Goal: Task Accomplishment & Management: Manage account settings

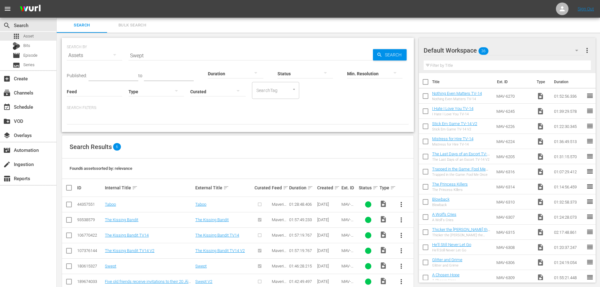
click at [160, 52] on input "Swept" at bounding box center [250, 55] width 244 height 15
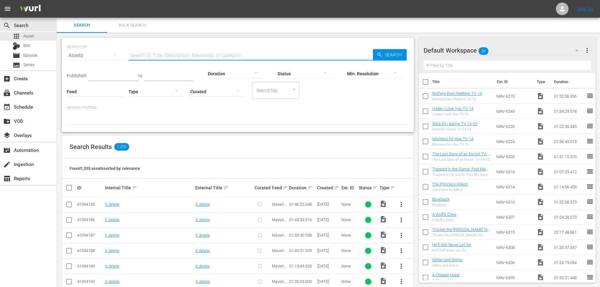
drag, startPoint x: 168, startPoint y: 54, endPoint x: 160, endPoint y: 54, distance: 7.9
click at [160, 54] on input "text" at bounding box center [250, 55] width 244 height 15
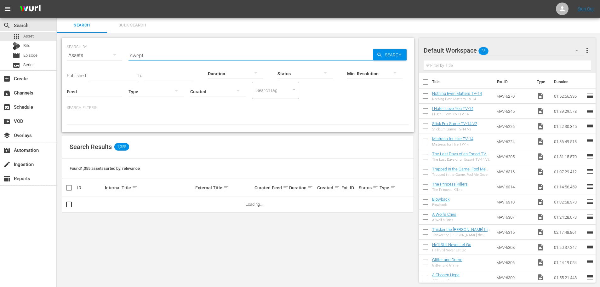
type input "Swept"
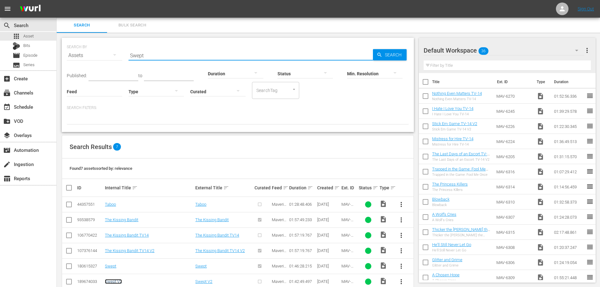
click at [117, 281] on link "Swept V2" at bounding box center [113, 281] width 17 height 5
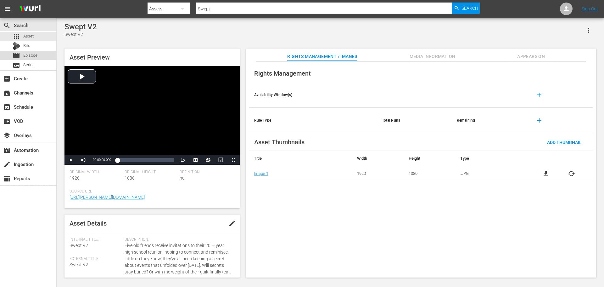
click at [31, 53] on span "Episode" at bounding box center [30, 55] width 14 height 6
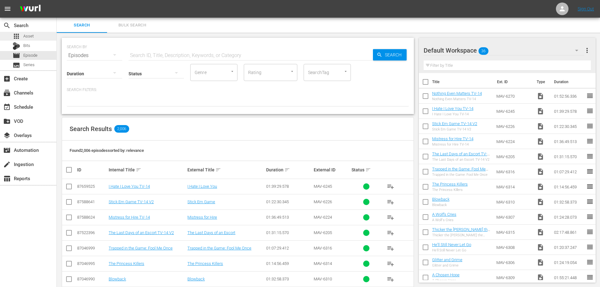
click at [28, 34] on span "Asset" at bounding box center [28, 36] width 10 height 6
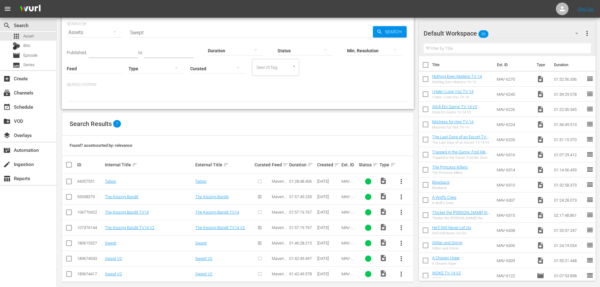
scroll to position [30, 0]
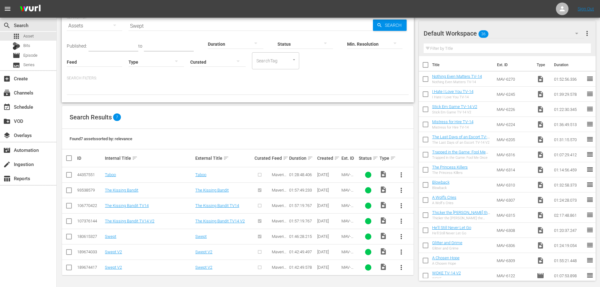
click at [71, 251] on input "checkbox" at bounding box center [69, 253] width 8 height 8
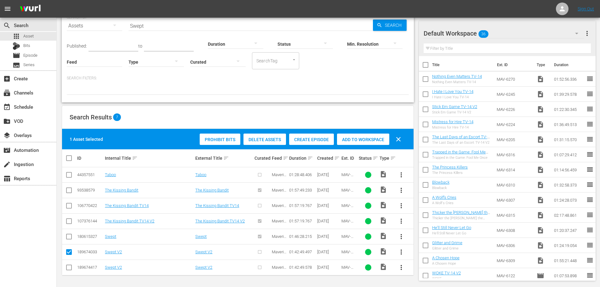
click at [72, 251] on input "checkbox" at bounding box center [69, 253] width 8 height 8
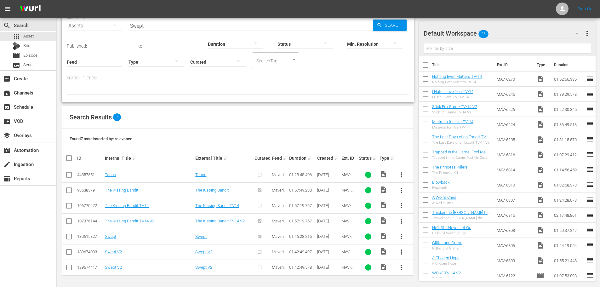
click at [70, 254] on input "checkbox" at bounding box center [69, 253] width 8 height 8
checkbox input "true"
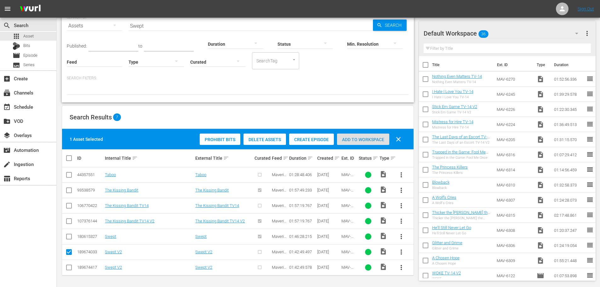
click at [351, 141] on span "Add to Workspace" at bounding box center [363, 139] width 52 height 5
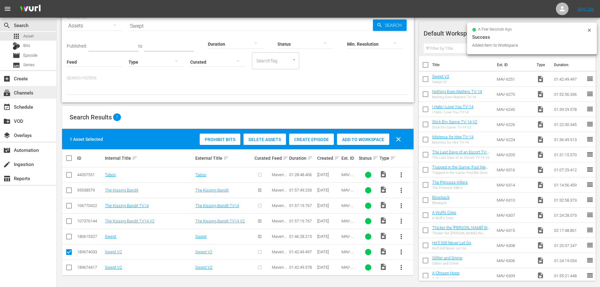
click at [25, 93] on div "subscriptions Channels" at bounding box center [17, 92] width 35 height 6
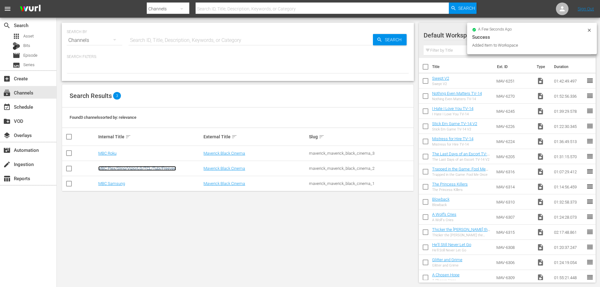
click at [113, 170] on link "MBC Plex/Sling/Vizio/LG/TCL/Tubi/Freevee" at bounding box center [137, 168] width 78 height 5
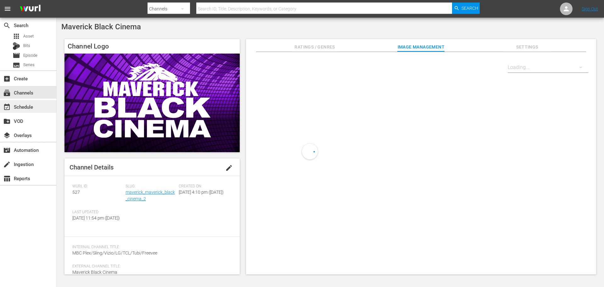
click at [23, 106] on div "event_available Schedule" at bounding box center [17, 106] width 35 height 6
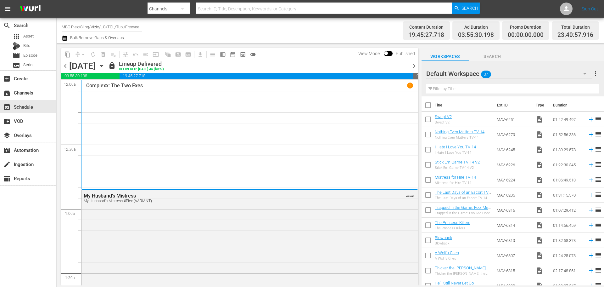
click at [105, 64] on icon "button" at bounding box center [101, 65] width 7 height 7
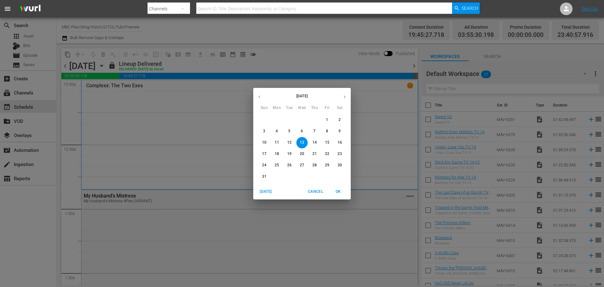
click at [343, 96] on icon "button" at bounding box center [344, 96] width 5 height 5
click at [340, 121] on p "4" at bounding box center [340, 119] width 2 height 5
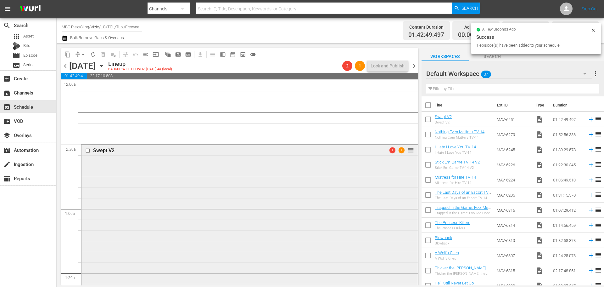
click at [130, 183] on div "Swept V2 1 1 reorder" at bounding box center [250, 253] width 336 height 218
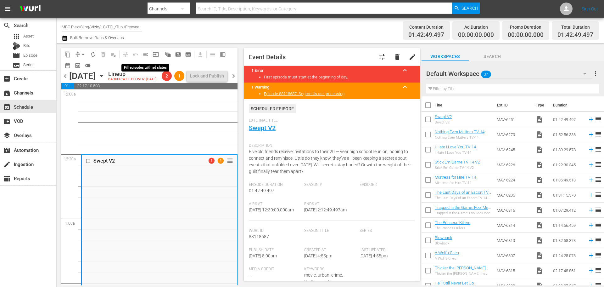
click at [144, 53] on span "menu_open" at bounding box center [146, 54] width 6 height 6
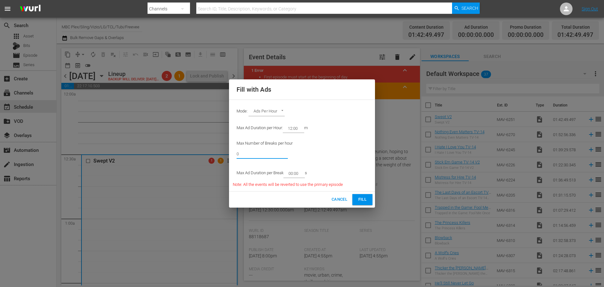
drag, startPoint x: 275, startPoint y: 158, endPoint x: 126, endPoint y: 144, distance: 149.2
click at [126, 152] on div "Fill with Ads Mode: Ads Per Hour ADS_PER_HOUR Max Ad Duration per Hour: 12:00 m…" at bounding box center [302, 143] width 604 height 287
type input "6"
drag, startPoint x: 302, startPoint y: 173, endPoint x: 292, endPoint y: 175, distance: 10.1
click at [292, 175] on input "00:00" at bounding box center [293, 173] width 19 height 9
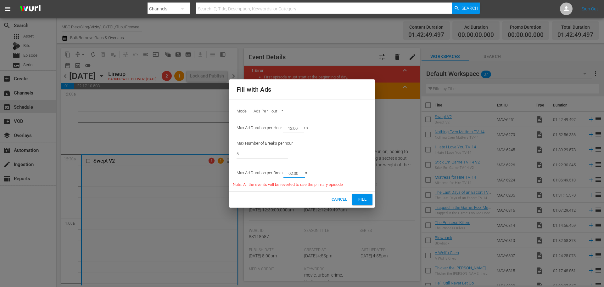
type input "02:30"
click at [356, 202] on button "Fill" at bounding box center [363, 199] width 20 height 11
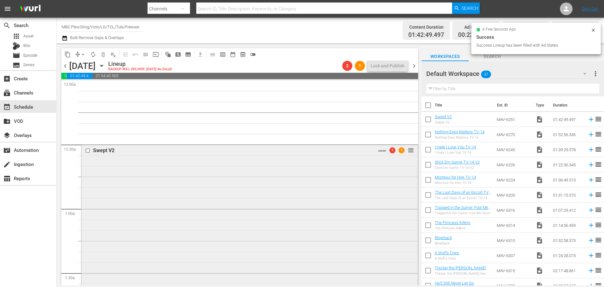
click at [201, 187] on div "Swept V2 VARIANT 1 1 reorder" at bounding box center [250, 277] width 336 height 266
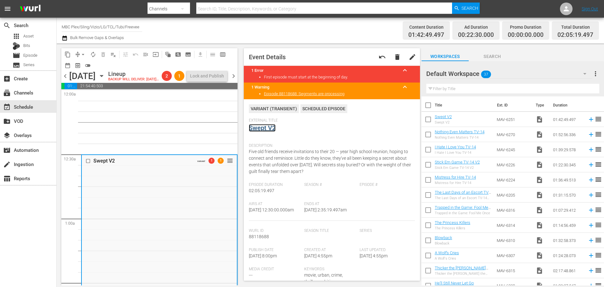
click at [254, 125] on link "Swept V2" at bounding box center [262, 128] width 27 height 8
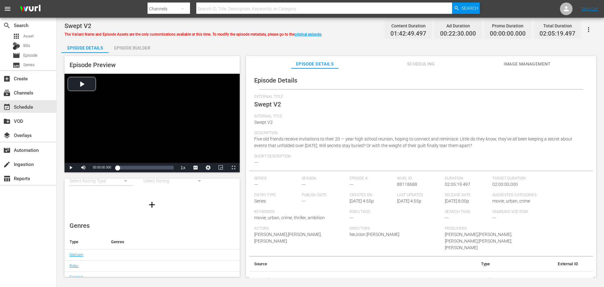
scroll to position [63, 0]
click at [590, 29] on icon "button" at bounding box center [589, 30] width 8 height 8
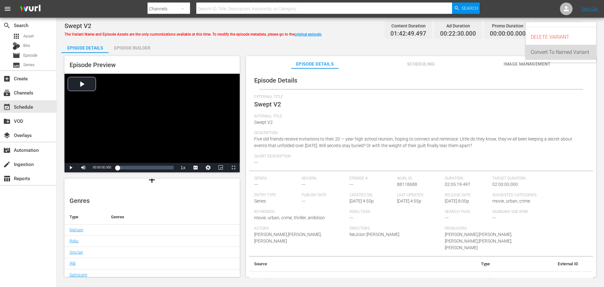
click at [569, 52] on div "Convert To Named Variant" at bounding box center [561, 52] width 60 height 15
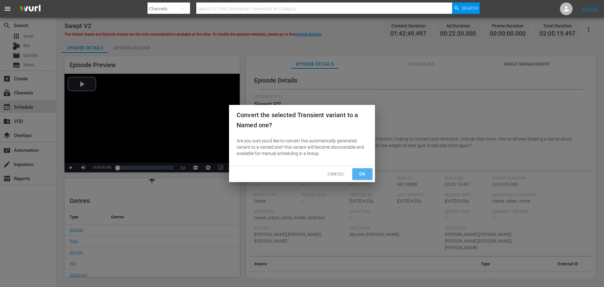
click at [365, 175] on span "Ok" at bounding box center [363, 174] width 10 height 8
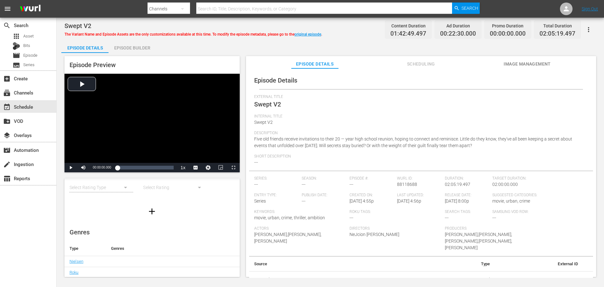
scroll to position [0, 0]
click at [140, 51] on div "Episode Builder" at bounding box center [132, 47] width 47 height 15
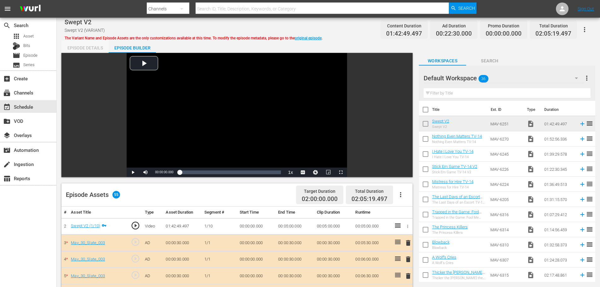
click at [93, 43] on div "Episode Details" at bounding box center [84, 47] width 47 height 15
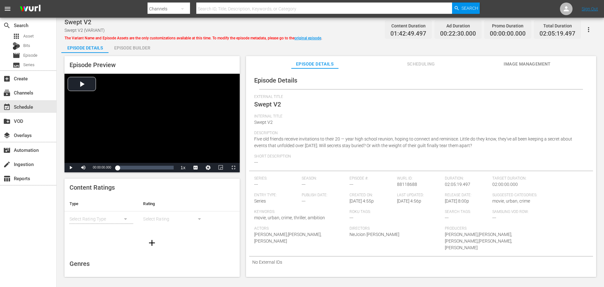
click at [530, 63] on span "Image Management" at bounding box center [527, 64] width 47 height 8
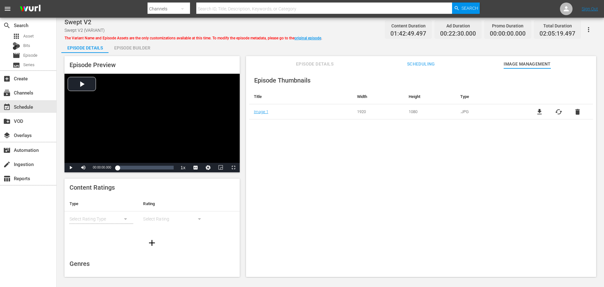
click at [320, 64] on span "Episode Details" at bounding box center [314, 64] width 47 height 8
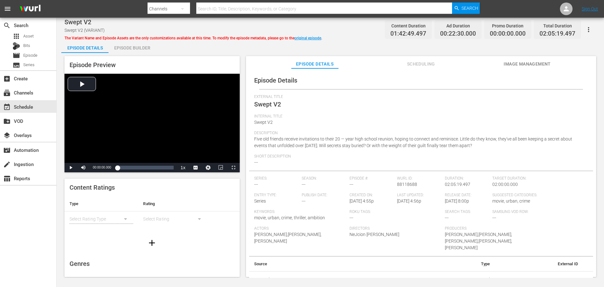
click at [148, 246] on icon "button" at bounding box center [152, 243] width 10 height 10
click at [154, 246] on icon "button" at bounding box center [152, 243] width 10 height 10
click at [304, 39] on link "original episode" at bounding box center [308, 38] width 27 height 4
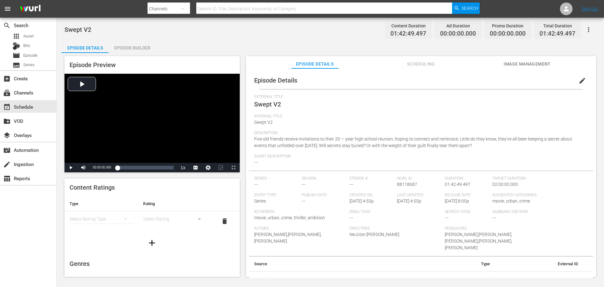
click at [120, 220] on button "simple table" at bounding box center [125, 218] width 15 height 15
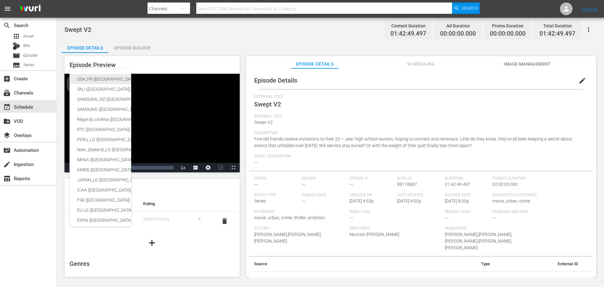
click at [113, 80] on div "USA_PR (United States of America)" at bounding box center [149, 79] width 144 height 10
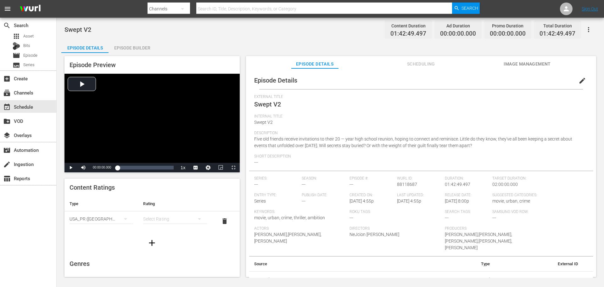
click at [170, 220] on div "simple table" at bounding box center [175, 219] width 64 height 18
drag, startPoint x: 167, startPoint y: 271, endPoint x: 167, endPoint y: 266, distance: 4.7
click at [167, 270] on div "TVMA" at bounding box center [172, 272] width 47 height 10
click at [149, 241] on icon "button" at bounding box center [152, 243] width 10 height 10
click at [108, 233] on div "simple table" at bounding box center [102, 238] width 64 height 18
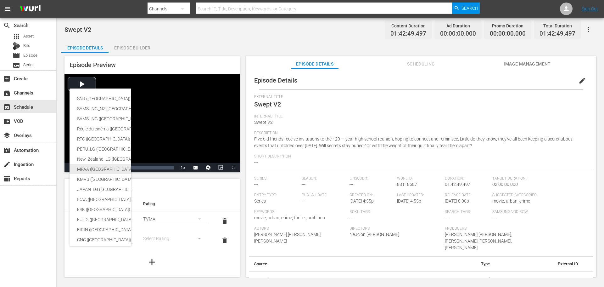
click at [110, 172] on div "MPAA (United States of America)" at bounding box center [149, 169] width 144 height 10
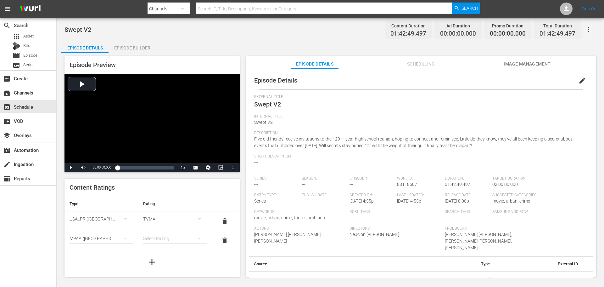
click at [182, 239] on div "simple table" at bounding box center [175, 238] width 64 height 18
click at [174, 225] on div "R" at bounding box center [172, 226] width 47 height 10
click at [525, 65] on span "Image Management" at bounding box center [527, 64] width 47 height 8
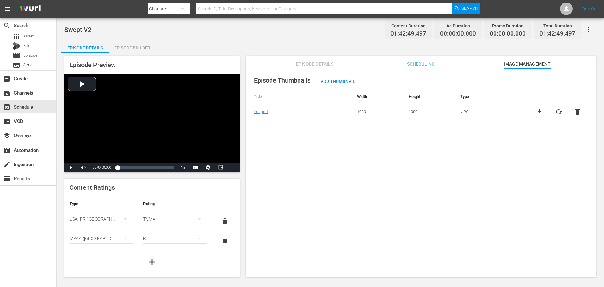
click at [323, 63] on span "Episode Details" at bounding box center [314, 64] width 47 height 8
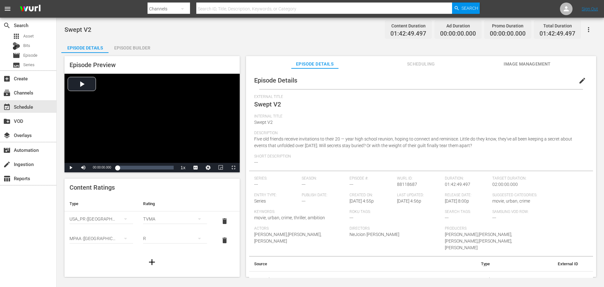
click at [575, 82] on button "edit" at bounding box center [582, 80] width 15 height 15
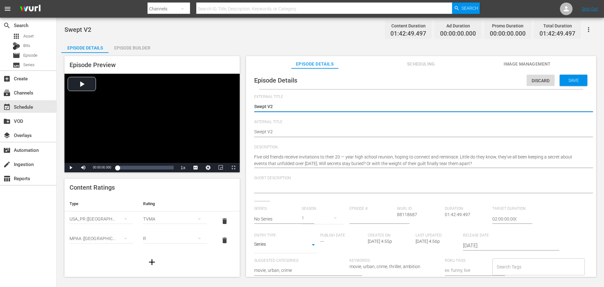
click at [296, 185] on textarea at bounding box center [419, 188] width 331 height 8
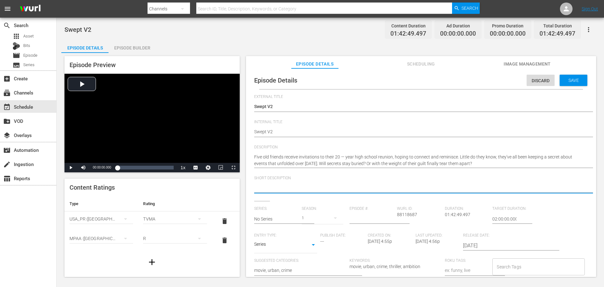
paste textarea "Five friends reunite at their high school reunion while maintaining a 20 year o…"
type textarea "Five friends reunite at their high school reunion while maintaining a 20 year o…"
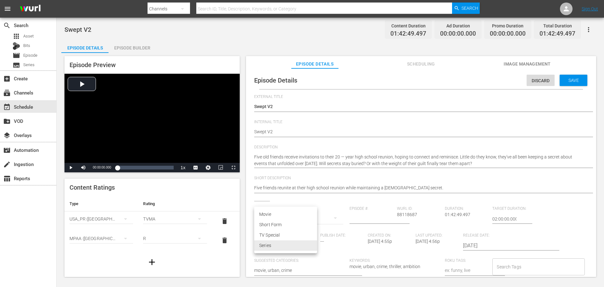
click at [297, 245] on body "menu Search By Channels Search ID, Title, Description, Keywords, or Category Se…" at bounding box center [302, 143] width 604 height 287
click at [288, 212] on li "Movie" at bounding box center [285, 214] width 63 height 10
type input "MOVIE"
click at [569, 83] on div "Save" at bounding box center [574, 80] width 28 height 11
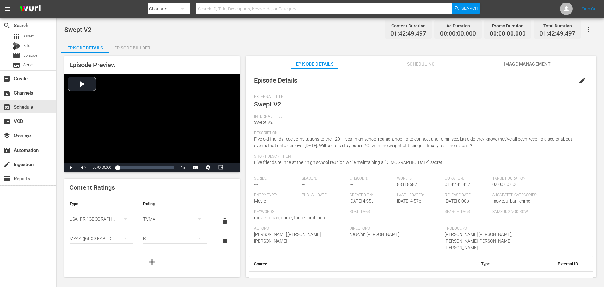
click at [515, 65] on span "Image Management" at bounding box center [527, 64] width 47 height 8
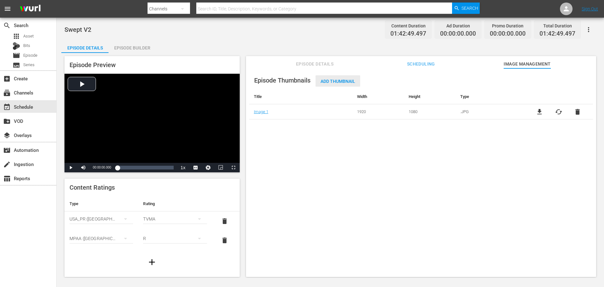
click at [345, 83] on span "Add Thumbnail" at bounding box center [338, 81] width 45 height 5
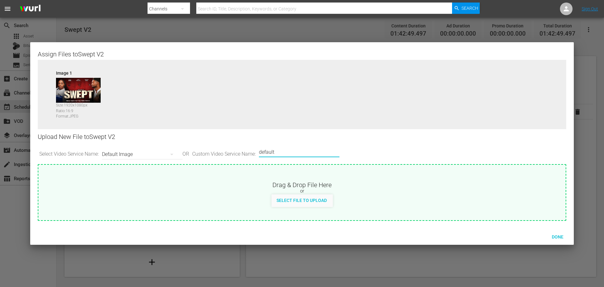
drag, startPoint x: 284, startPoint y: 154, endPoint x: 176, endPoint y: 154, distance: 108.3
click at [176, 154] on div "Select Video Service Name: Default Image OR Custom Video Service Name: Custom V…" at bounding box center [302, 154] width 529 height 20
type input "LG"
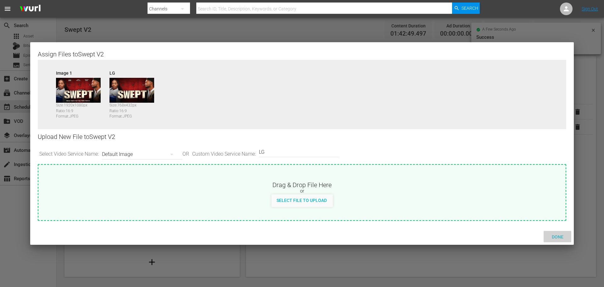
click at [559, 235] on span "Done" at bounding box center [558, 236] width 22 height 5
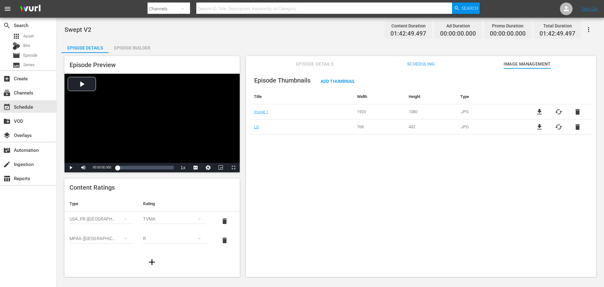
click at [327, 63] on span "Episode Details" at bounding box center [314, 64] width 47 height 8
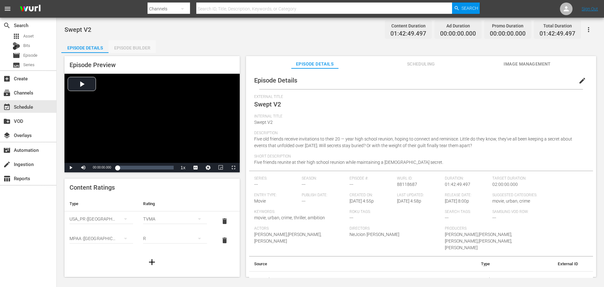
click at [136, 45] on div "Episode Builder" at bounding box center [132, 47] width 47 height 15
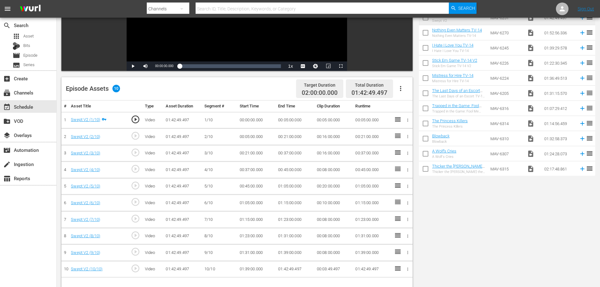
scroll to position [7, 0]
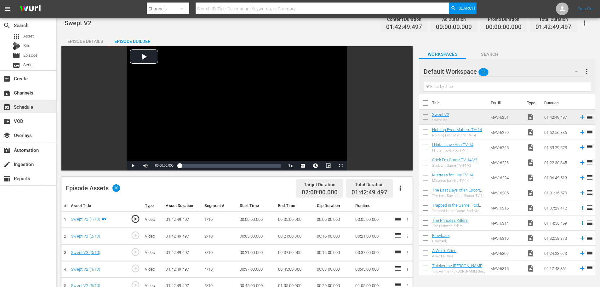
click at [30, 106] on div "event_available Schedule" at bounding box center [17, 106] width 35 height 6
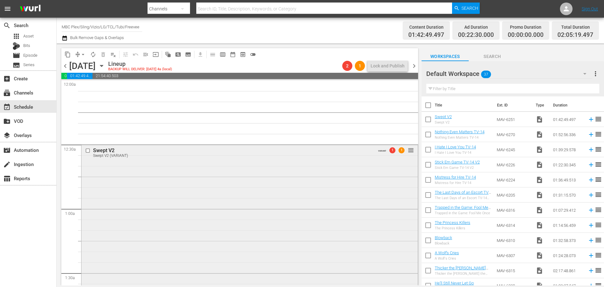
click at [123, 166] on div "Swept V2 Swept V2 (VARIANT) VARIANT 1 1 reorder" at bounding box center [250, 277] width 336 height 266
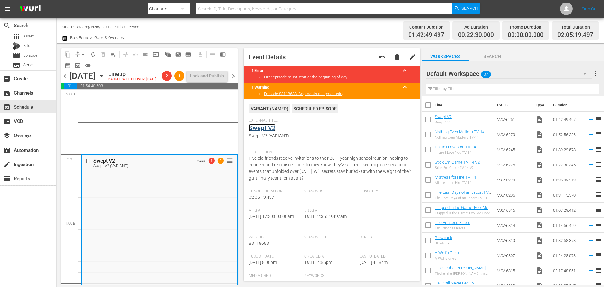
click at [257, 128] on link "Swept V2" at bounding box center [262, 128] width 27 height 8
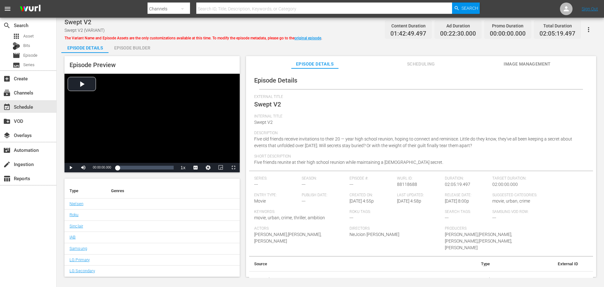
click at [133, 44] on div "Episode Builder" at bounding box center [132, 47] width 47 height 15
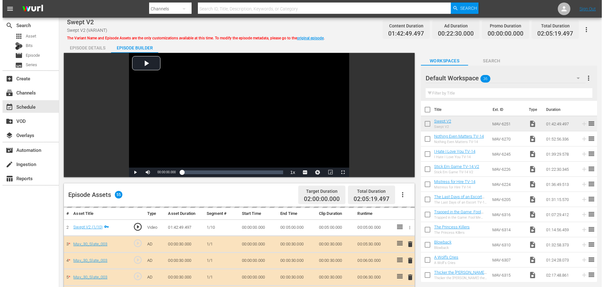
scroll to position [88, 0]
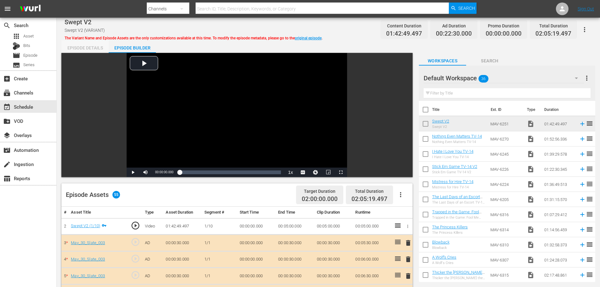
click at [99, 47] on div "Episode Details" at bounding box center [84, 47] width 47 height 15
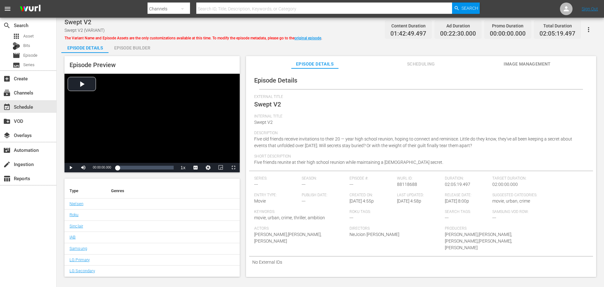
click at [587, 28] on icon "button" at bounding box center [589, 30] width 8 height 8
click at [368, 74] on div "Episode Details" at bounding box center [421, 80] width 344 height 18
click at [269, 109] on div "External Title Swept V2" at bounding box center [421, 104] width 334 height 20
drag, startPoint x: 288, startPoint y: 90, endPoint x: 353, endPoint y: 77, distance: 67.0
click at [288, 89] on div "Episode Details External Title Swept V2 Internal Title Swept V2 Description Fiv…" at bounding box center [421, 169] width 344 height 196
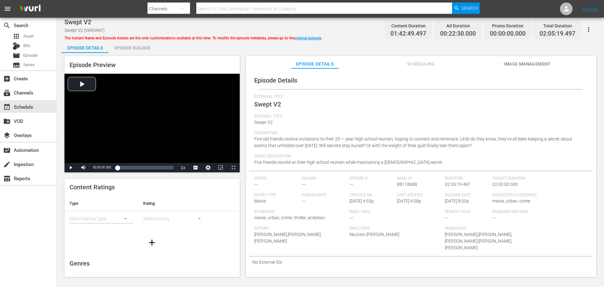
scroll to position [0, 0]
click at [432, 65] on span "Scheduling" at bounding box center [421, 64] width 47 height 8
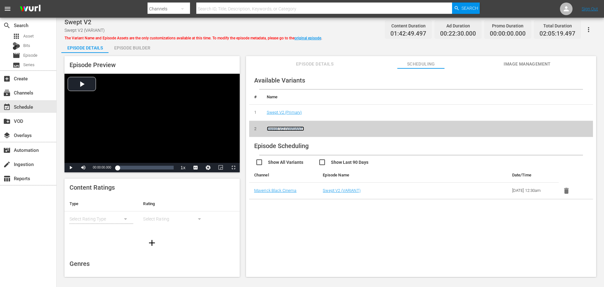
click at [292, 129] on link "Swept V2 (VARIANT)" at bounding box center [286, 128] width 38 height 5
click at [127, 50] on div "Episode Builder" at bounding box center [132, 47] width 47 height 15
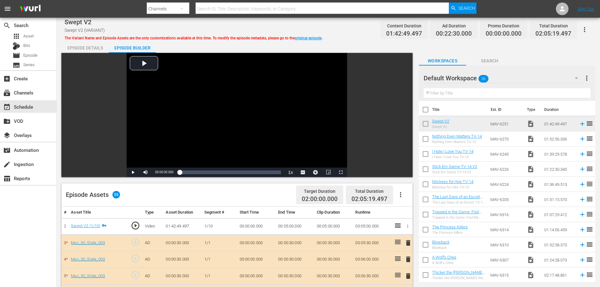
click at [399, 195] on icon "button" at bounding box center [401, 195] width 8 height 8
click at [528, 55] on div "Workspaces Search" at bounding box center [507, 59] width 176 height 13
click at [91, 45] on div "Episode Details" at bounding box center [84, 47] width 47 height 15
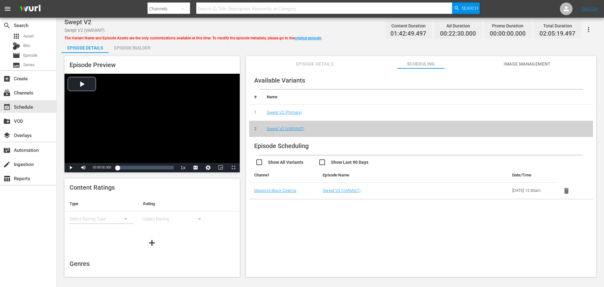
click at [318, 62] on span "Episode Details" at bounding box center [314, 64] width 47 height 8
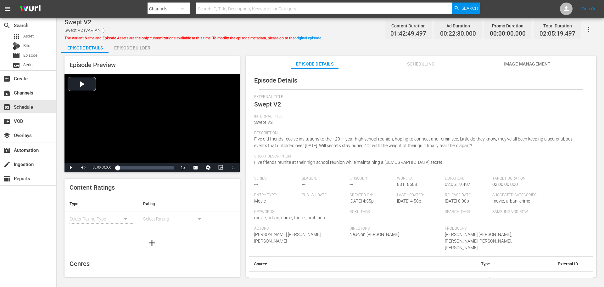
click at [296, 131] on span "Description" at bounding box center [419, 133] width 331 height 5
click at [524, 104] on div "External Title Swept V2" at bounding box center [421, 104] width 334 height 20
click at [41, 108] on div "event_available Schedule" at bounding box center [28, 106] width 56 height 13
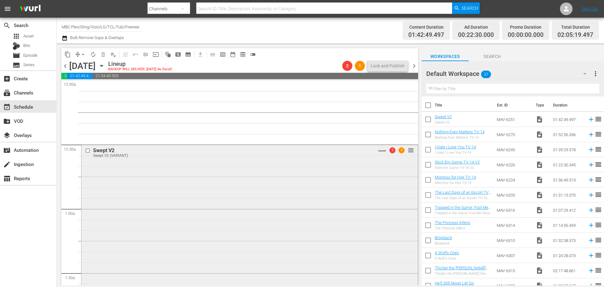
click at [140, 188] on div "Swept V2 Swept V2 (VARIANT) VARIANT 1 1 reorder" at bounding box center [250, 277] width 336 height 266
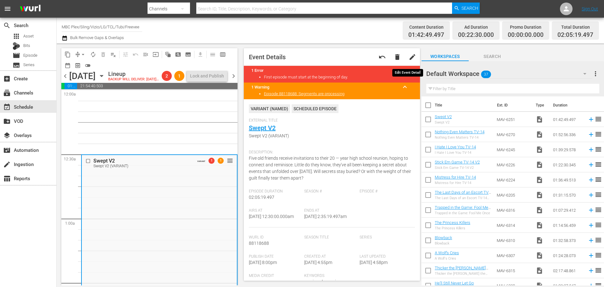
click at [409, 56] on span "edit" at bounding box center [413, 57] width 8 height 8
click at [367, 56] on span "Discard" at bounding box center [373, 57] width 28 height 5
click at [266, 132] on div "External Title Swept V2 Swept V2 (VARIANT)" at bounding box center [332, 132] width 166 height 29
click at [269, 127] on link "Swept V2" at bounding box center [262, 128] width 27 height 8
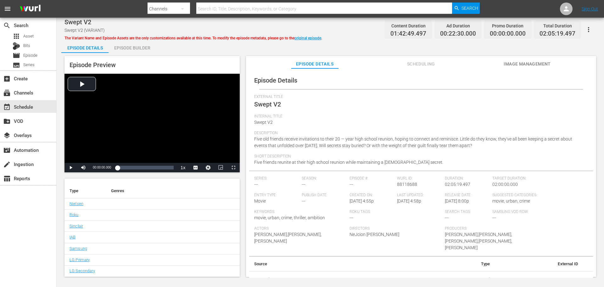
scroll to position [1, 0]
click at [468, 121] on div "Internal Title Swept V2" at bounding box center [421, 121] width 334 height 17
click at [28, 91] on div "subscriptions Channels" at bounding box center [17, 92] width 35 height 6
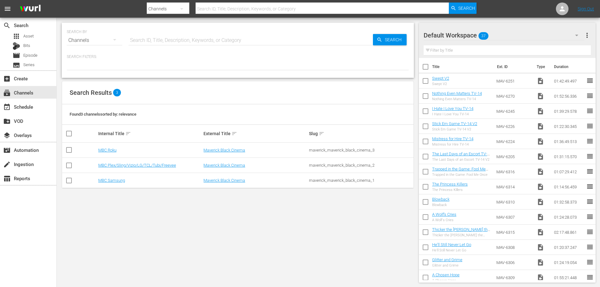
click at [117, 161] on td "MBC Plex/Sling/Vizio/LG/TCL/Tubi/Freevee" at bounding box center [149, 165] width 105 height 15
click at [115, 165] on link "MBC Plex/Sling/Vizio/LG/TCL/Tubi/Freevee" at bounding box center [137, 165] width 78 height 5
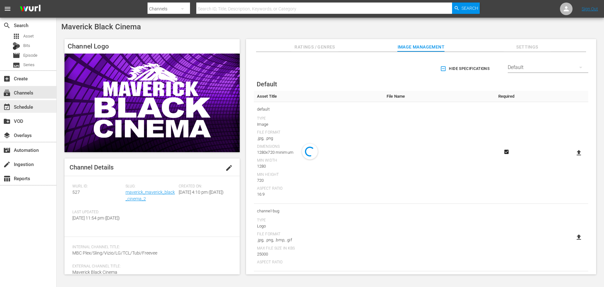
click at [40, 112] on div "search Search apps Asset Bits movie Episode subtitles Series add_box Create sub…" at bounding box center [28, 161] width 57 height 287
click at [40, 112] on div "event_available Schedule" at bounding box center [28, 106] width 56 height 13
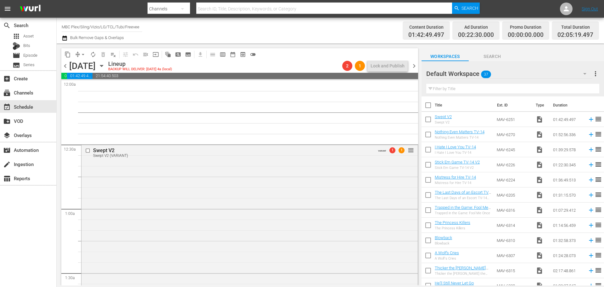
click at [105, 65] on icon "button" at bounding box center [101, 65] width 7 height 7
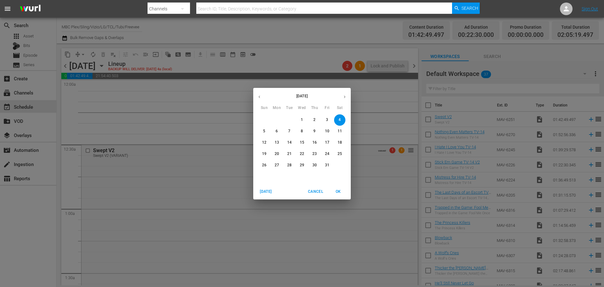
click at [261, 96] on icon "button" at bounding box center [259, 96] width 5 height 5
click at [327, 141] on p "15" at bounding box center [327, 142] width 4 height 5
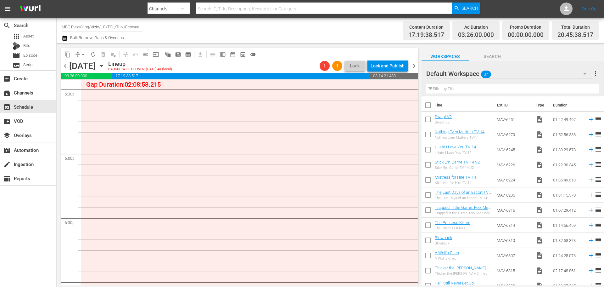
scroll to position [2172, 0]
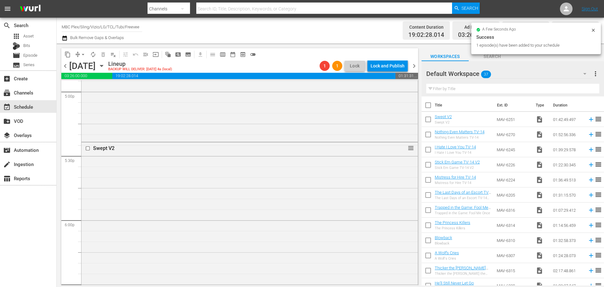
click at [186, 174] on div "Swept V2 reorder" at bounding box center [250, 251] width 336 height 218
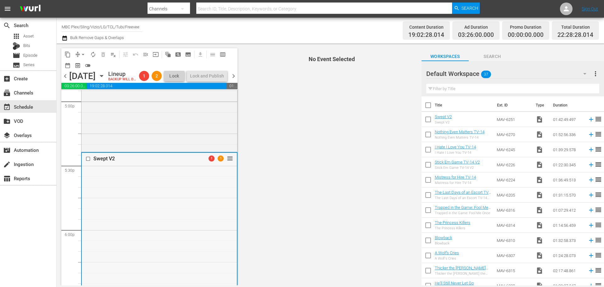
click at [164, 188] on div "Swept V2 1 1 reorder" at bounding box center [159, 262] width 155 height 218
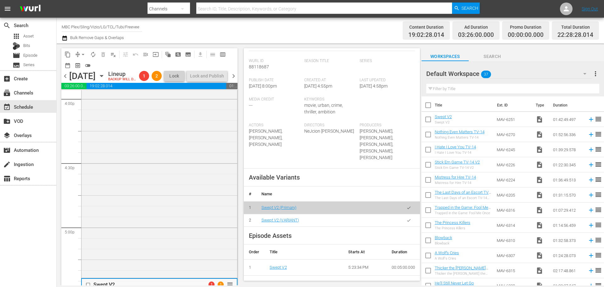
scroll to position [189, 0]
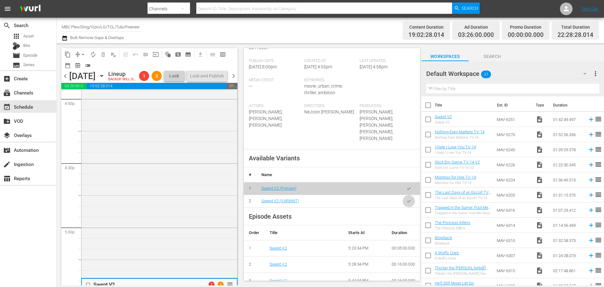
click at [407, 199] on icon "button" at bounding box center [409, 201] width 5 height 5
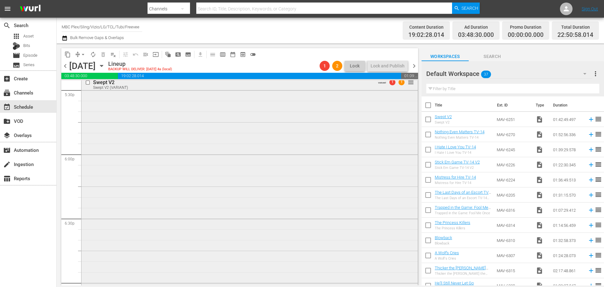
scroll to position [2361, 0]
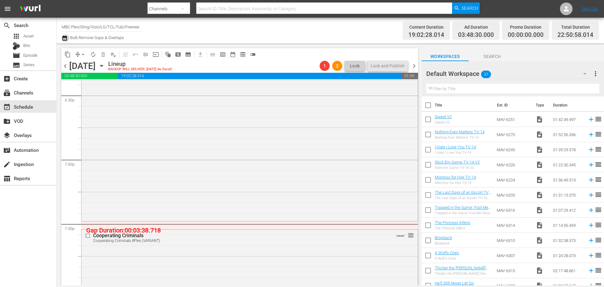
click at [64, 37] on icon "button" at bounding box center [64, 38] width 4 height 5
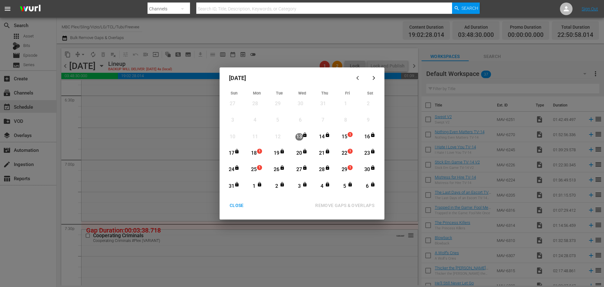
click at [230, 205] on div "CLOSE" at bounding box center [237, 205] width 24 height 8
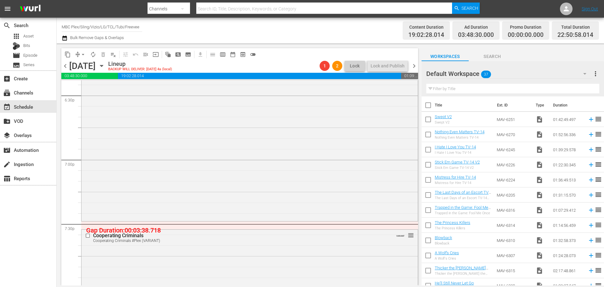
click at [105, 68] on icon "button" at bounding box center [101, 65] width 7 height 7
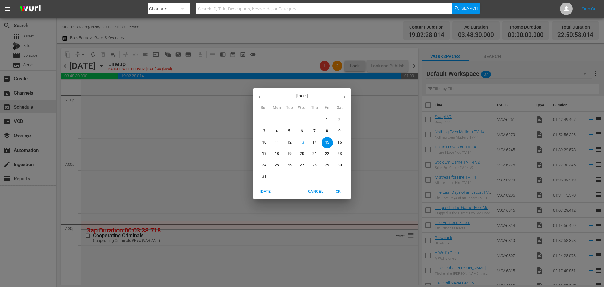
click at [279, 152] on p "18" at bounding box center [277, 153] width 4 height 5
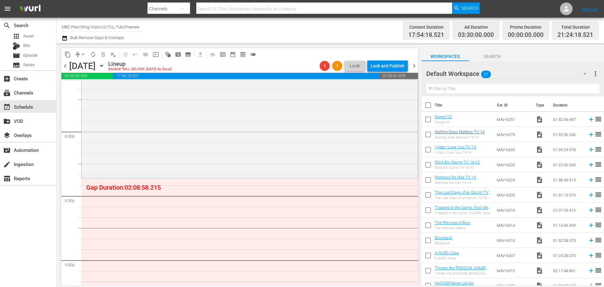
scroll to position [2528, 0]
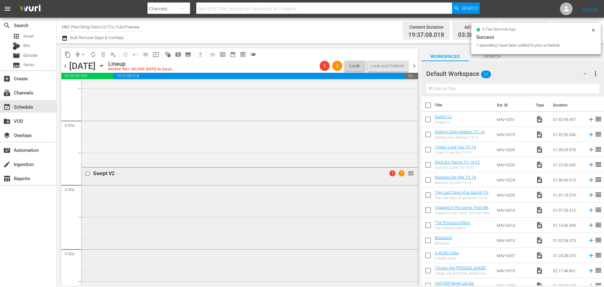
click at [167, 192] on div "Swept V2 1 1 reorder" at bounding box center [250, 276] width 336 height 218
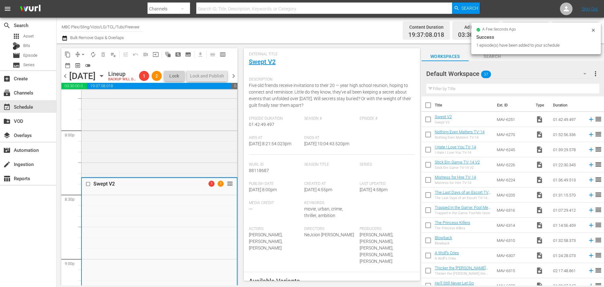
scroll to position [189, 0]
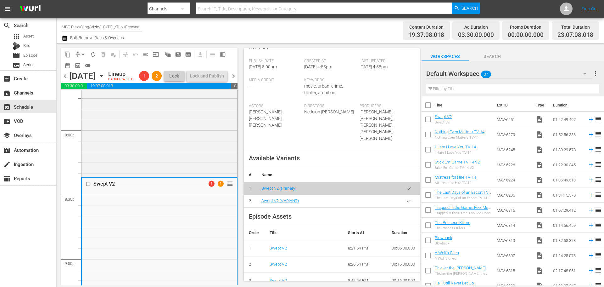
click at [407, 199] on icon "button" at bounding box center [409, 201] width 5 height 5
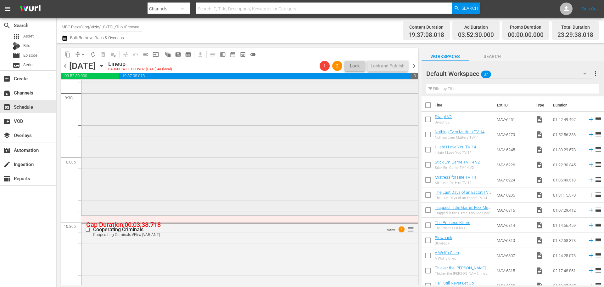
scroll to position [2749, 0]
click at [103, 66] on icon "button" at bounding box center [101, 66] width 3 height 2
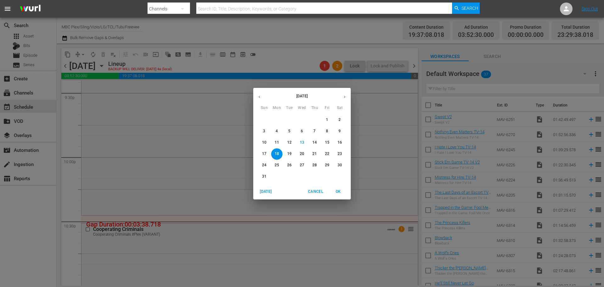
click at [159, 66] on div "August 2025 Sun Mon Tue Wed Thu Fri Sat 27 28 29 30 31 1 2 3 4 5 6 7 8 9 10 11 …" at bounding box center [302, 143] width 604 height 287
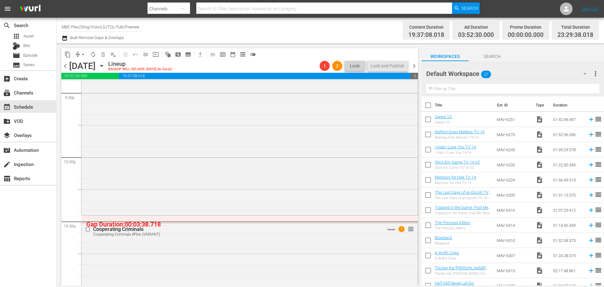
click at [64, 40] on icon "button" at bounding box center [65, 38] width 6 height 8
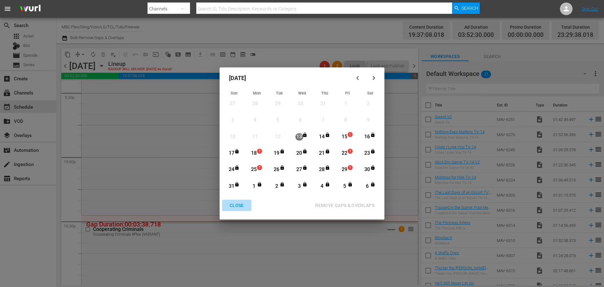
click at [239, 207] on div "CLOSE" at bounding box center [237, 205] width 24 height 8
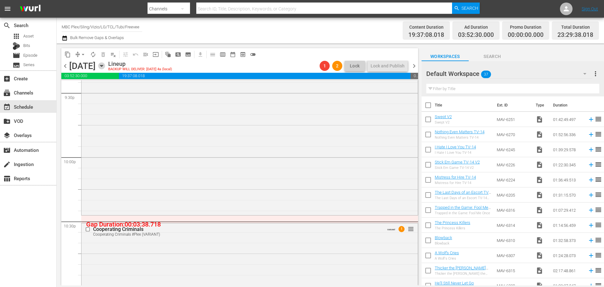
click at [103, 67] on icon "button" at bounding box center [101, 66] width 3 height 2
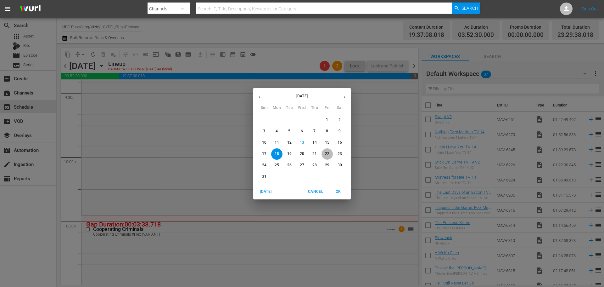
click at [328, 154] on p "22" at bounding box center [327, 153] width 4 height 5
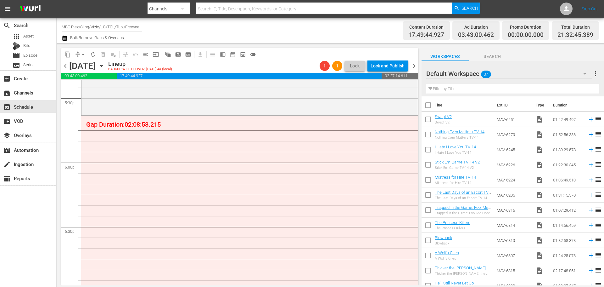
scroll to position [2195, 0]
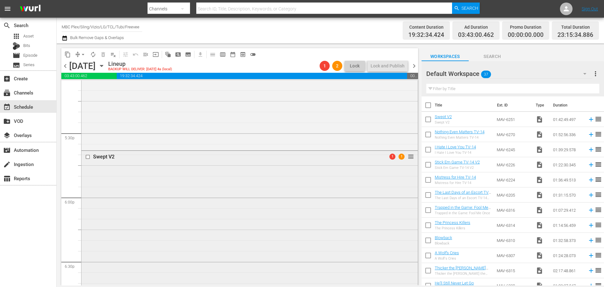
click at [120, 206] on div "Swept V2 1 1 reorder" at bounding box center [250, 260] width 336 height 218
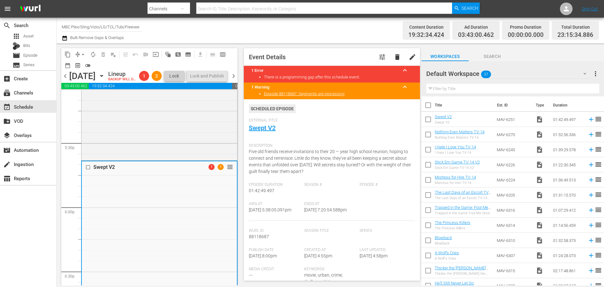
scroll to position [220, 0]
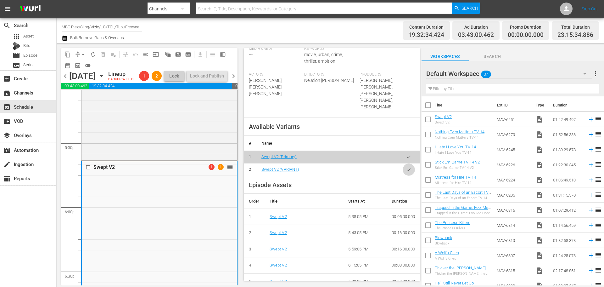
click at [407, 167] on icon "button" at bounding box center [409, 169] width 5 height 5
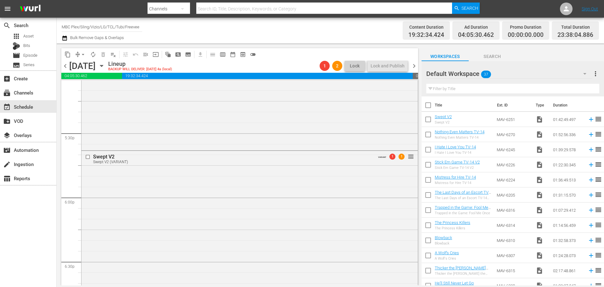
click at [63, 37] on icon "button" at bounding box center [64, 38] width 4 height 5
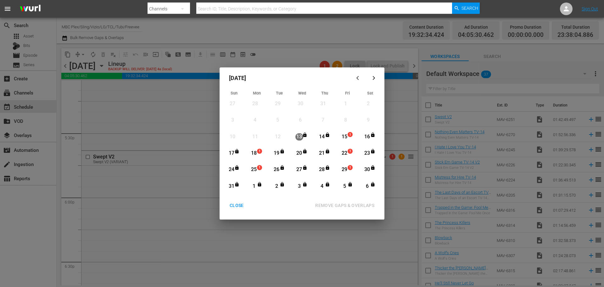
click at [243, 200] on button "CLOSE" at bounding box center [236, 206] width 29 height 12
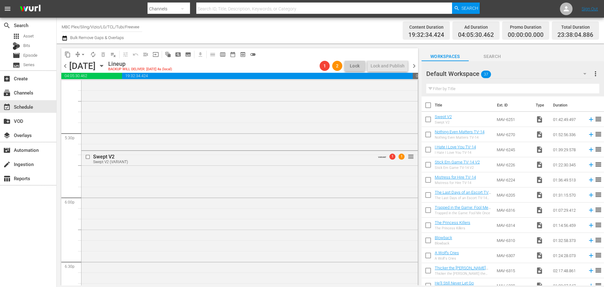
click at [105, 65] on icon "button" at bounding box center [101, 65] width 7 height 7
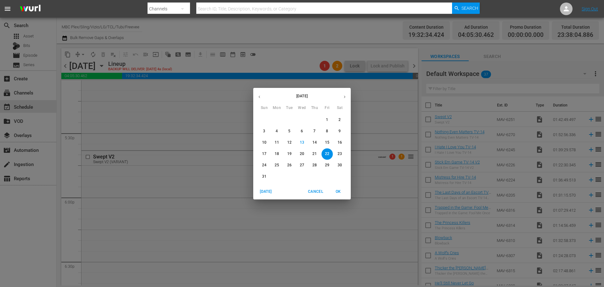
click at [278, 167] on p "25" at bounding box center [277, 164] width 4 height 5
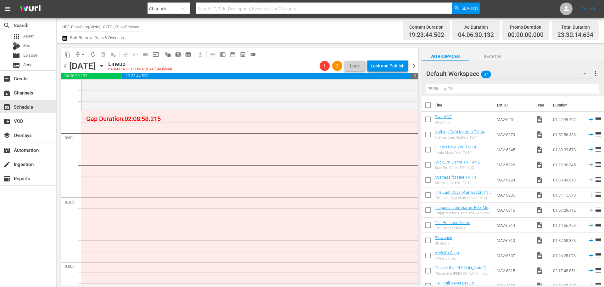
scroll to position [2519, 0]
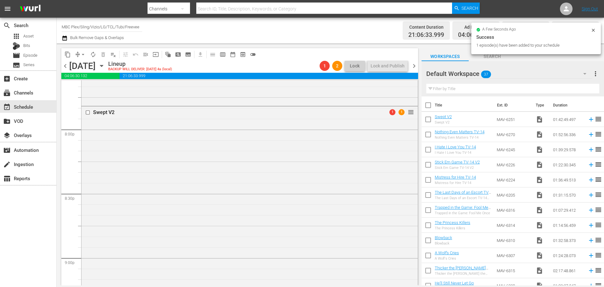
drag, startPoint x: 442, startPoint y: 120, endPoint x: 237, endPoint y: 167, distance: 210.0
click at [237, 167] on div "Swept V2 1 1 reorder" at bounding box center [250, 215] width 336 height 218
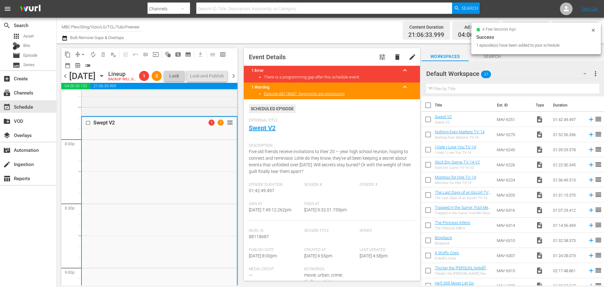
scroll to position [126, 0]
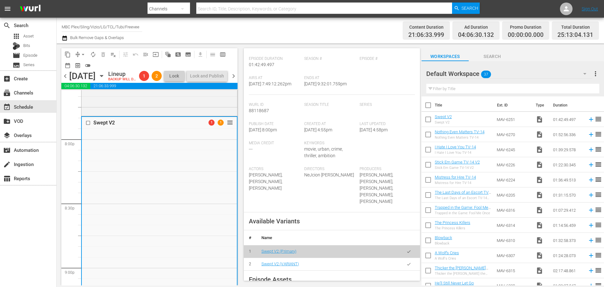
click at [403, 261] on button "button" at bounding box center [409, 264] width 12 height 12
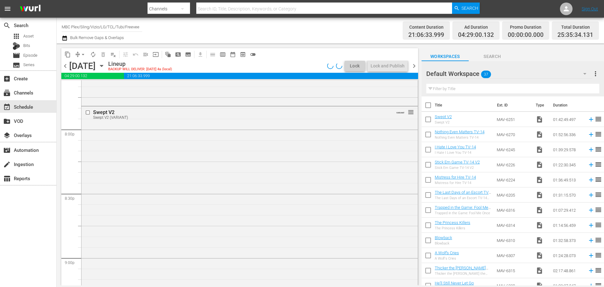
click at [105, 66] on icon "button" at bounding box center [101, 65] width 7 height 7
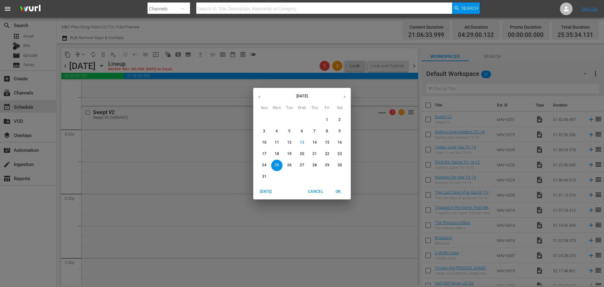
click at [330, 165] on span "29" at bounding box center [327, 164] width 11 height 5
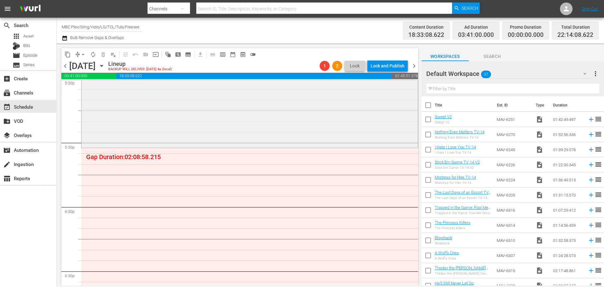
scroll to position [2182, 0]
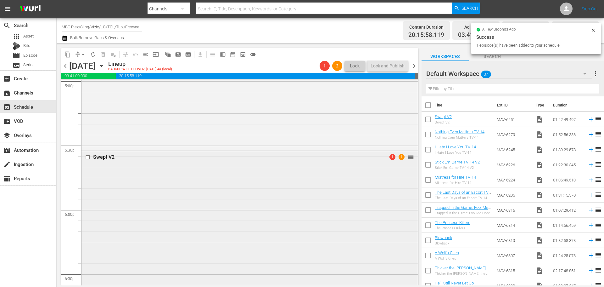
click at [175, 175] on div "Swept V2 1 1 reorder" at bounding box center [250, 260] width 336 height 218
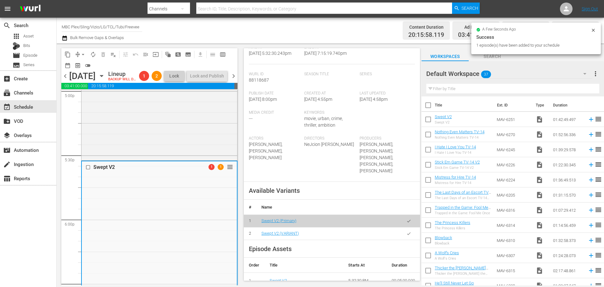
scroll to position [157, 0]
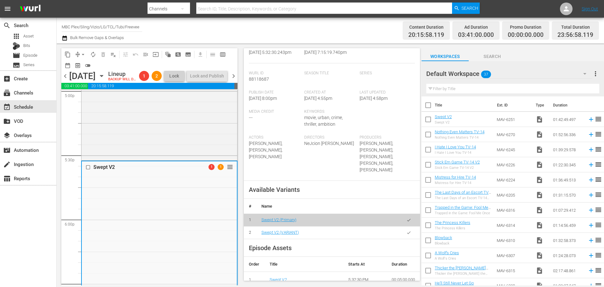
click at [403, 228] on button "button" at bounding box center [409, 232] width 12 height 12
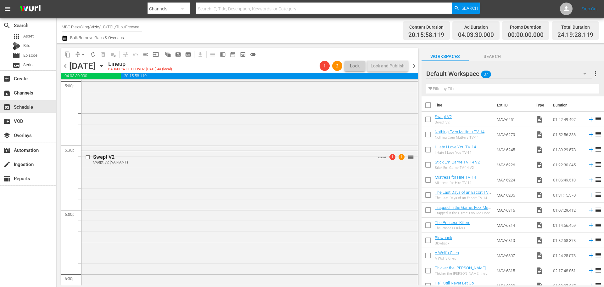
click at [66, 38] on icon "button" at bounding box center [65, 38] width 6 height 8
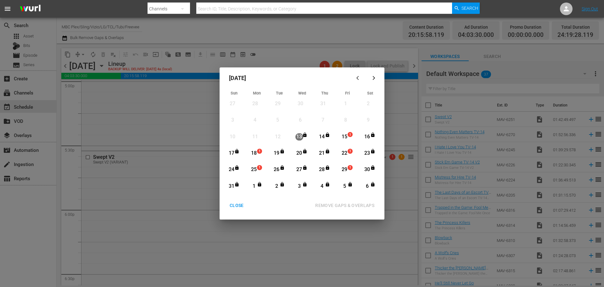
click at [345, 138] on div "15" at bounding box center [345, 136] width 8 height 7
click at [347, 185] on div "5" at bounding box center [345, 186] width 8 height 7
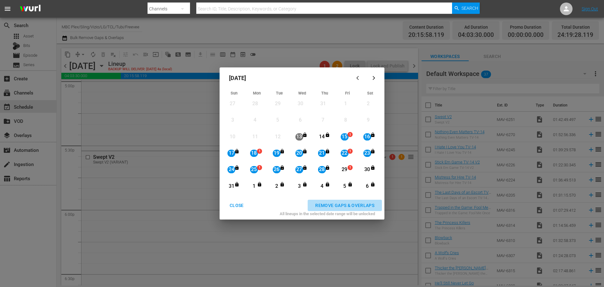
click at [352, 204] on div "REMOVE GAPS & OVERLAPS" at bounding box center [344, 205] width 69 height 8
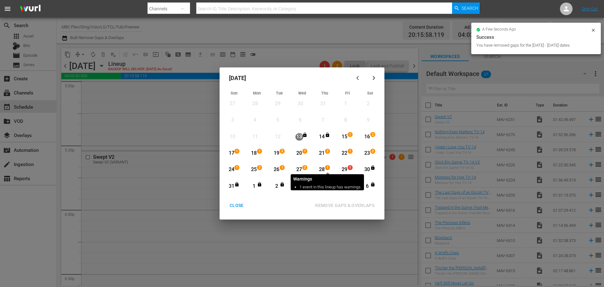
click at [326, 169] on span "1" at bounding box center [327, 167] width 4 height 5
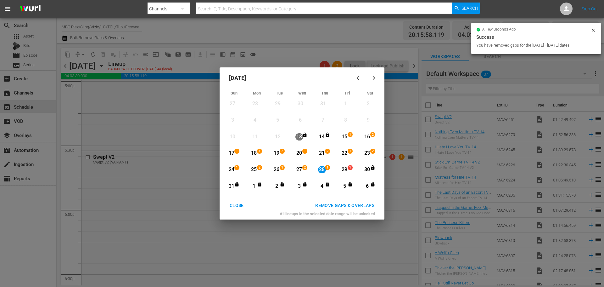
click at [364, 187] on div "6" at bounding box center [368, 186] width 8 height 7
click at [363, 206] on div "REMOVE GAPS & OVERLAPS" at bounding box center [344, 205] width 69 height 8
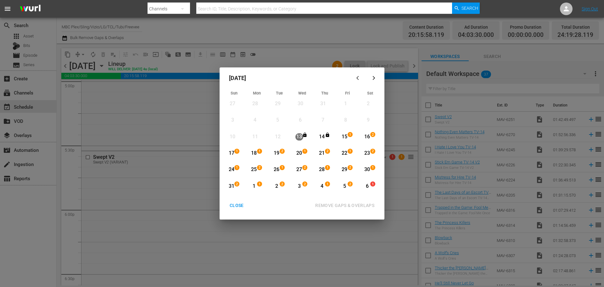
click at [237, 204] on div "CLOSE" at bounding box center [237, 205] width 24 height 8
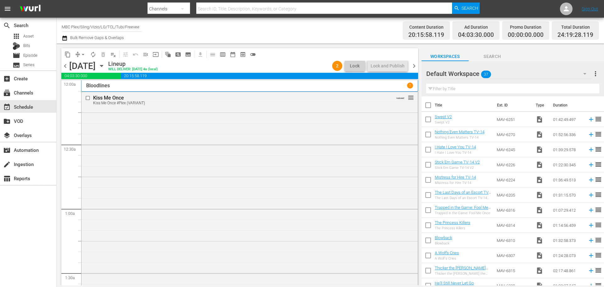
click at [107, 65] on div "Friday, August 29th August 29th" at bounding box center [87, 66] width 37 height 10
click at [105, 65] on icon "button" at bounding box center [101, 65] width 7 height 7
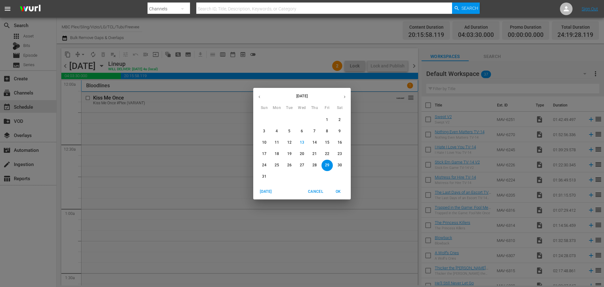
click at [321, 140] on div "14" at bounding box center [314, 142] width 13 height 11
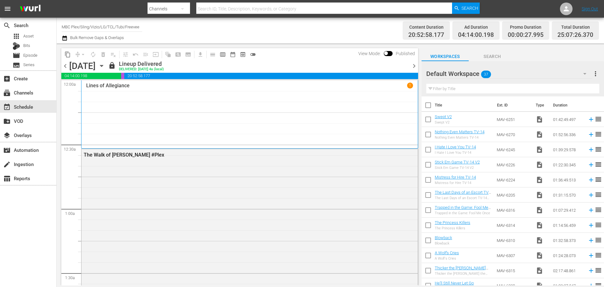
click at [415, 64] on span "chevron_right" at bounding box center [414, 66] width 8 height 8
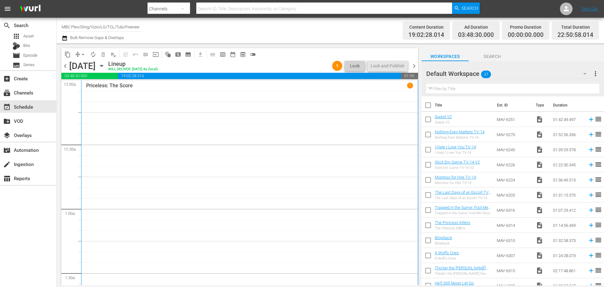
click at [415, 67] on span "chevron_right" at bounding box center [414, 66] width 8 height 8
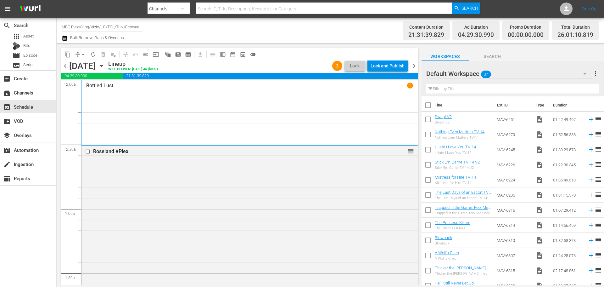
click at [393, 66] on div "Lock and Publish" at bounding box center [388, 65] width 34 height 11
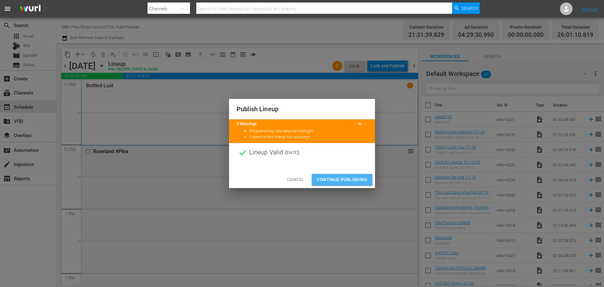
click at [348, 181] on span "Continue Publishing" at bounding box center [342, 180] width 51 height 8
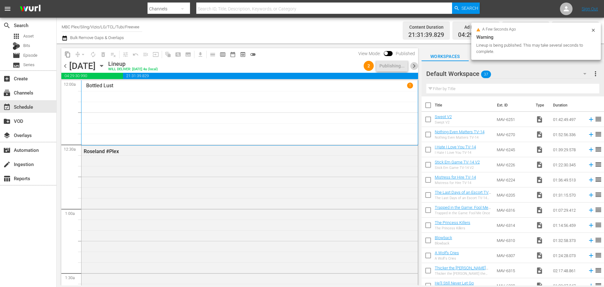
drag, startPoint x: 415, startPoint y: 66, endPoint x: 410, endPoint y: 67, distance: 5.1
click at [414, 66] on span "chevron_right" at bounding box center [414, 66] width 8 height 8
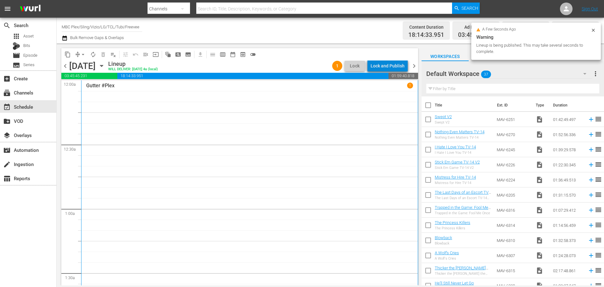
click at [398, 67] on div "Lock and Publish" at bounding box center [388, 65] width 34 height 11
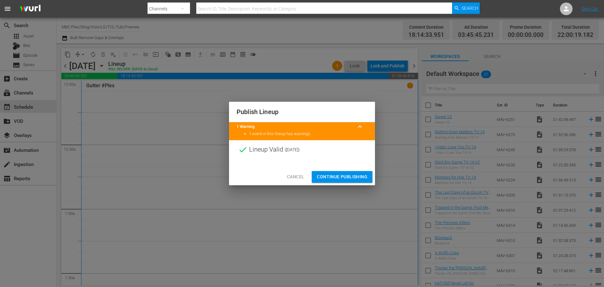
click at [339, 174] on span "Continue Publishing" at bounding box center [342, 177] width 51 height 8
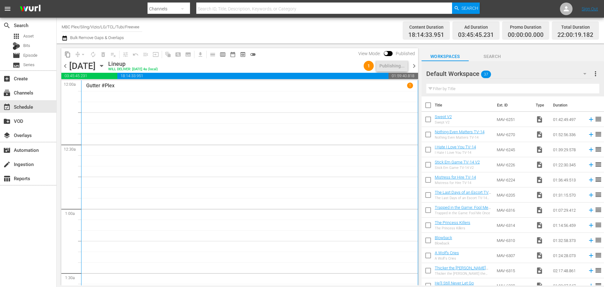
click at [416, 66] on span "chevron_right" at bounding box center [414, 66] width 8 height 8
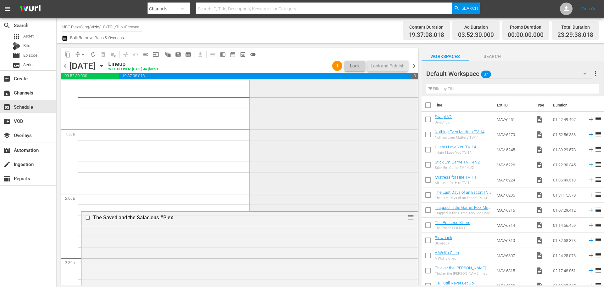
scroll to position [157, 0]
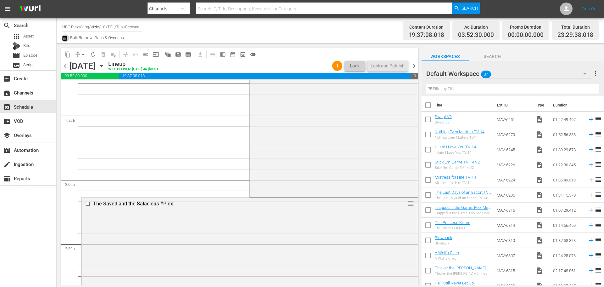
click at [65, 39] on icon "button" at bounding box center [65, 38] width 6 height 8
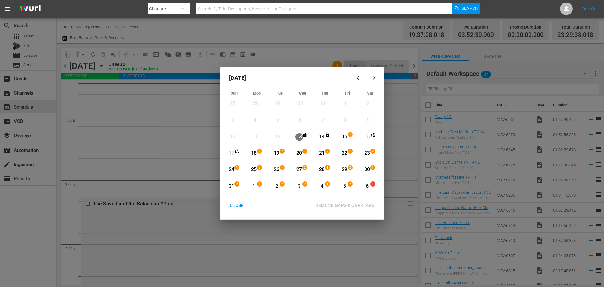
click at [254, 150] on div "18" at bounding box center [254, 153] width 8 height 7
click at [376, 186] on div "1" at bounding box center [373, 186] width 5 height 6
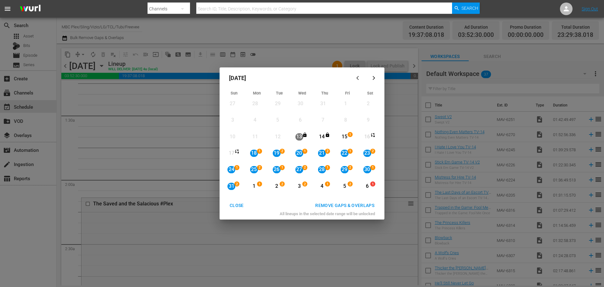
click at [369, 203] on div "REMOVE GAPS & OVERLAPS" at bounding box center [344, 205] width 69 height 8
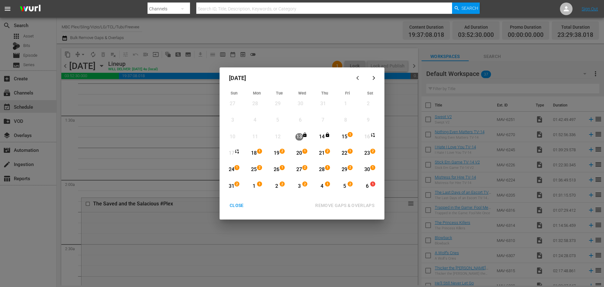
click at [241, 205] on div "CLOSE" at bounding box center [237, 205] width 24 height 8
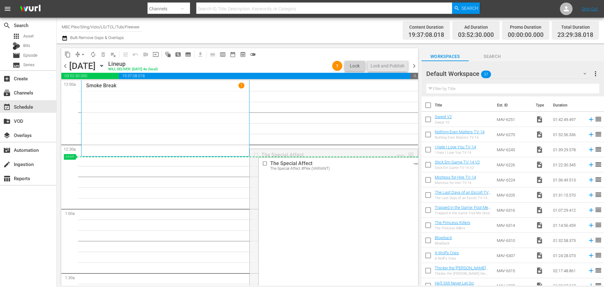
drag, startPoint x: 406, startPoint y: 154, endPoint x: 406, endPoint y: 165, distance: 10.7
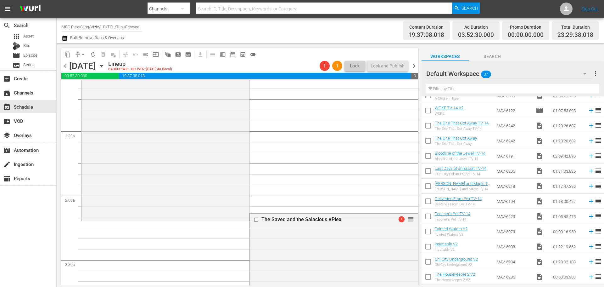
scroll to position [157, 0]
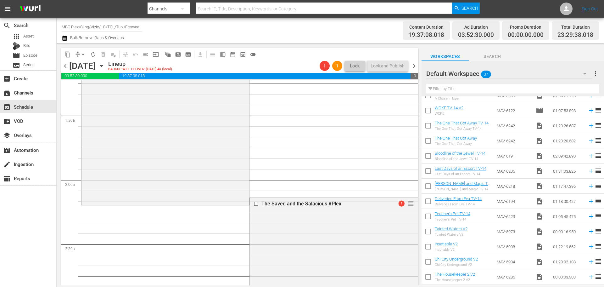
click at [61, 38] on div "Channel Title MBC Plex/Sling/Vizio/LG/TCL/Tubi/Freevee Bulk Remove Gaps & Overl…" at bounding box center [331, 31] width 548 height 26
click at [65, 38] on icon "button" at bounding box center [64, 38] width 4 height 5
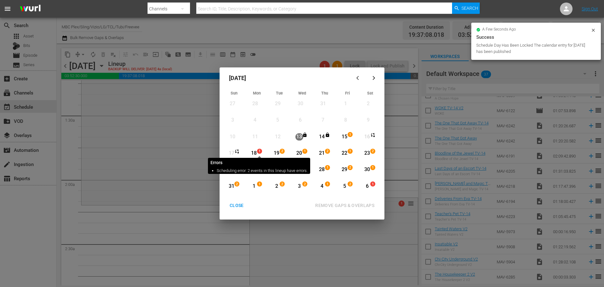
click at [255, 153] on div "18" at bounding box center [254, 153] width 8 height 7
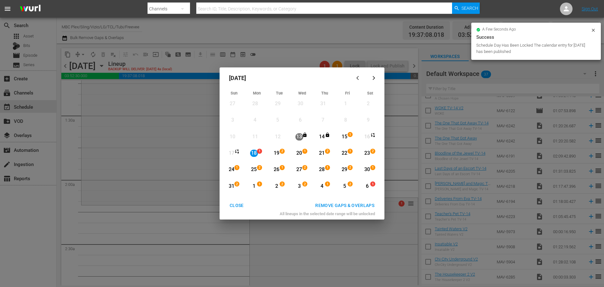
click at [356, 185] on div "5 2 View Lineup" at bounding box center [347, 186] width 19 height 11
click at [364, 184] on div "6" at bounding box center [368, 186] width 8 height 7
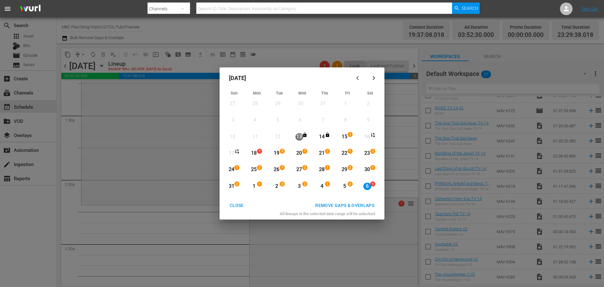
click at [251, 153] on div "18" at bounding box center [254, 153] width 8 height 7
click at [254, 152] on div "18" at bounding box center [254, 153] width 8 height 7
click at [357, 190] on div "5 2 View Lineup" at bounding box center [347, 186] width 19 height 11
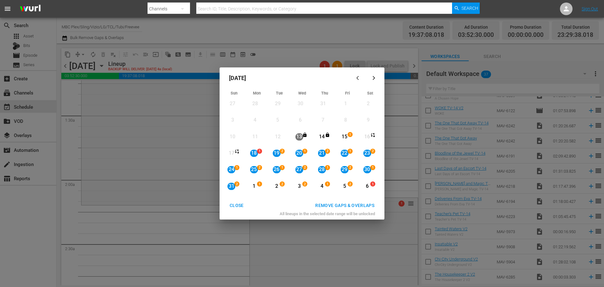
click at [359, 206] on div "REMOVE GAPS & OVERLAPS" at bounding box center [344, 205] width 69 height 8
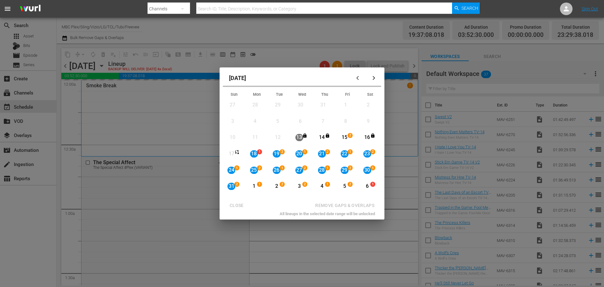
scroll to position [220, 0]
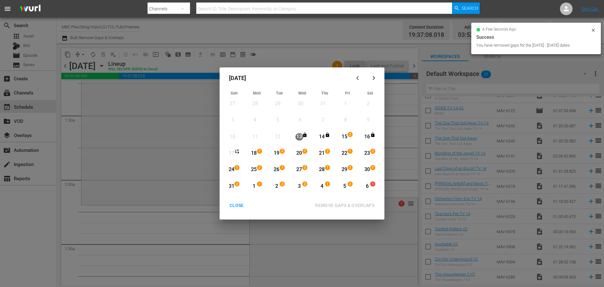
click at [239, 204] on div "CLOSE" at bounding box center [237, 205] width 24 height 8
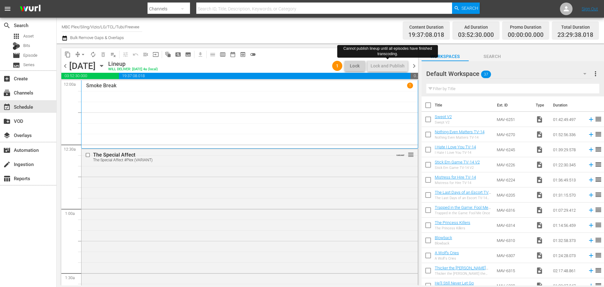
click at [414, 65] on span "chevron_right" at bounding box center [414, 66] width 8 height 8
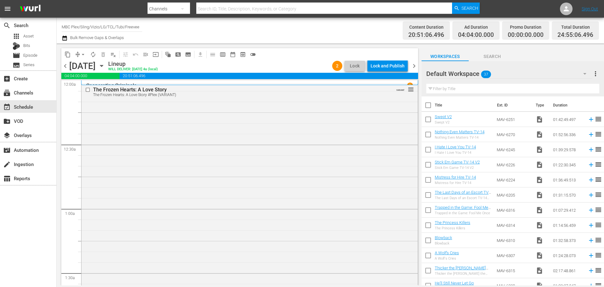
click at [384, 68] on div "Lock and Publish" at bounding box center [388, 65] width 34 height 11
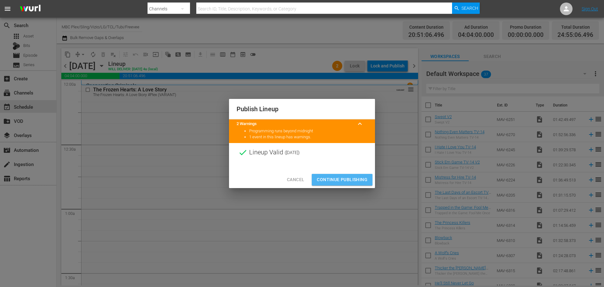
click at [347, 178] on span "Continue Publishing" at bounding box center [342, 180] width 51 height 8
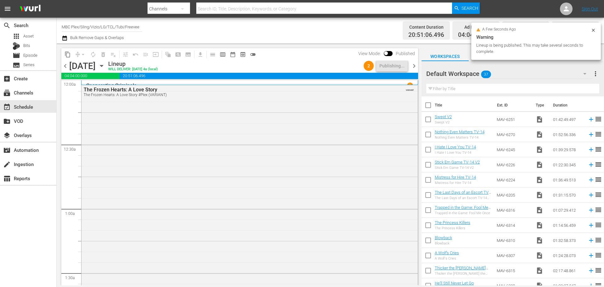
click at [105, 64] on icon "button" at bounding box center [101, 65] width 7 height 7
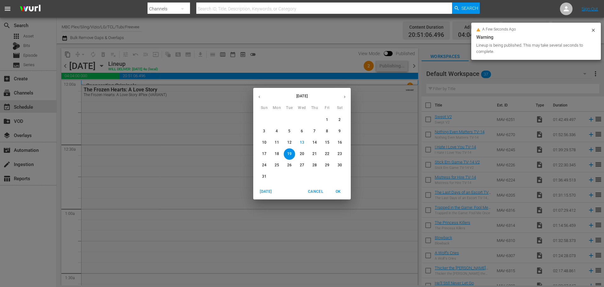
click at [161, 65] on div "August 2025 Sun Mon Tue Wed Thu Fri Sat 27 28 29 30 31 1 2 3 4 5 6 7 8 9 10 11 …" at bounding box center [302, 143] width 604 height 287
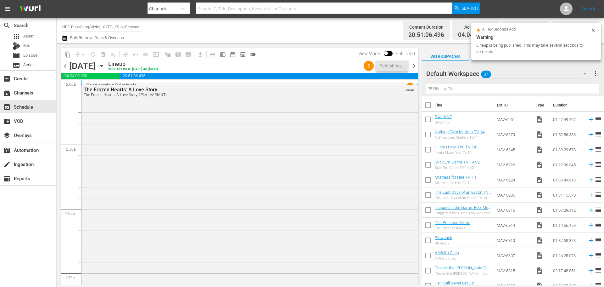
click at [66, 39] on icon "button" at bounding box center [65, 38] width 6 height 8
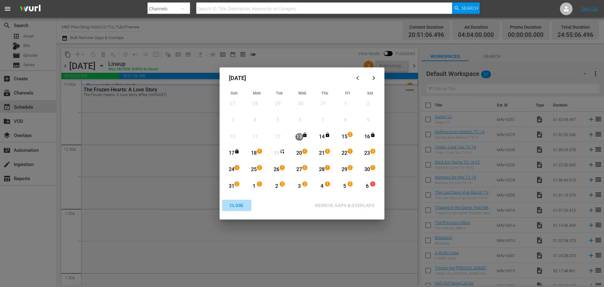
click at [236, 202] on div "CLOSE" at bounding box center [237, 205] width 24 height 8
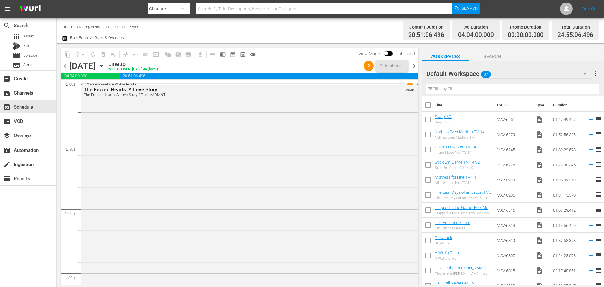
click at [417, 66] on span "chevron_right" at bounding box center [414, 66] width 8 height 8
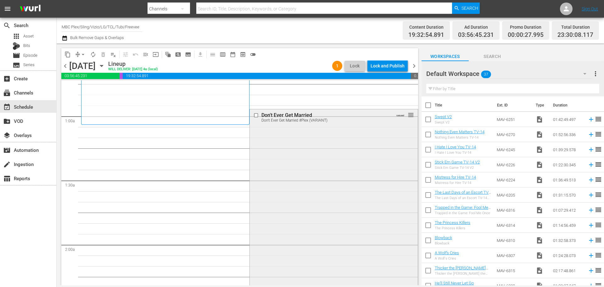
scroll to position [94, 0]
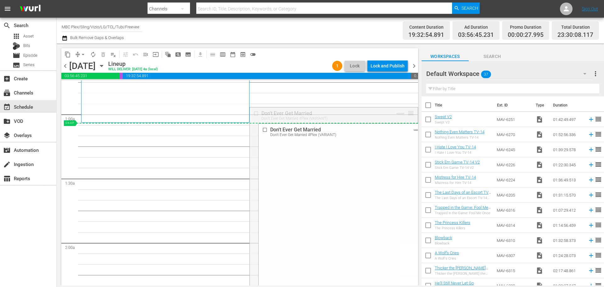
drag, startPoint x: 407, startPoint y: 113, endPoint x: 402, endPoint y: 124, distance: 12.6
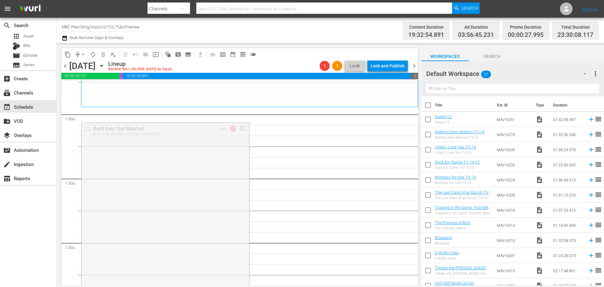
drag, startPoint x: 243, startPoint y: 129, endPoint x: 251, endPoint y: 113, distance: 17.9
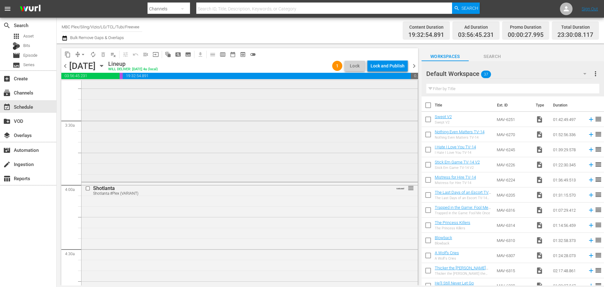
scroll to position [283, 0]
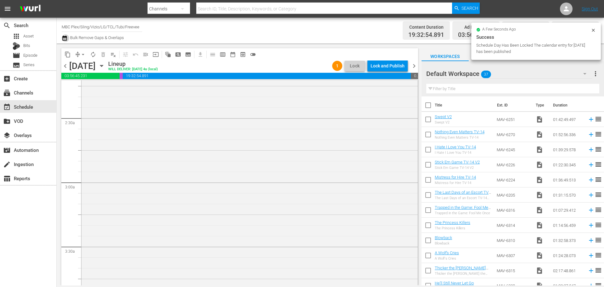
click at [64, 38] on icon "button" at bounding box center [65, 38] width 6 height 8
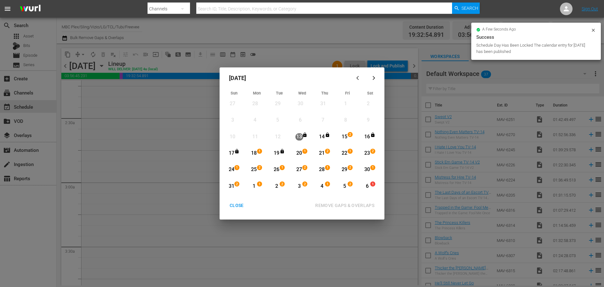
click at [303, 153] on span "1" at bounding box center [305, 151] width 4 height 5
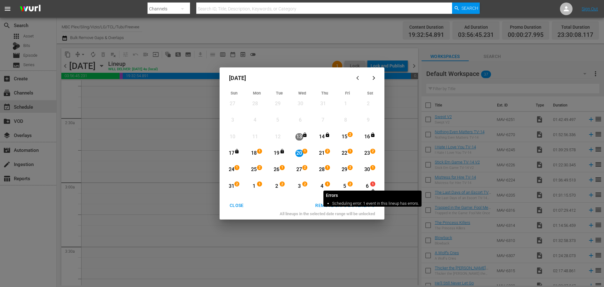
click at [373, 185] on span "1" at bounding box center [373, 184] width 4 height 5
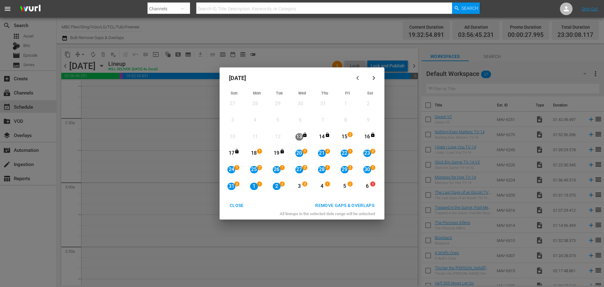
click at [353, 205] on div "REMOVE GAPS & OVERLAPS" at bounding box center [344, 205] width 69 height 8
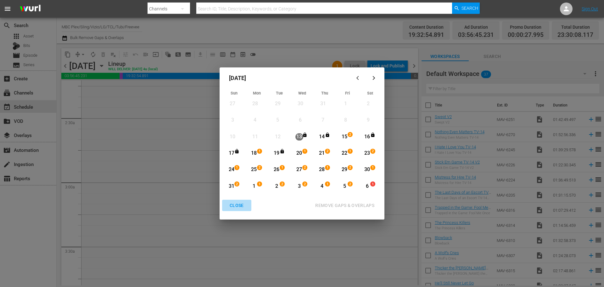
click at [239, 205] on div "CLOSE" at bounding box center [237, 205] width 24 height 8
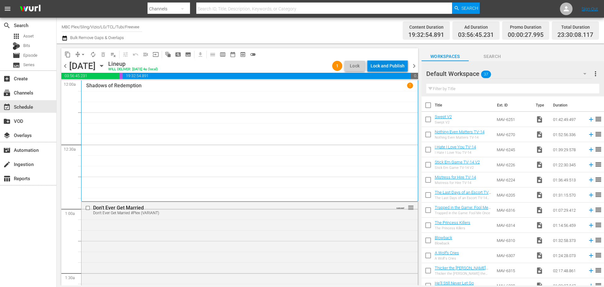
click at [389, 64] on div "Lock and Publish" at bounding box center [388, 65] width 34 height 11
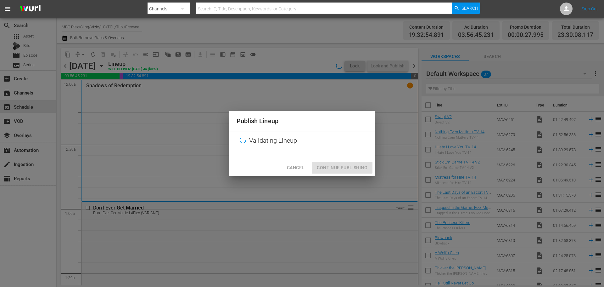
click at [353, 168] on div "Cancel Continue Publishing" at bounding box center [302, 167] width 146 height 17
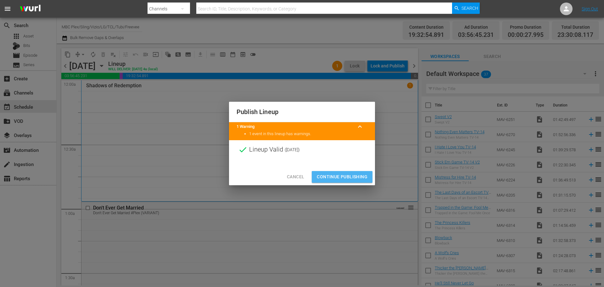
click at [337, 179] on span "Continue Publishing" at bounding box center [342, 177] width 51 height 8
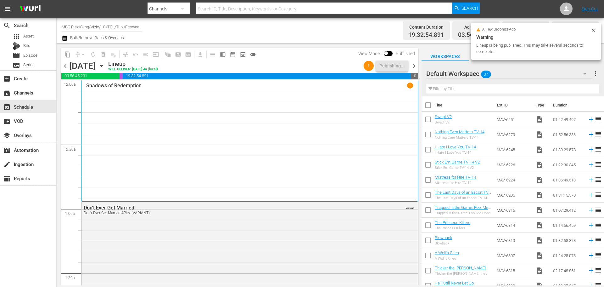
click at [62, 37] on icon "button" at bounding box center [65, 38] width 6 height 8
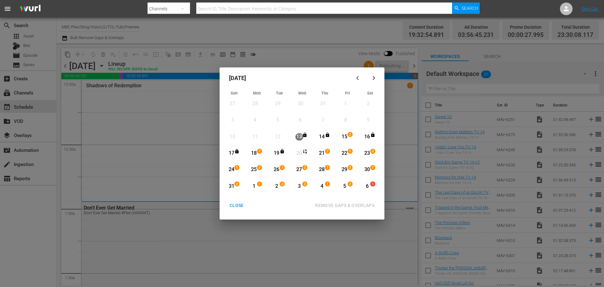
click at [240, 201] on button "CLOSE" at bounding box center [236, 206] width 29 height 12
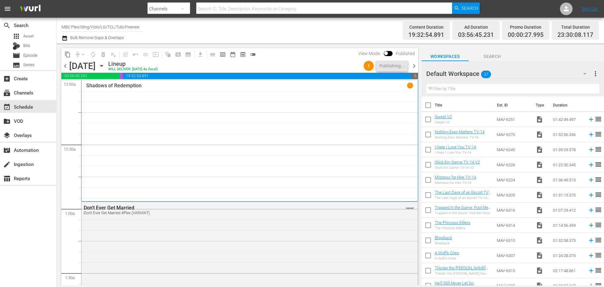
click at [105, 68] on icon "button" at bounding box center [101, 65] width 7 height 7
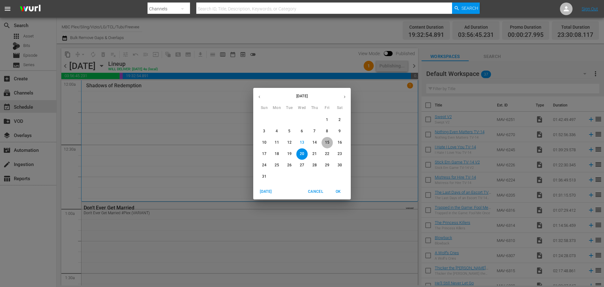
click at [329, 143] on p "15" at bounding box center [327, 142] width 4 height 5
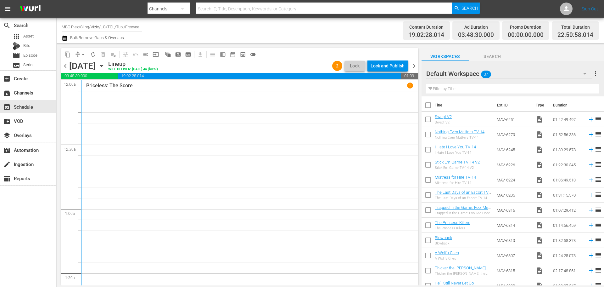
drag, startPoint x: 386, startPoint y: 68, endPoint x: 388, endPoint y: 65, distance: 3.3
click at [388, 65] on div "Lock and Publish" at bounding box center [388, 65] width 34 height 11
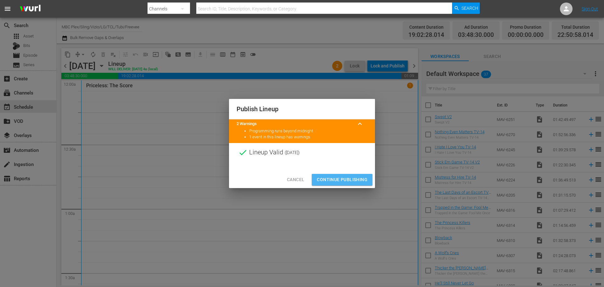
click at [333, 176] on span "Continue Publishing" at bounding box center [342, 180] width 51 height 8
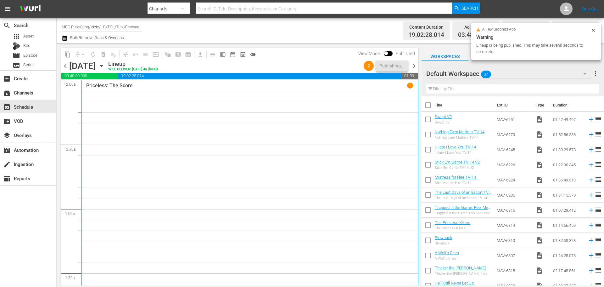
click at [103, 65] on icon "button" at bounding box center [101, 66] width 3 height 2
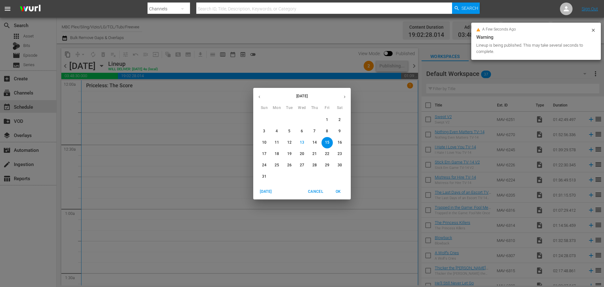
drag, startPoint x: 279, startPoint y: 150, endPoint x: 280, endPoint y: 138, distance: 12.1
click at [279, 151] on button "18" at bounding box center [276, 153] width 11 height 11
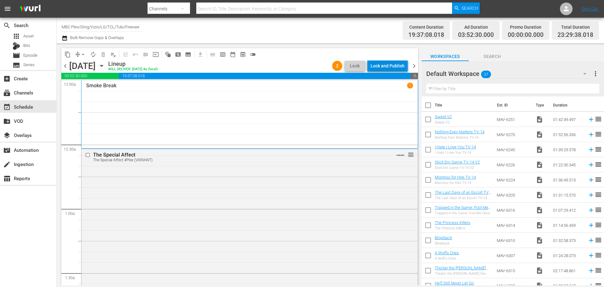
click at [392, 65] on div "Lock and Publish" at bounding box center [388, 65] width 34 height 11
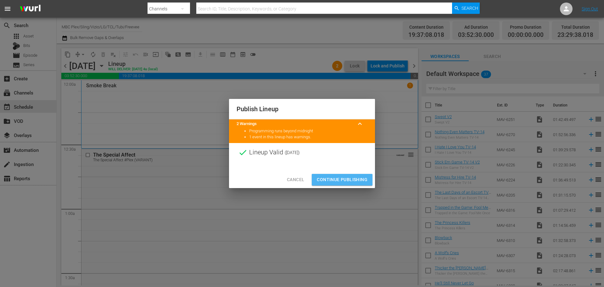
click at [342, 178] on span "Continue Publishing" at bounding box center [342, 180] width 51 height 8
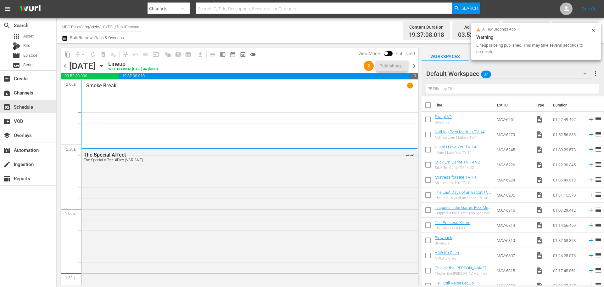
click at [415, 67] on span "chevron_right" at bounding box center [414, 66] width 8 height 8
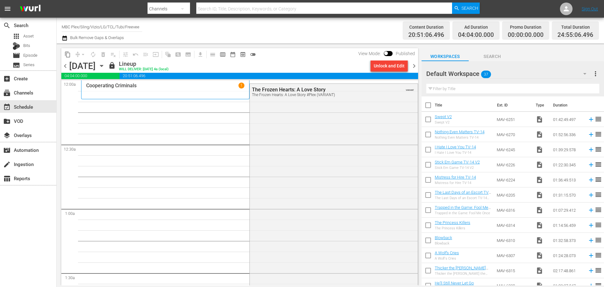
click at [387, 71] on div "Unlock and Edit" at bounding box center [389, 65] width 31 height 11
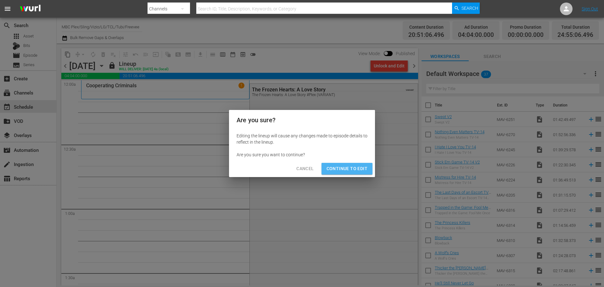
click at [354, 169] on span "Continue to Edit" at bounding box center [347, 169] width 41 height 8
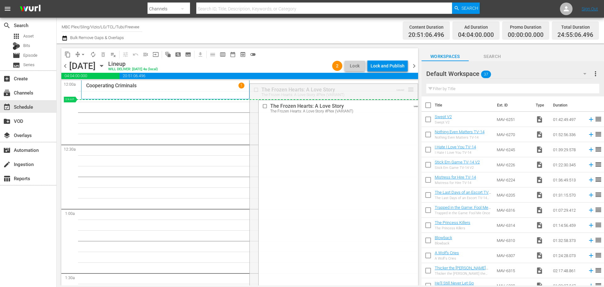
drag, startPoint x: 407, startPoint y: 88, endPoint x: 402, endPoint y: 100, distance: 13.7
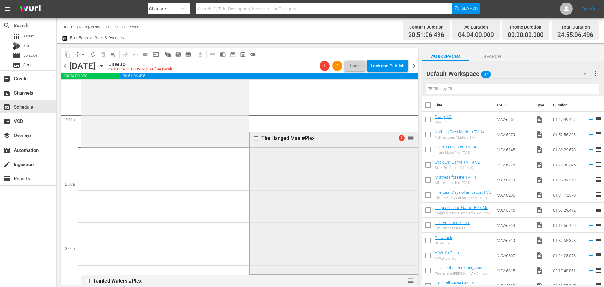
scroll to position [220, 0]
click at [66, 38] on icon "button" at bounding box center [65, 38] width 6 height 8
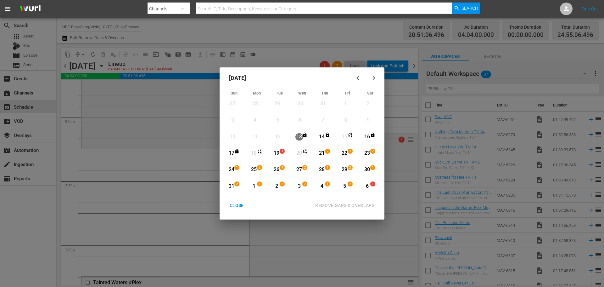
click at [279, 154] on div "19" at bounding box center [277, 153] width 8 height 7
click at [365, 185] on div "6" at bounding box center [368, 186] width 8 height 7
click at [368, 183] on div "6" at bounding box center [368, 186] width 8 height 7
click at [364, 188] on div "6" at bounding box center [368, 186] width 8 height 7
click at [343, 189] on div "5" at bounding box center [345, 186] width 8 height 7
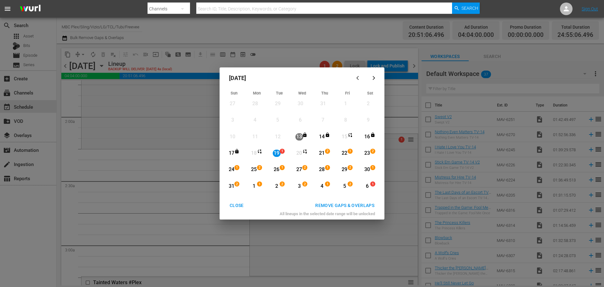
click at [345, 187] on div "5" at bounding box center [345, 186] width 8 height 7
drag, startPoint x: 346, startPoint y: 183, endPoint x: 330, endPoint y: 180, distance: 16.0
click at [346, 183] on div "5" at bounding box center [345, 186] width 8 height 7
drag, startPoint x: 270, startPoint y: 163, endPoint x: 276, endPoint y: 156, distance: 8.7
click at [270, 163] on div "Month View" at bounding box center [279, 155] width 23 height 16
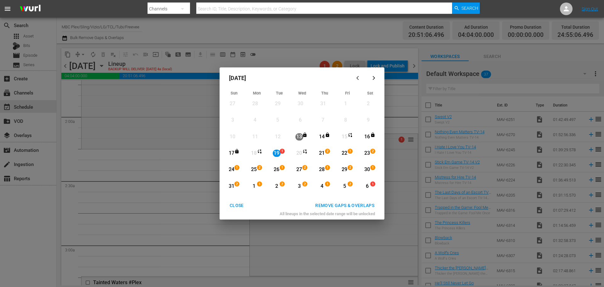
click at [277, 154] on div "19" at bounding box center [277, 153] width 8 height 7
click at [274, 174] on div "26" at bounding box center [277, 169] width 8 height 11
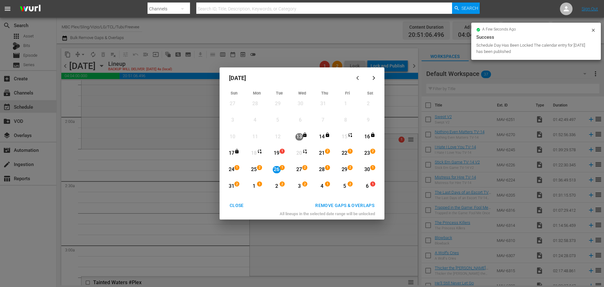
click at [276, 154] on div "19" at bounding box center [277, 153] width 8 height 7
click at [279, 153] on div "19" at bounding box center [277, 153] width 8 height 7
click at [335, 178] on div "Month View" at bounding box center [325, 171] width 23 height 16
click at [350, 178] on div "Month View" at bounding box center [347, 171] width 23 height 16
click at [348, 167] on span "2" at bounding box center [350, 167] width 4 height 5
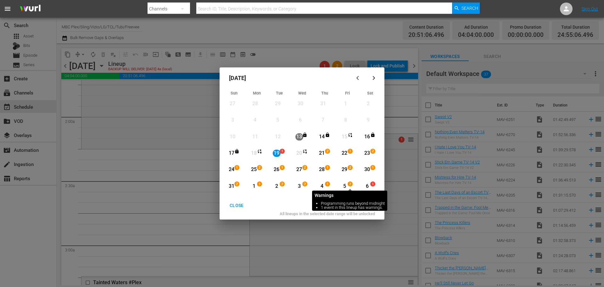
click at [349, 185] on span "2" at bounding box center [350, 184] width 4 height 5
click at [244, 202] on div "CLOSE" at bounding box center [237, 205] width 24 height 8
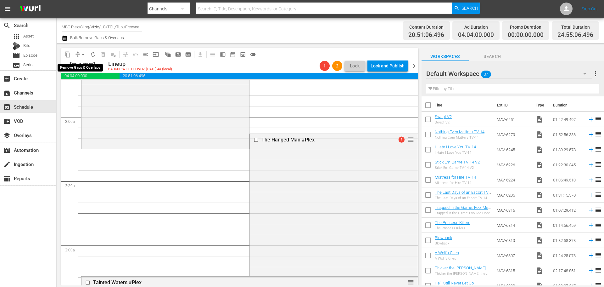
click at [84, 54] on span "arrow_drop_down" at bounding box center [83, 54] width 6 height 6
click at [82, 88] on li "Align to End of Previous Day" at bounding box center [83, 88] width 66 height 10
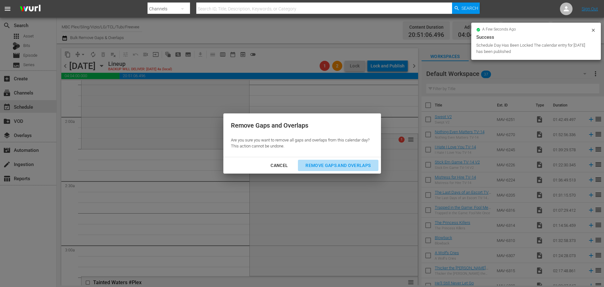
click at [314, 166] on div "Remove Gaps and Overlaps" at bounding box center [338, 165] width 75 height 8
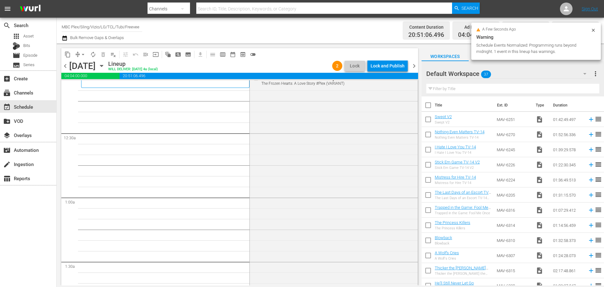
scroll to position [0, 0]
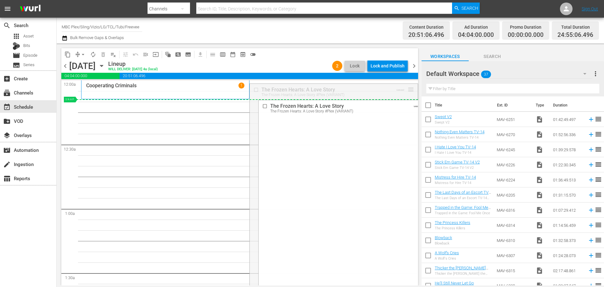
drag, startPoint x: 405, startPoint y: 90, endPoint x: 404, endPoint y: 101, distance: 10.4
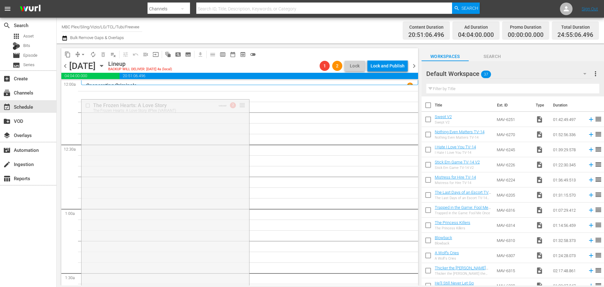
drag, startPoint x: 240, startPoint y: 106, endPoint x: 243, endPoint y: 89, distance: 16.9
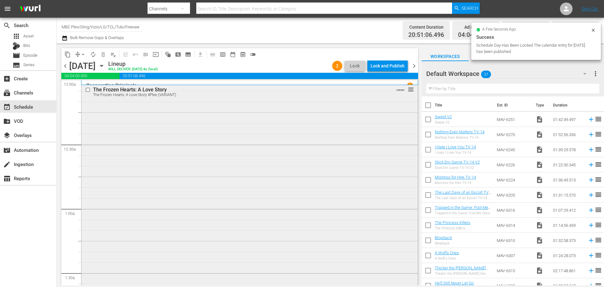
click at [317, 120] on div "The Frozen Hearts: A Love Story The Frozen Hearts: A Love Story #Plex (VARIANT)…" at bounding box center [250, 218] width 336 height 268
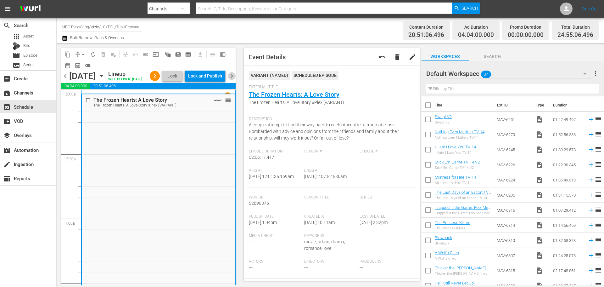
click at [233, 80] on span "chevron_right" at bounding box center [232, 76] width 8 height 8
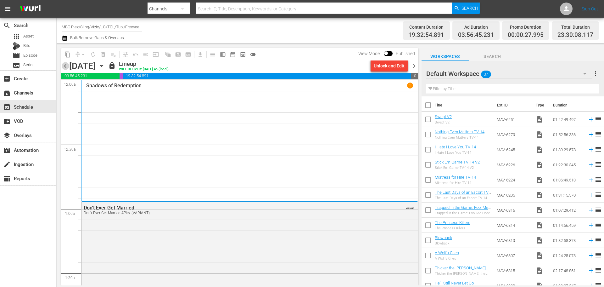
click at [64, 62] on span "chevron_left" at bounding box center [65, 66] width 8 height 8
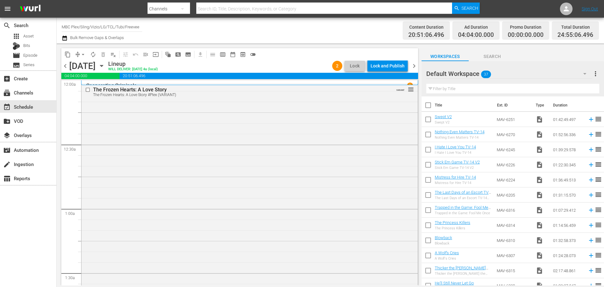
click at [389, 68] on div "Lock and Publish" at bounding box center [388, 65] width 34 height 11
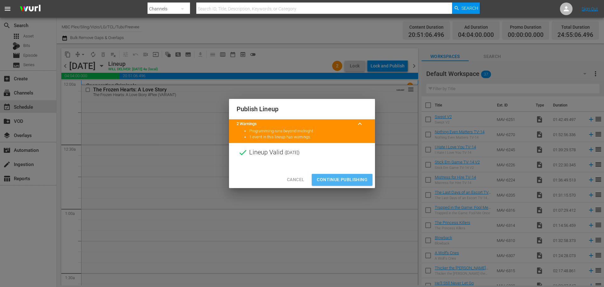
click at [332, 174] on button "Continue Publishing" at bounding box center [342, 180] width 61 height 12
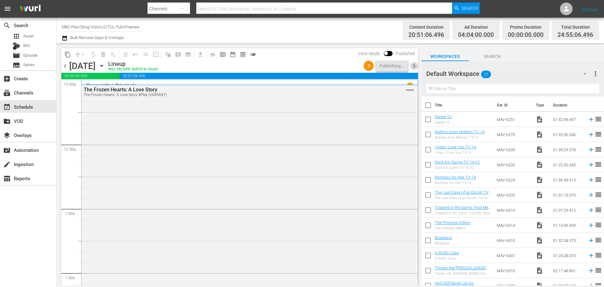
click at [416, 65] on span "chevron_right" at bounding box center [414, 66] width 8 height 8
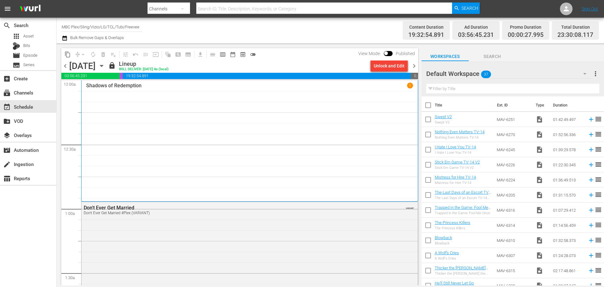
click at [398, 66] on div "Unlock and Edit" at bounding box center [389, 65] width 31 height 11
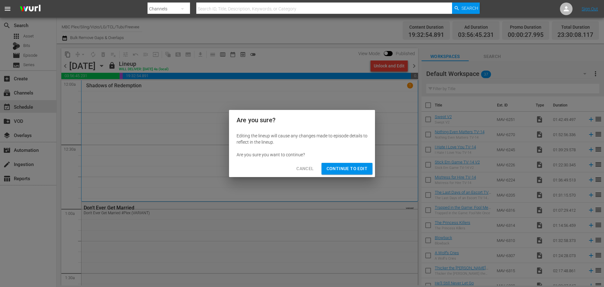
click at [300, 172] on span "Cancel" at bounding box center [305, 169] width 17 height 8
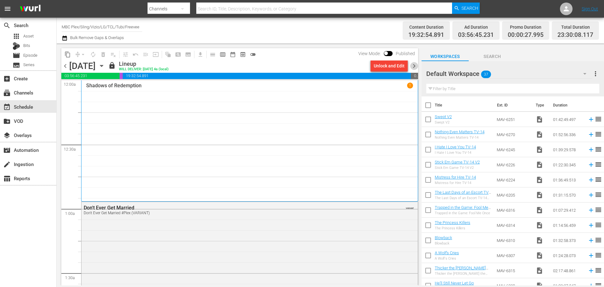
click at [413, 66] on span "chevron_right" at bounding box center [414, 66] width 8 height 8
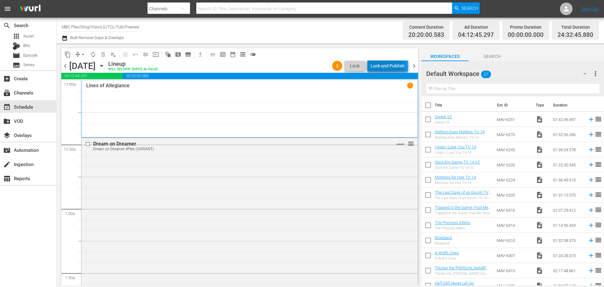
click at [389, 64] on div "Lock and Publish" at bounding box center [388, 65] width 34 height 11
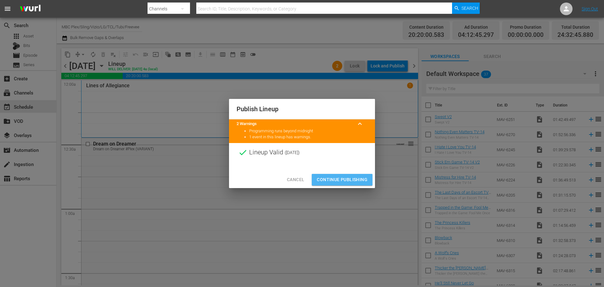
click at [330, 179] on span "Continue Publishing" at bounding box center [342, 180] width 51 height 8
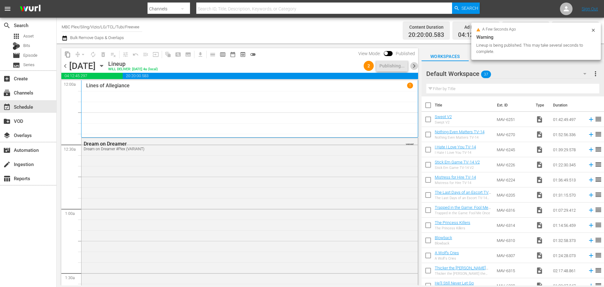
click at [415, 65] on span "chevron_right" at bounding box center [414, 66] width 8 height 8
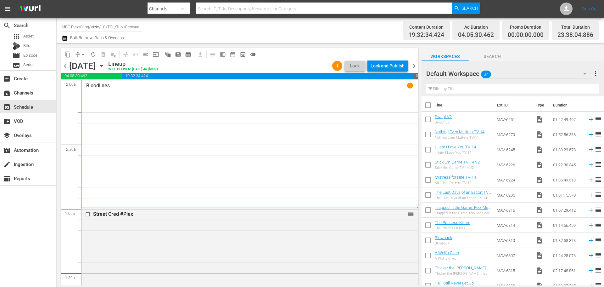
click at [386, 65] on div "Lock and Publish" at bounding box center [388, 65] width 34 height 11
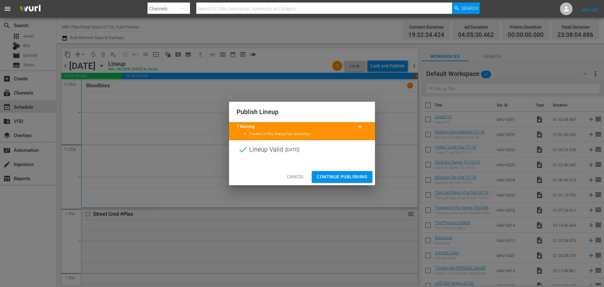
click at [333, 176] on span "Continue Publishing" at bounding box center [342, 177] width 51 height 8
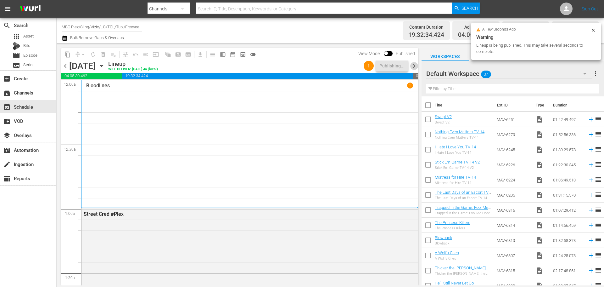
click at [411, 66] on span "chevron_right" at bounding box center [414, 66] width 8 height 8
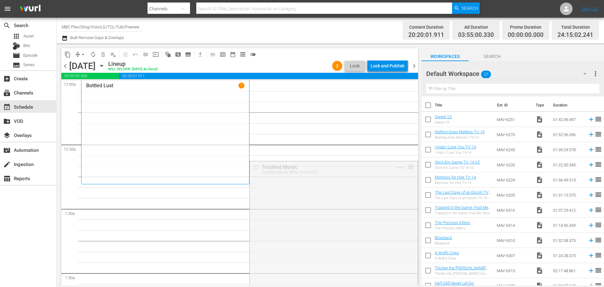
drag, startPoint x: 405, startPoint y: 166, endPoint x: 402, endPoint y: 185, distance: 19.8
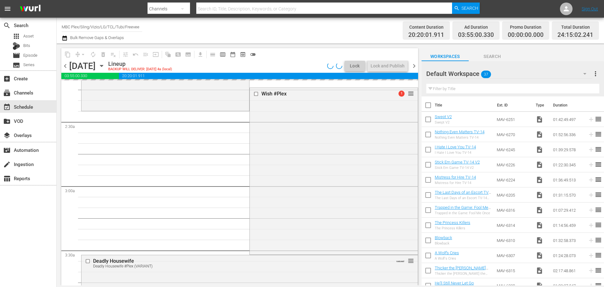
scroll to position [283, 0]
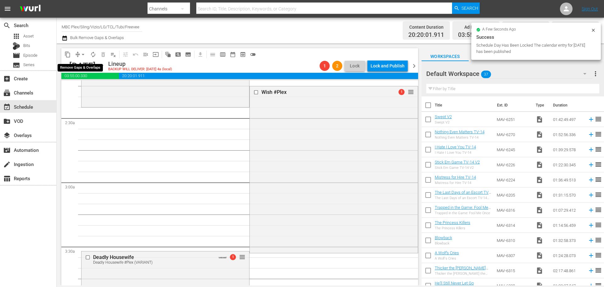
click at [80, 53] on button "arrow_drop_down" at bounding box center [83, 54] width 10 height 10
click at [82, 87] on li "Align to End of Previous Day" at bounding box center [83, 88] width 66 height 10
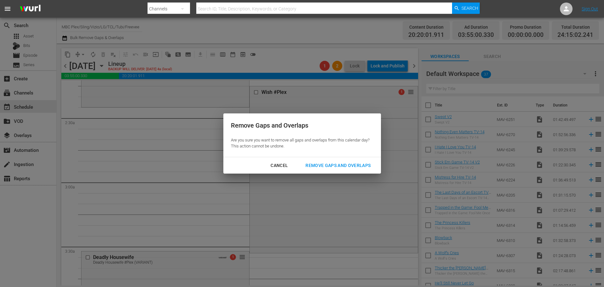
click at [315, 164] on div "Remove Gaps and Overlaps" at bounding box center [338, 165] width 75 height 8
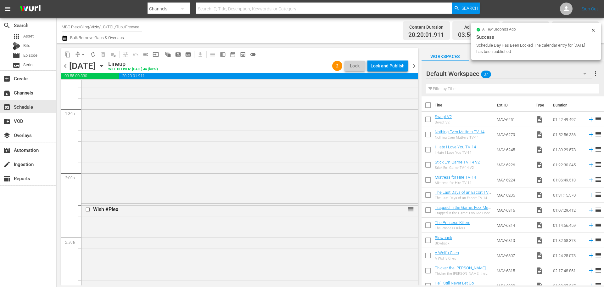
scroll to position [0, 0]
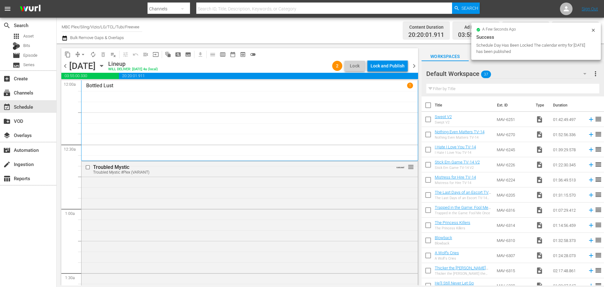
click at [416, 69] on span "chevron_right" at bounding box center [414, 66] width 8 height 8
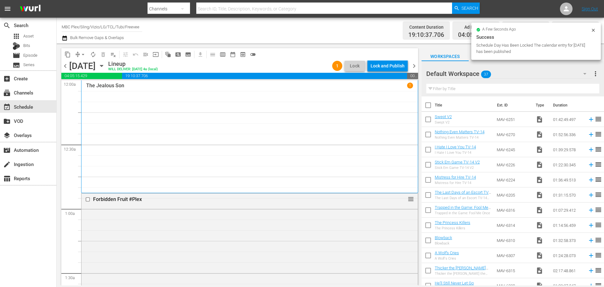
click at [63, 67] on span "chevron_left" at bounding box center [65, 66] width 8 height 8
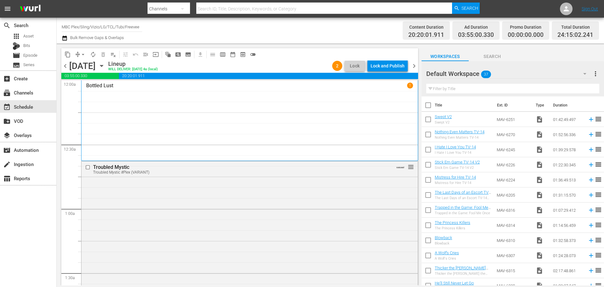
click at [390, 59] on div "content_copy compress arrow_drop_down autorenew_outlined delete_forever_outline…" at bounding box center [239, 54] width 357 height 12
click at [387, 63] on div "Lock and Publish" at bounding box center [388, 65] width 34 height 11
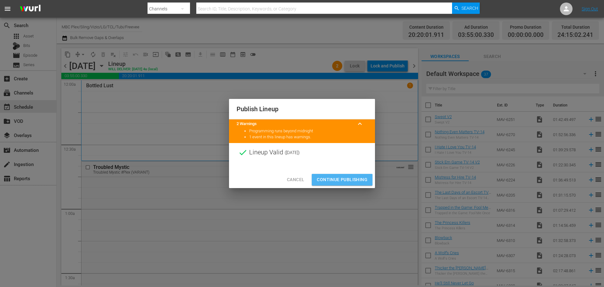
click at [336, 180] on span "Continue Publishing" at bounding box center [342, 180] width 51 height 8
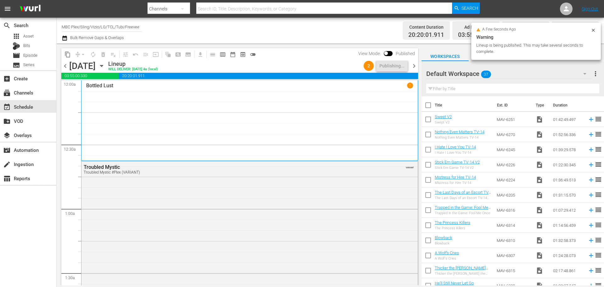
click at [414, 66] on span "chevron_right" at bounding box center [414, 66] width 8 height 8
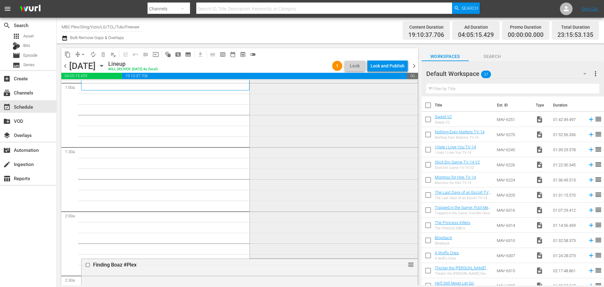
scroll to position [94, 0]
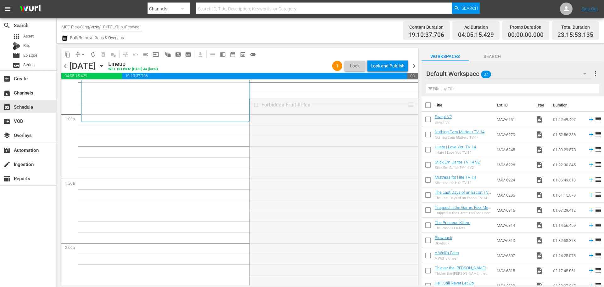
drag, startPoint x: 407, startPoint y: 104, endPoint x: 406, endPoint y: 123, distance: 19.3
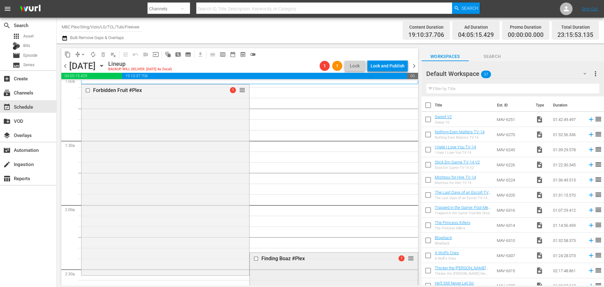
scroll to position [252, 0]
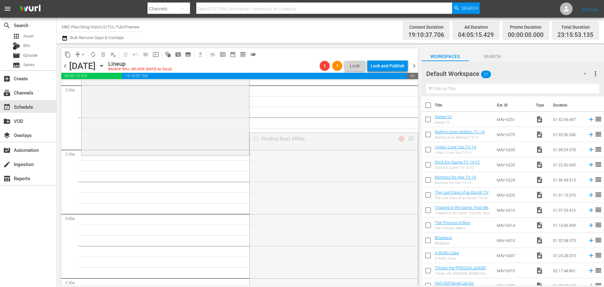
drag, startPoint x: 406, startPoint y: 139, endPoint x: 403, endPoint y: 157, distance: 17.5
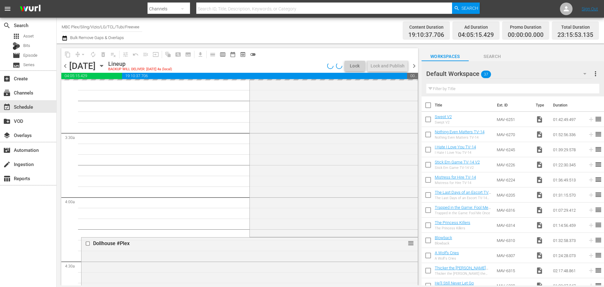
scroll to position [441, 0]
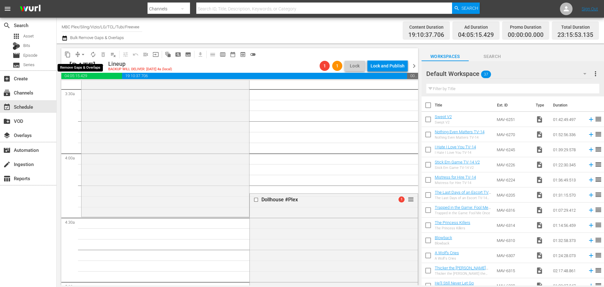
click at [82, 54] on span "arrow_drop_down" at bounding box center [83, 54] width 6 height 6
click at [86, 91] on li "Align to End of Previous Day" at bounding box center [83, 88] width 66 height 10
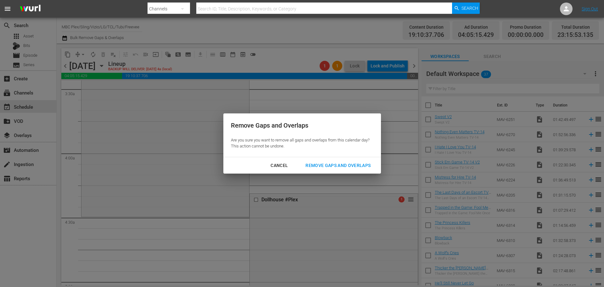
click at [340, 169] on div "Remove Gaps and Overlaps" at bounding box center [338, 165] width 75 height 8
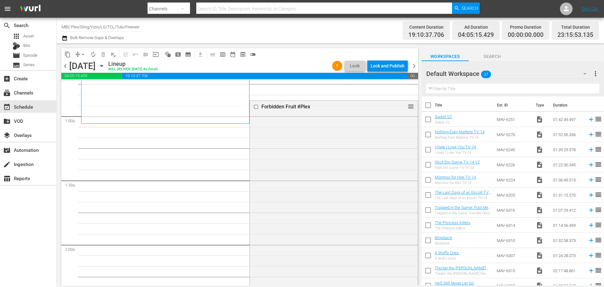
scroll to position [0, 0]
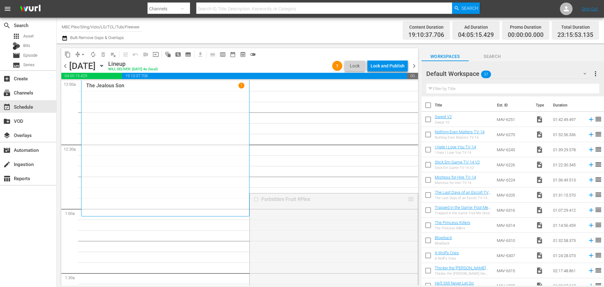
drag, startPoint x: 407, startPoint y: 197, endPoint x: 404, endPoint y: 218, distance: 20.8
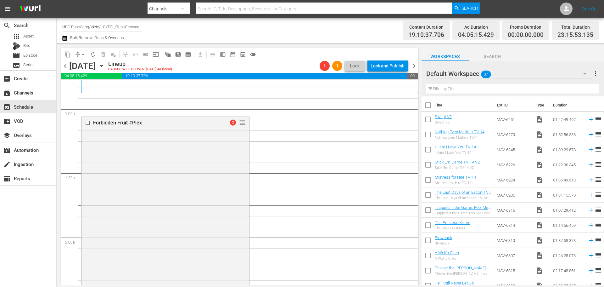
scroll to position [94, 0]
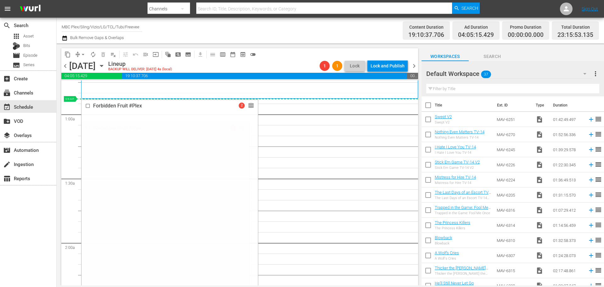
drag, startPoint x: 241, startPoint y: 126, endPoint x: 245, endPoint y: 103, distance: 23.9
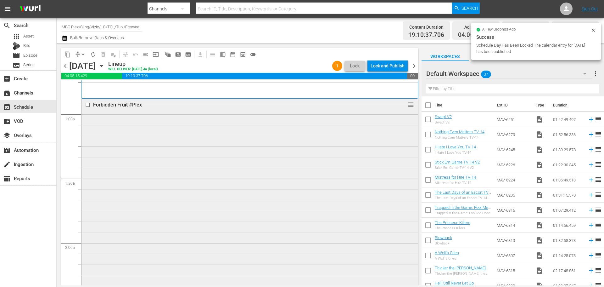
click at [306, 142] on div "Forbidden Fruit #Plex reorder" at bounding box center [250, 193] width 336 height 189
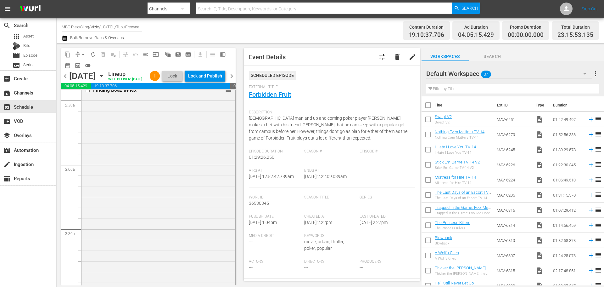
scroll to position [0, 0]
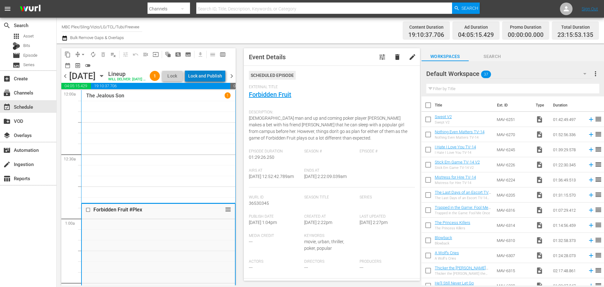
click at [217, 81] on div "Lock and Publish" at bounding box center [205, 75] width 34 height 11
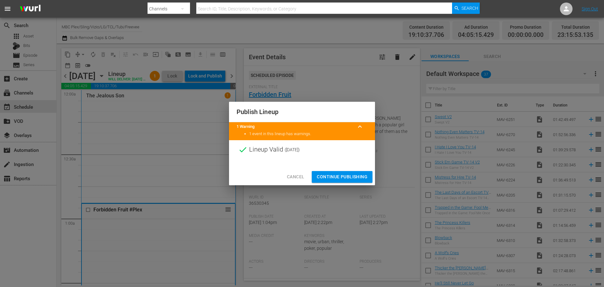
click at [342, 178] on span "Continue Publishing" at bounding box center [342, 177] width 51 height 8
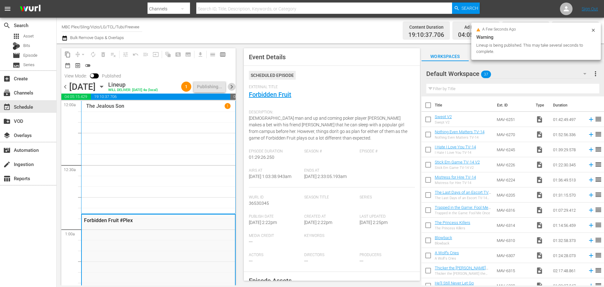
click at [234, 88] on span "chevron_right" at bounding box center [232, 87] width 8 height 8
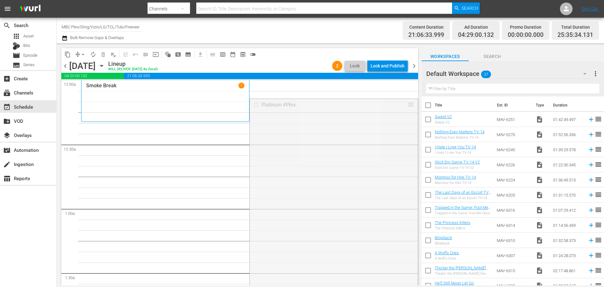
drag, startPoint x: 407, startPoint y: 104, endPoint x: 403, endPoint y: 124, distance: 20.8
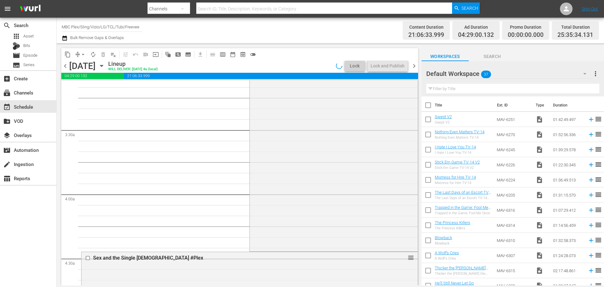
scroll to position [409, 0]
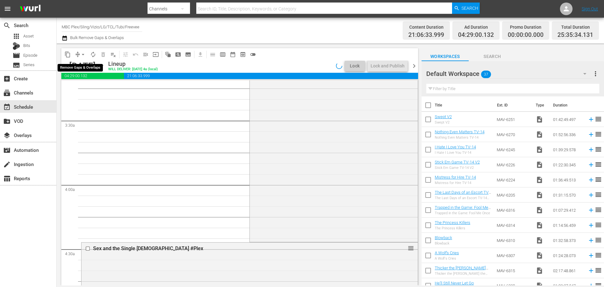
click at [80, 54] on span "arrow_drop_down" at bounding box center [83, 54] width 6 height 6
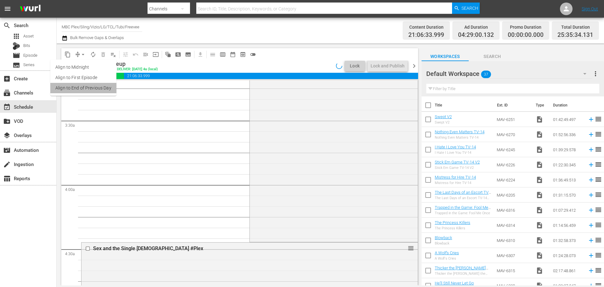
click at [110, 89] on li "Align to End of Previous Day" at bounding box center [83, 88] width 66 height 10
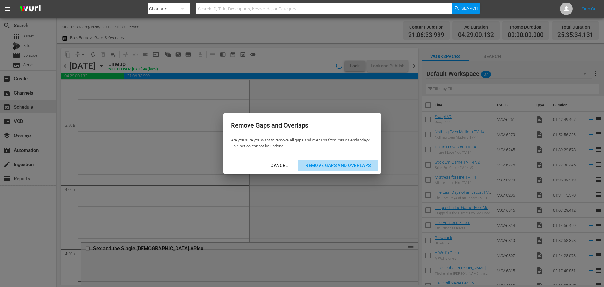
click at [336, 166] on div "Remove Gaps and Overlaps" at bounding box center [338, 165] width 75 height 8
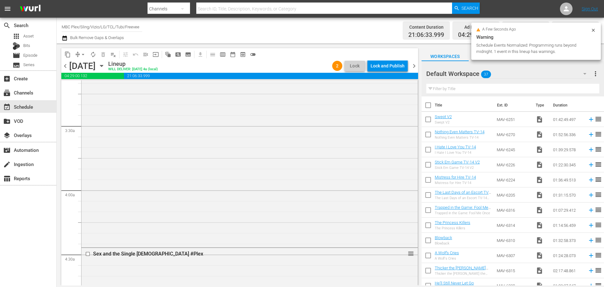
scroll to position [0, 0]
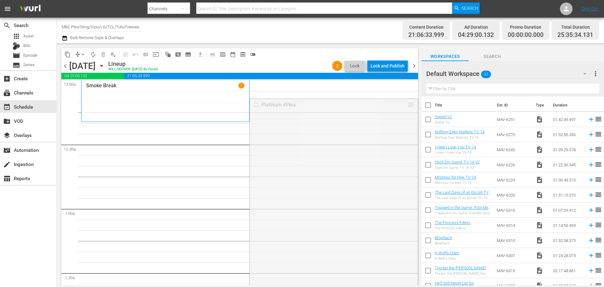
drag, startPoint x: 406, startPoint y: 105, endPoint x: 402, endPoint y: 124, distance: 19.7
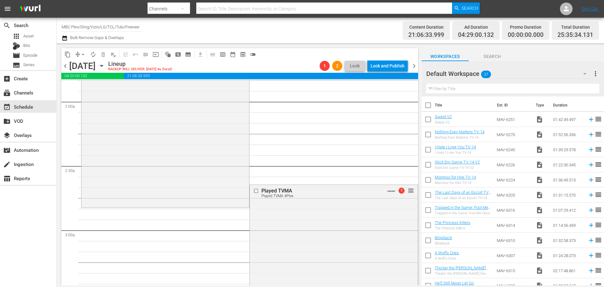
scroll to position [220, 0]
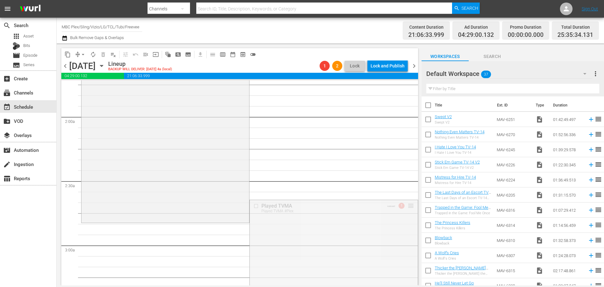
drag, startPoint x: 405, startPoint y: 206, endPoint x: 405, endPoint y: 225, distance: 18.6
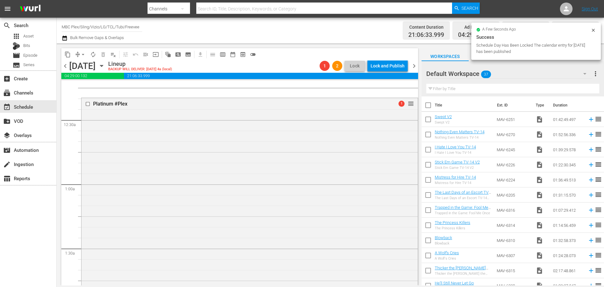
scroll to position [0, 0]
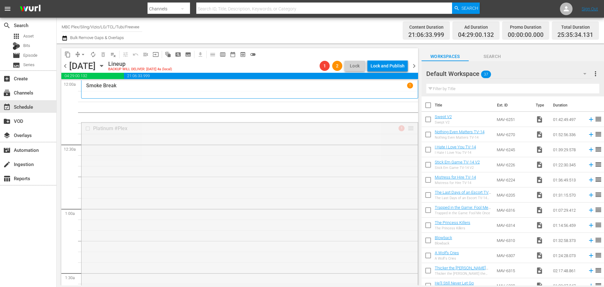
drag, startPoint x: 406, startPoint y: 129, endPoint x: 404, endPoint y: 99, distance: 29.9
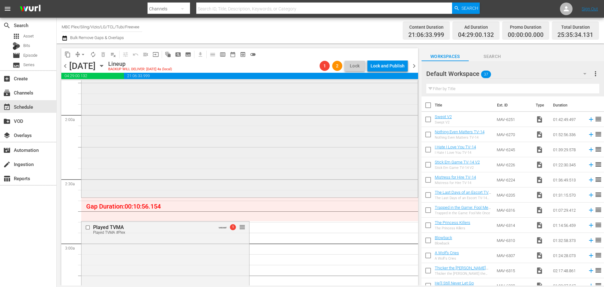
scroll to position [252, 0]
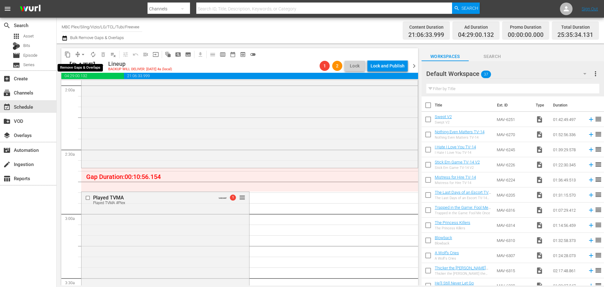
click at [79, 54] on button "arrow_drop_down" at bounding box center [83, 54] width 10 height 10
click at [90, 90] on li "Align to End of Previous Day" at bounding box center [83, 88] width 66 height 10
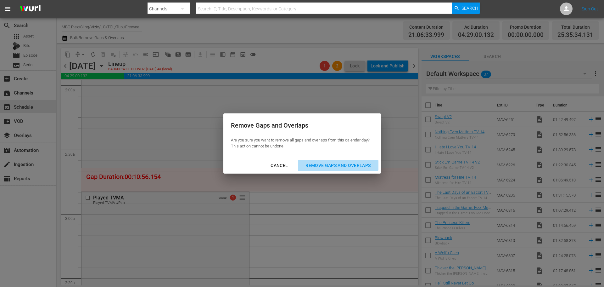
click at [304, 165] on div "Remove Gaps and Overlaps" at bounding box center [338, 165] width 75 height 8
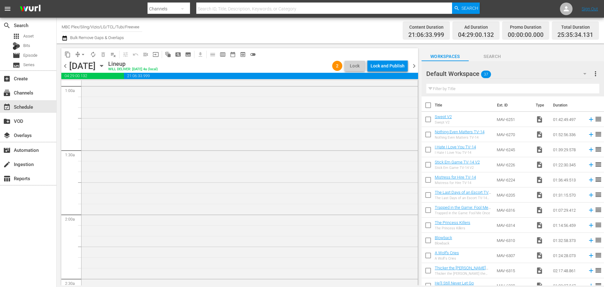
scroll to position [0, 0]
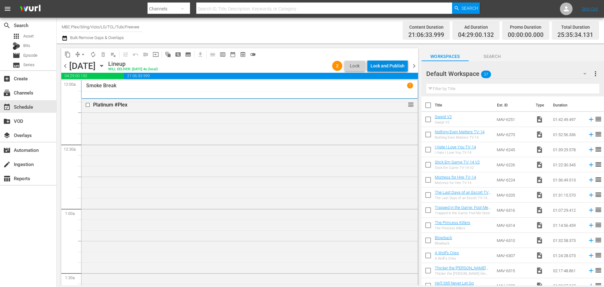
click at [393, 67] on div "Lock and Publish" at bounding box center [388, 65] width 34 height 11
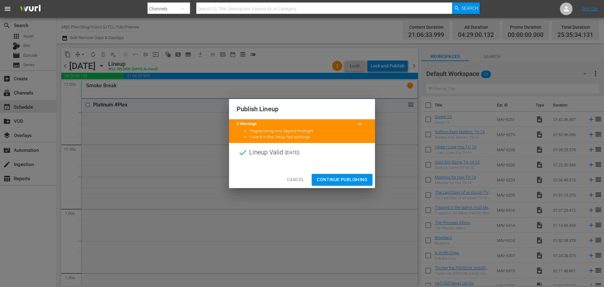
click at [339, 177] on span "Continue Publishing" at bounding box center [342, 180] width 51 height 8
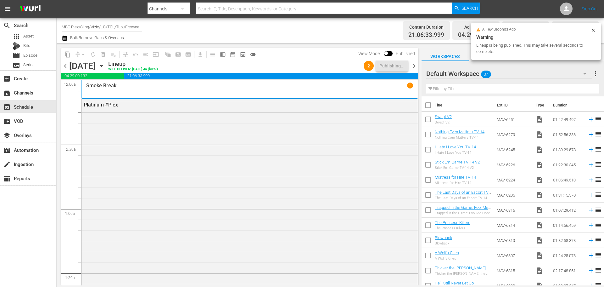
click at [415, 65] on span "chevron_right" at bounding box center [414, 66] width 8 height 8
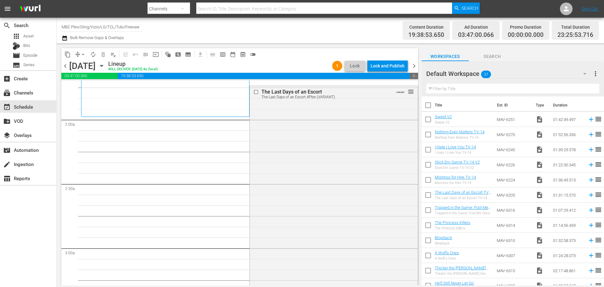
scroll to position [157, 0]
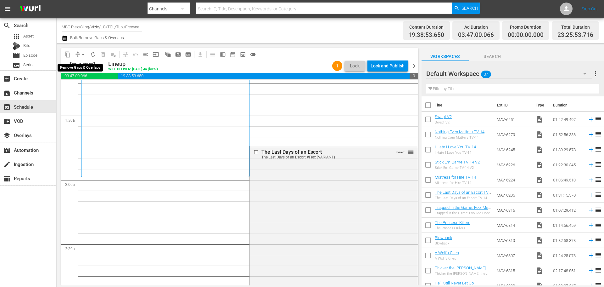
click at [81, 55] on span "arrow_drop_down" at bounding box center [83, 54] width 6 height 6
click at [77, 88] on li "Align to End of Previous Day" at bounding box center [83, 88] width 66 height 10
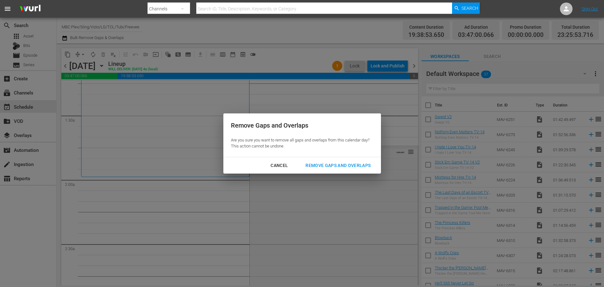
click at [320, 166] on div "Remove Gaps and Overlaps" at bounding box center [338, 165] width 75 height 8
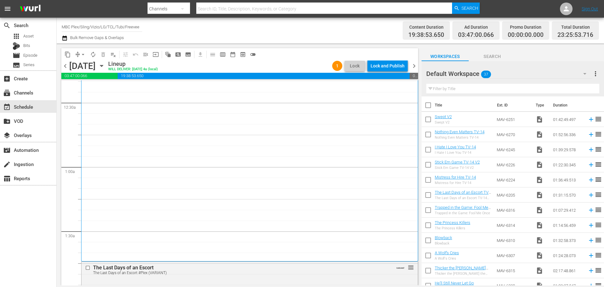
scroll to position [0, 0]
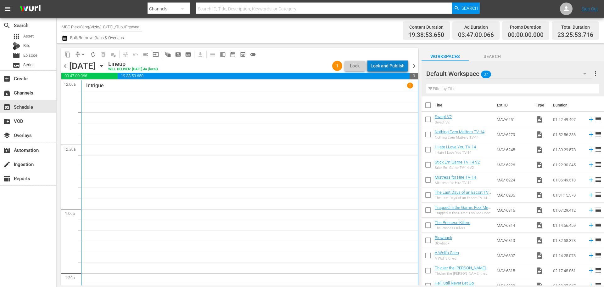
click at [395, 65] on div "Lock and Publish" at bounding box center [388, 65] width 34 height 11
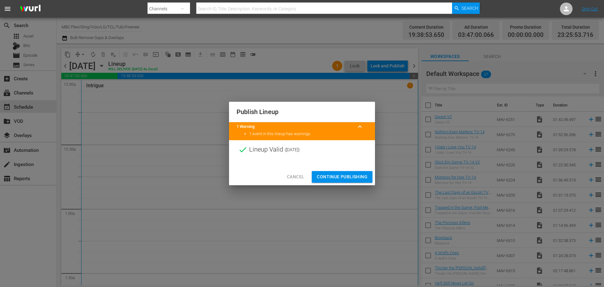
click at [353, 168] on div "Cancel Continue Publishing" at bounding box center [302, 176] width 146 height 17
click at [350, 178] on span "Continue Publishing" at bounding box center [342, 177] width 51 height 8
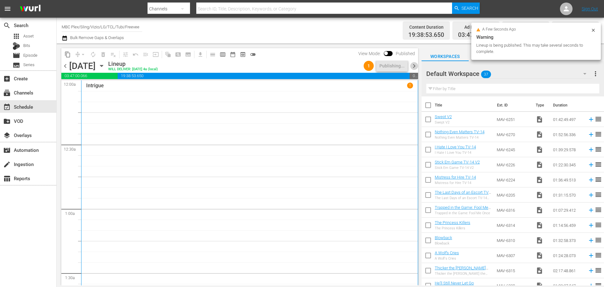
click at [413, 67] on span "chevron_right" at bounding box center [414, 66] width 8 height 8
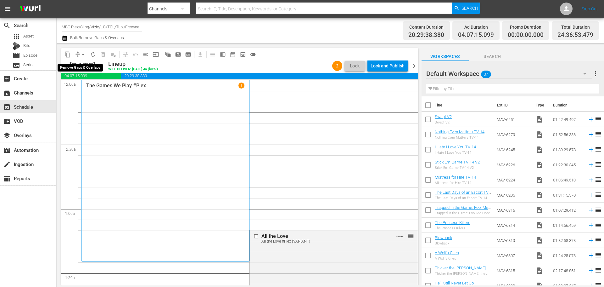
click at [80, 54] on button "arrow_drop_down" at bounding box center [83, 54] width 10 height 10
click at [96, 88] on li "Align to End of Previous Day" at bounding box center [83, 88] width 66 height 10
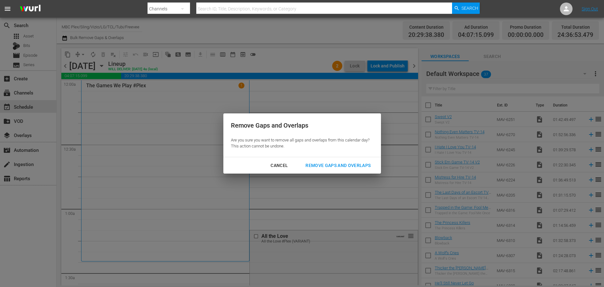
click at [330, 164] on div "Remove Gaps and Overlaps" at bounding box center [338, 165] width 75 height 8
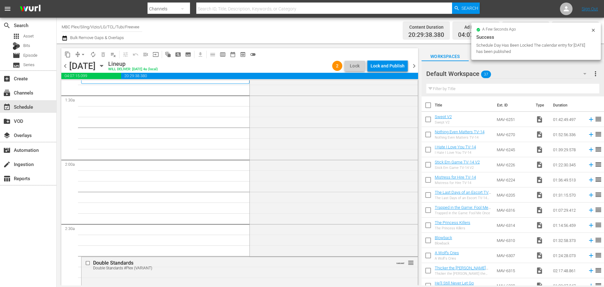
scroll to position [27, 0]
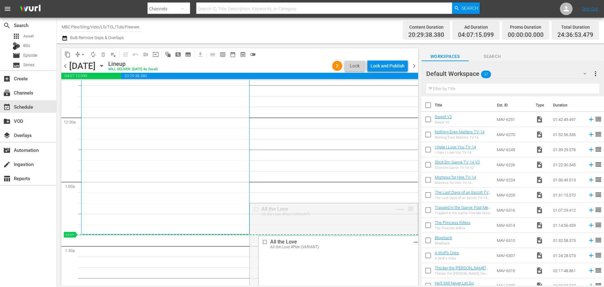
drag, startPoint x: 408, startPoint y: 207, endPoint x: 399, endPoint y: 238, distance: 31.4
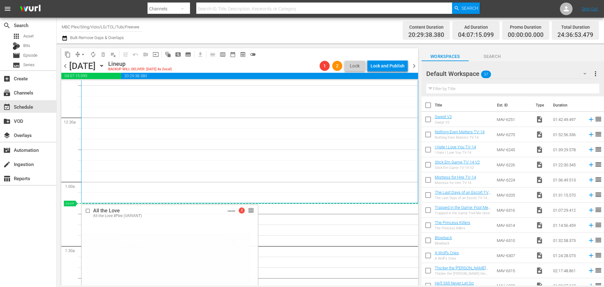
drag, startPoint x: 241, startPoint y: 240, endPoint x: 248, endPoint y: 208, distance: 32.6
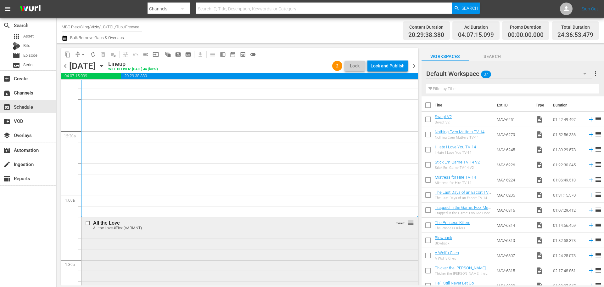
scroll to position [31, 0]
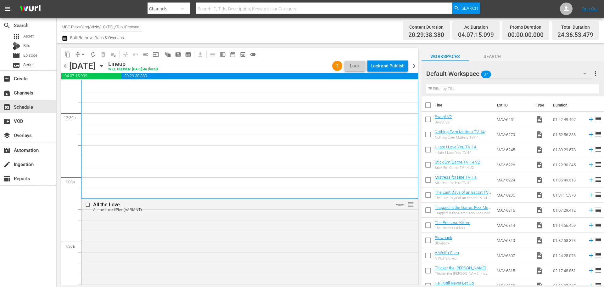
click at [394, 66] on div "Lock and Publish" at bounding box center [388, 65] width 34 height 11
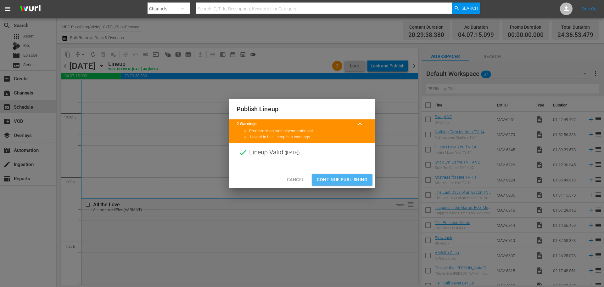
click at [337, 178] on span "Continue Publishing" at bounding box center [342, 180] width 51 height 8
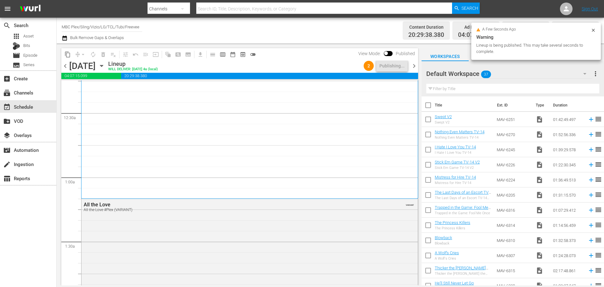
click at [414, 66] on span "chevron_right" at bounding box center [414, 66] width 8 height 8
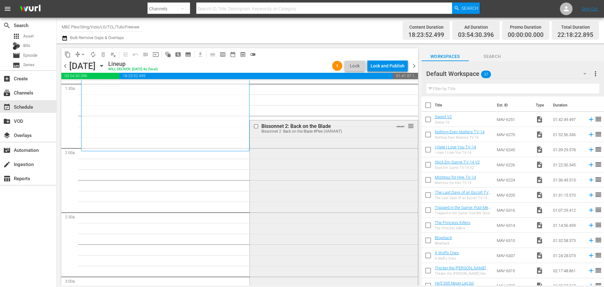
scroll to position [185, 0]
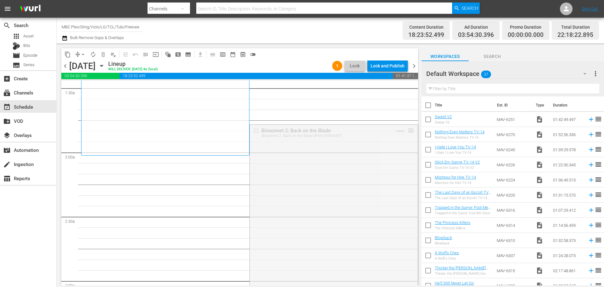
drag, startPoint x: 407, startPoint y: 130, endPoint x: 399, endPoint y: 161, distance: 32.2
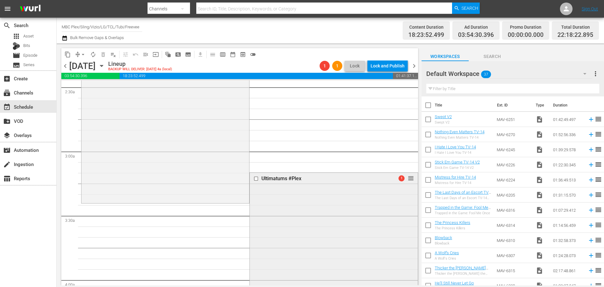
scroll to position [216, 0]
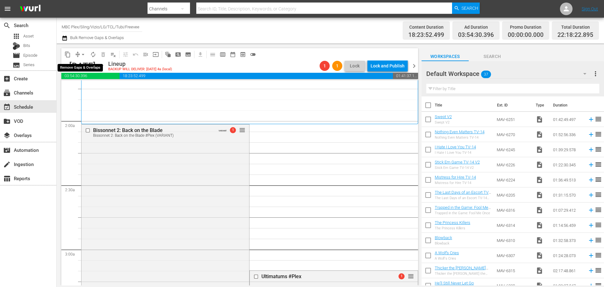
click at [80, 54] on button "arrow_drop_down" at bounding box center [83, 54] width 10 height 10
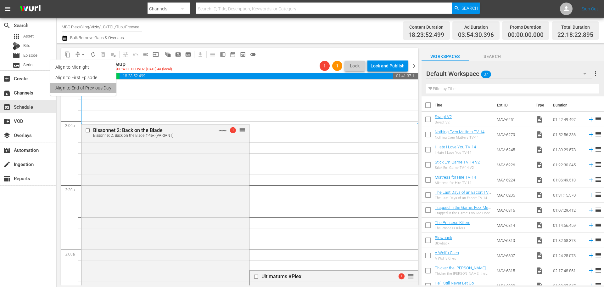
click at [104, 88] on li "Align to End of Previous Day" at bounding box center [83, 88] width 66 height 10
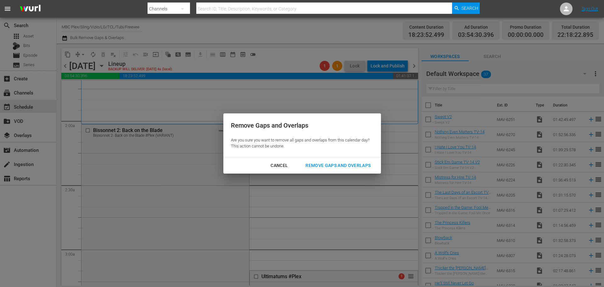
click at [342, 166] on div "Remove Gaps and Overlaps" at bounding box center [338, 165] width 75 height 8
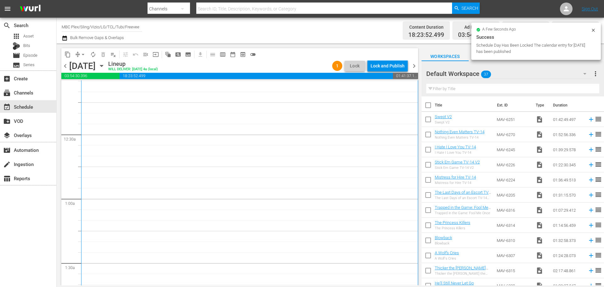
scroll to position [0, 0]
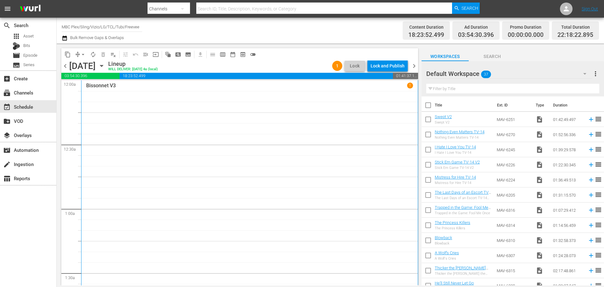
click at [388, 58] on div "content_copy compress arrow_drop_down autorenew_outlined delete_forever_outline…" at bounding box center [239, 54] width 357 height 12
click at [387, 67] on div "Lock and Publish" at bounding box center [388, 65] width 34 height 11
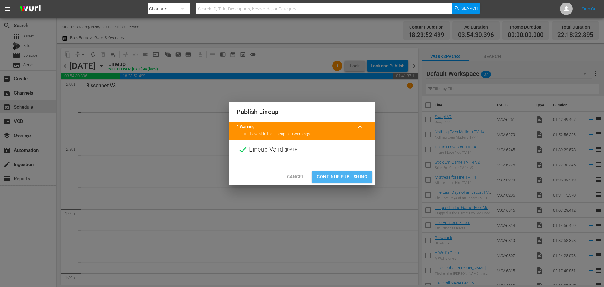
click at [342, 175] on span "Continue Publishing" at bounding box center [342, 177] width 51 height 8
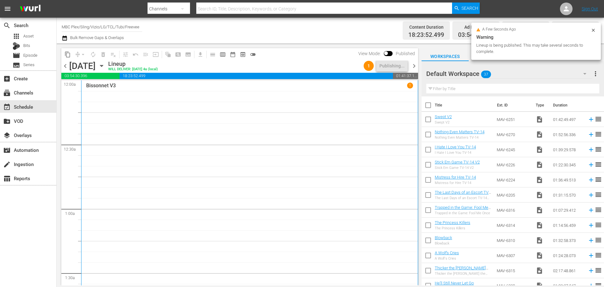
click at [415, 67] on span "chevron_right" at bounding box center [414, 66] width 8 height 8
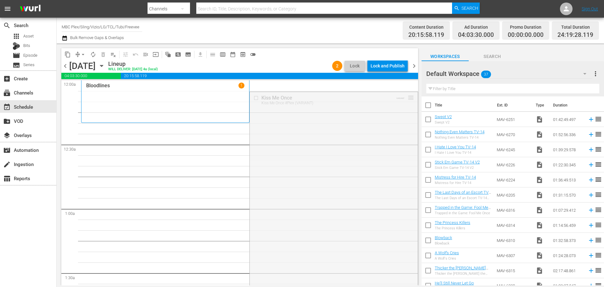
drag, startPoint x: 407, startPoint y: 98, endPoint x: 397, endPoint y: 130, distance: 33.9
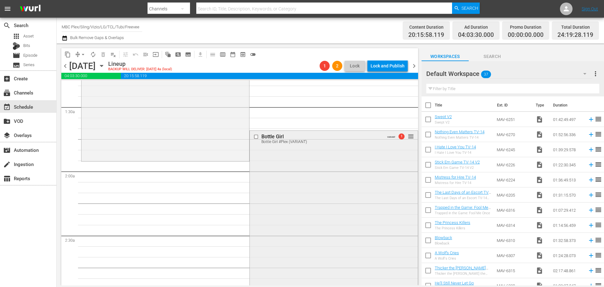
scroll to position [189, 0]
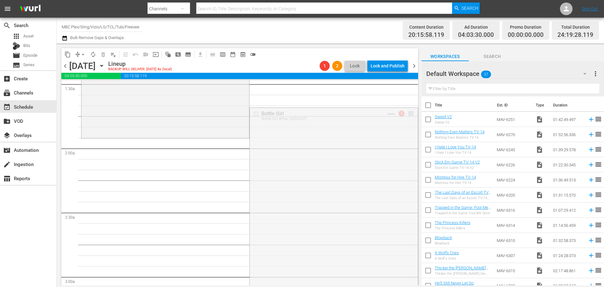
drag, startPoint x: 407, startPoint y: 117, endPoint x: 401, endPoint y: 143, distance: 25.7
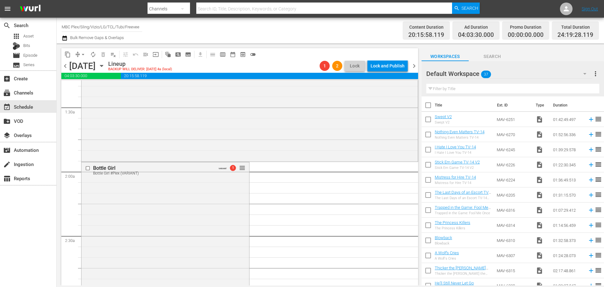
scroll to position [157, 0]
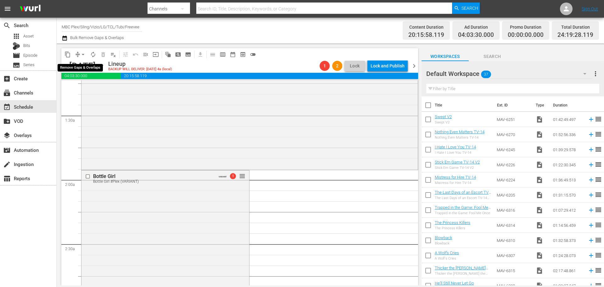
click at [81, 55] on span "arrow_drop_down" at bounding box center [83, 54] width 6 height 6
click at [96, 87] on li "Align to End of Previous Day" at bounding box center [83, 88] width 66 height 10
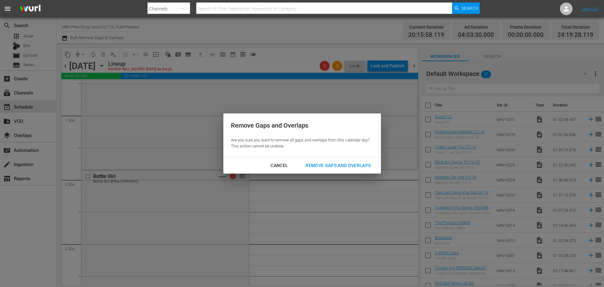
click at [336, 167] on div "Remove Gaps and Overlaps" at bounding box center [338, 165] width 75 height 8
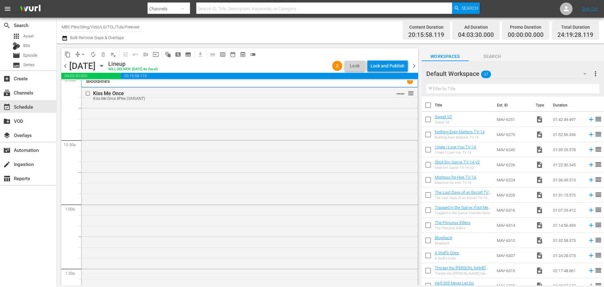
scroll to position [0, 0]
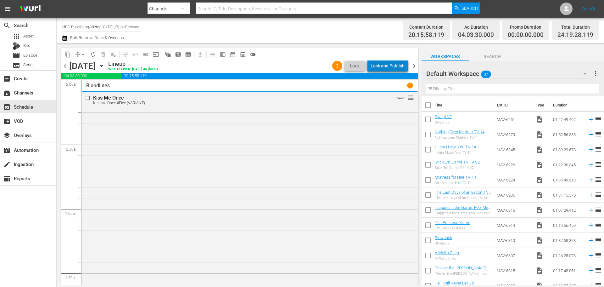
click at [394, 68] on div "Lock and Publish" at bounding box center [388, 65] width 34 height 11
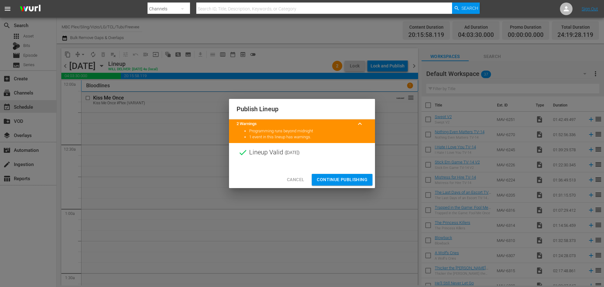
click at [333, 178] on span "Continue Publishing" at bounding box center [342, 180] width 51 height 8
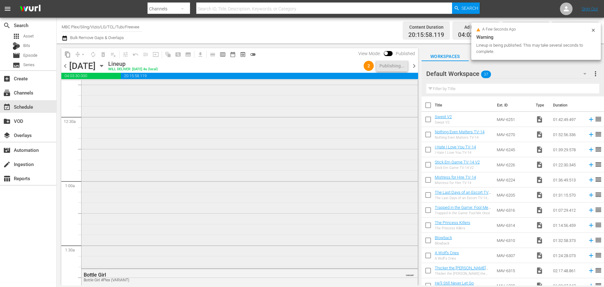
scroll to position [126, 0]
click at [417, 66] on span "chevron_right" at bounding box center [414, 66] width 8 height 8
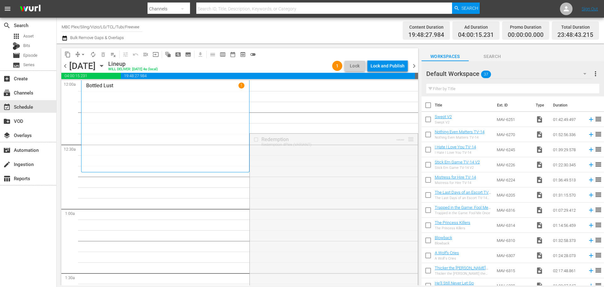
drag, startPoint x: 409, startPoint y: 139, endPoint x: 399, endPoint y: 174, distance: 36.1
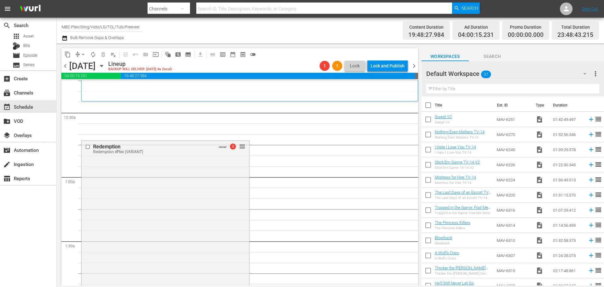
scroll to position [31, 0]
drag, startPoint x: 241, startPoint y: 147, endPoint x: 249, endPoint y: 108, distance: 40.2
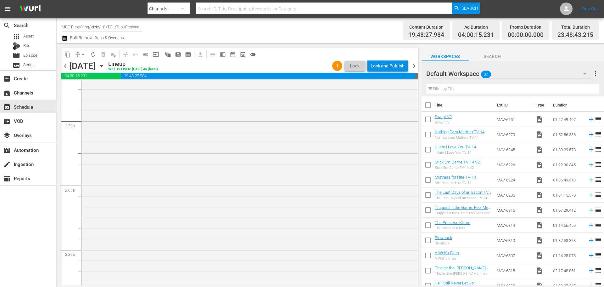
scroll to position [0, 0]
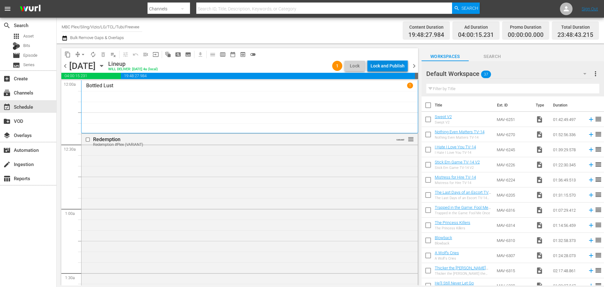
click at [397, 70] on div "Lock and Publish" at bounding box center [388, 65] width 34 height 11
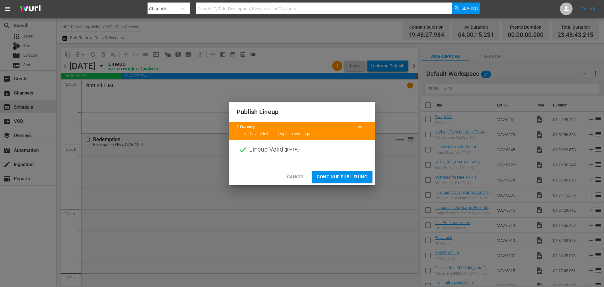
click at [351, 173] on span "Continue Publishing" at bounding box center [342, 177] width 51 height 8
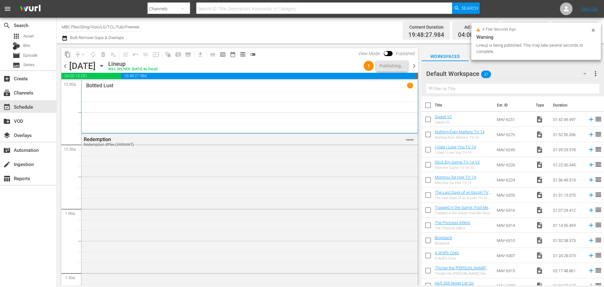
click at [415, 66] on span "chevron_right" at bounding box center [414, 66] width 8 height 8
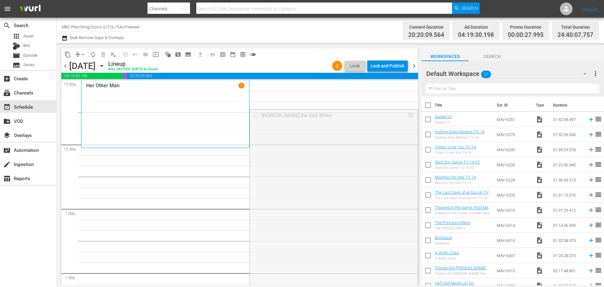
drag, startPoint x: 406, startPoint y: 113, endPoint x: 396, endPoint y: 152, distance: 40.0
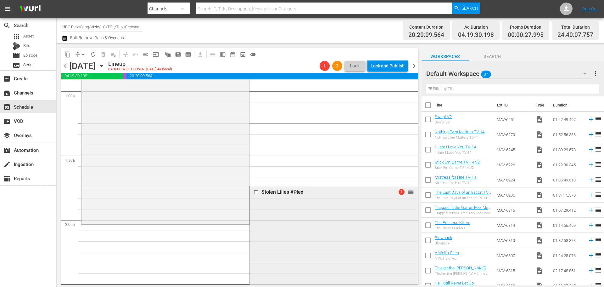
scroll to position [126, 0]
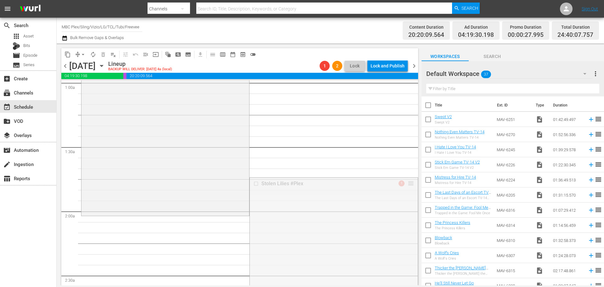
drag, startPoint x: 405, startPoint y: 182, endPoint x: 397, endPoint y: 218, distance: 36.9
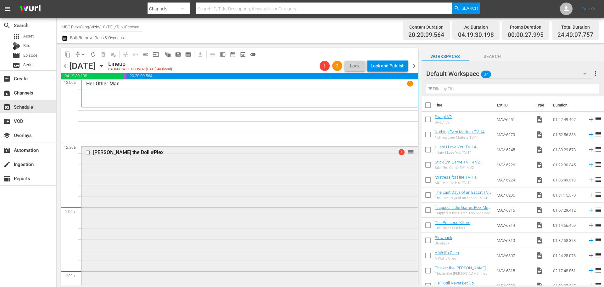
scroll to position [0, 0]
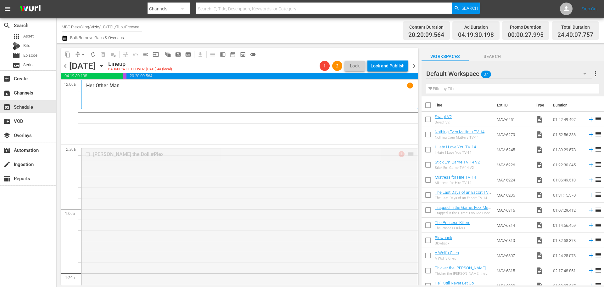
drag, startPoint x: 406, startPoint y: 153, endPoint x: 408, endPoint y: 110, distance: 43.2
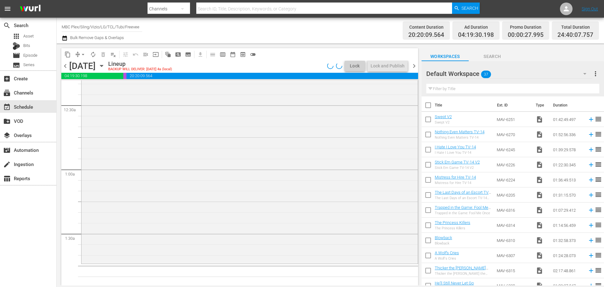
scroll to position [189, 0]
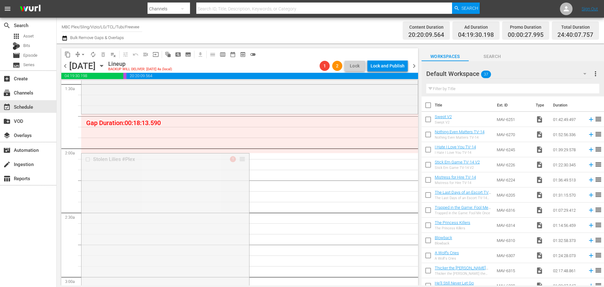
drag, startPoint x: 240, startPoint y: 158, endPoint x: 253, endPoint y: 121, distance: 39.5
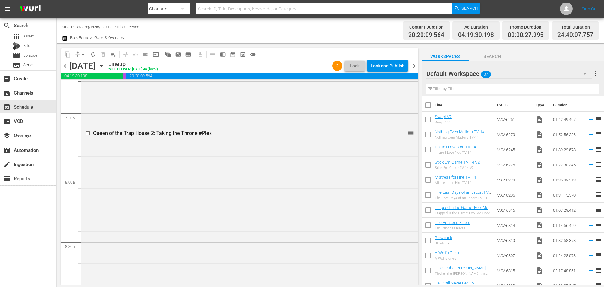
scroll to position [0, 0]
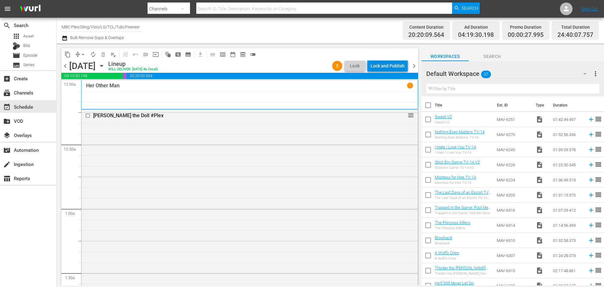
click at [381, 64] on div "Lock and Publish" at bounding box center [388, 65] width 34 height 11
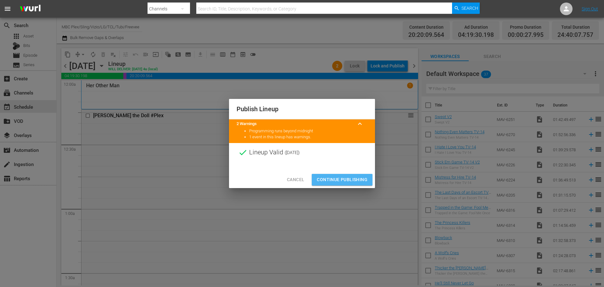
click at [342, 176] on span "Continue Publishing" at bounding box center [342, 180] width 51 height 8
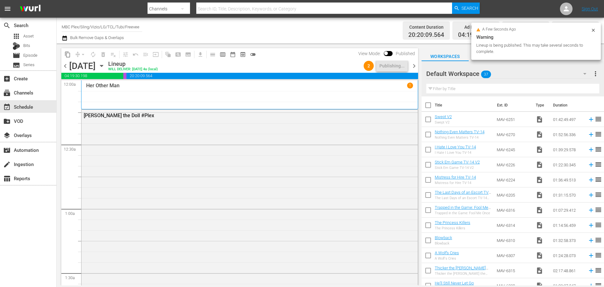
click at [416, 68] on span "chevron_right" at bounding box center [414, 66] width 8 height 8
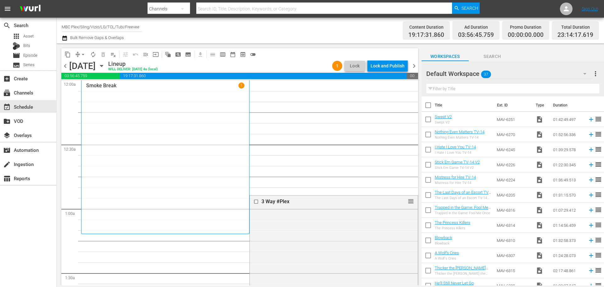
click at [64, 38] on icon "button" at bounding box center [65, 38] width 6 height 8
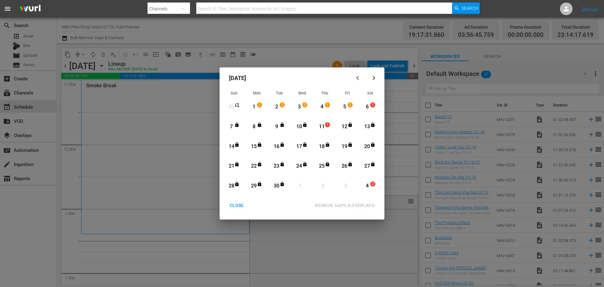
click at [257, 109] on div "1" at bounding box center [254, 106] width 8 height 7
click at [238, 205] on div "CLOSE" at bounding box center [237, 205] width 24 height 8
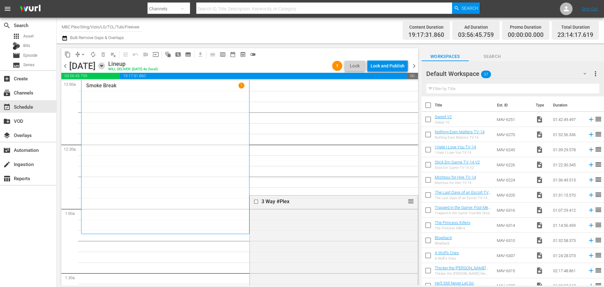
click at [105, 64] on icon "button" at bounding box center [101, 65] width 7 height 7
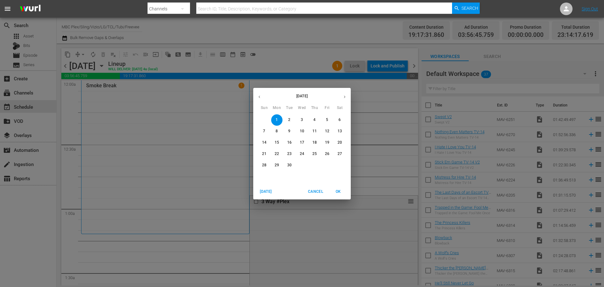
click at [314, 131] on p "11" at bounding box center [315, 130] width 4 height 5
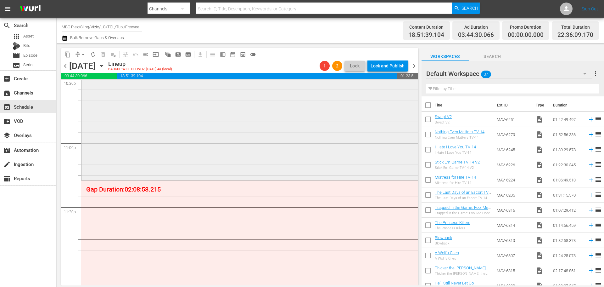
scroll to position [2890, 0]
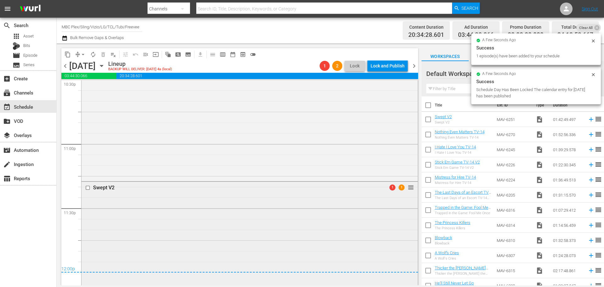
click at [233, 199] on div "Swept V2 1 1 reorder" at bounding box center [250, 291] width 336 height 218
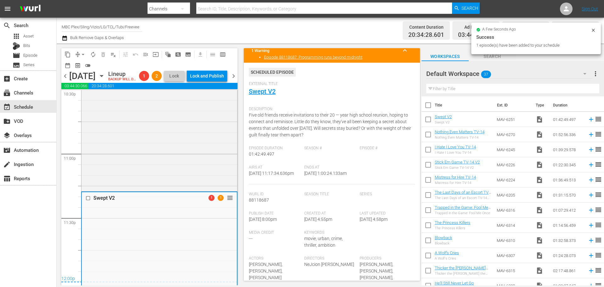
scroll to position [157, 0]
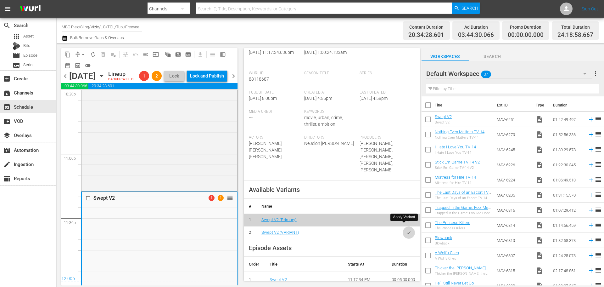
click at [407, 230] on icon "button" at bounding box center [409, 232] width 5 height 5
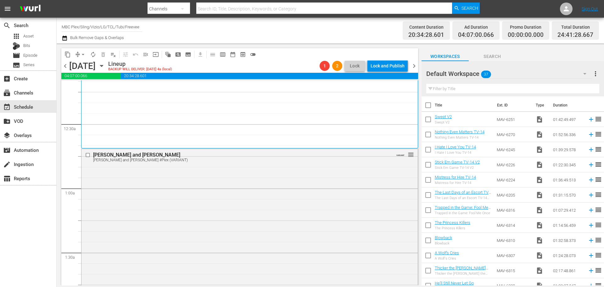
scroll to position [0, 0]
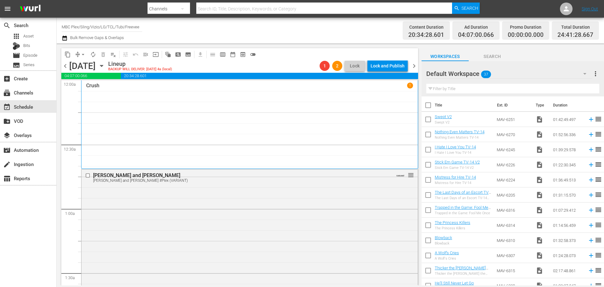
click at [63, 38] on icon "button" at bounding box center [65, 38] width 6 height 8
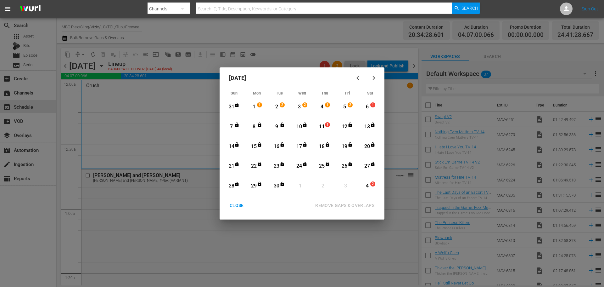
click at [251, 105] on div "1" at bounding box center [254, 106] width 8 height 7
click at [338, 147] on div "Month View" at bounding box center [339, 146] width 3 height 17
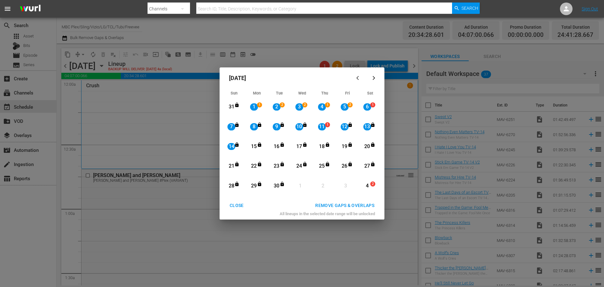
click at [236, 206] on div "CLOSE" at bounding box center [237, 205] width 24 height 8
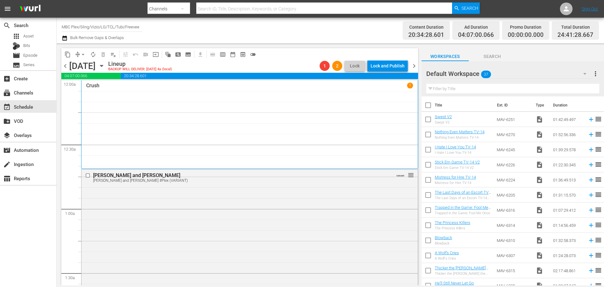
click at [105, 63] on icon "button" at bounding box center [101, 65] width 7 height 7
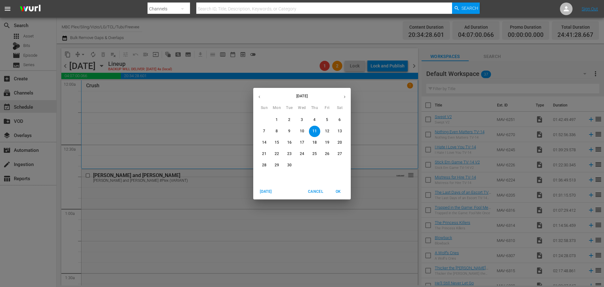
click at [341, 120] on p "6" at bounding box center [340, 119] width 2 height 5
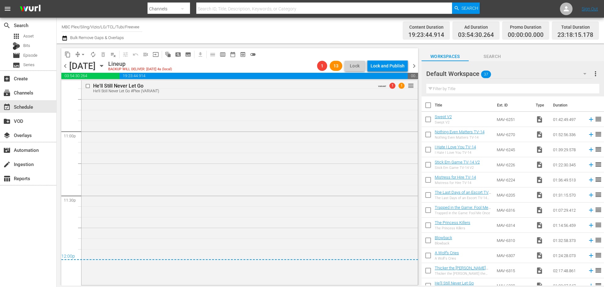
scroll to position [2726, 0]
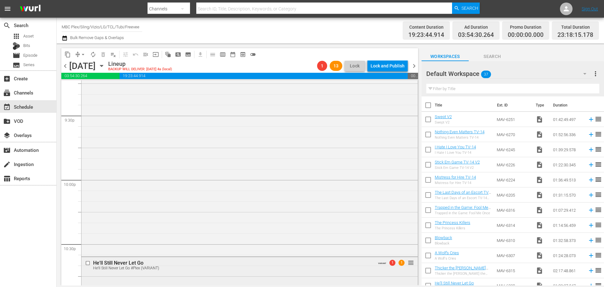
click at [304, 272] on div "He'll Still Never Let Go He'll Still Never Let Go #Plex (VARIANT) VARIANT 1 1 r…" at bounding box center [250, 264] width 336 height 15
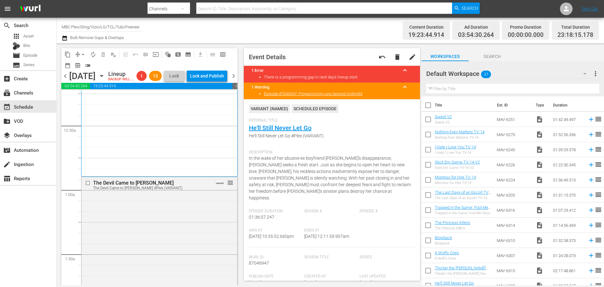
scroll to position [0, 0]
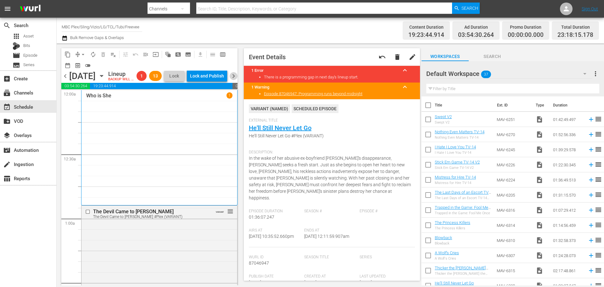
click at [233, 80] on span "chevron_right" at bounding box center [234, 76] width 8 height 8
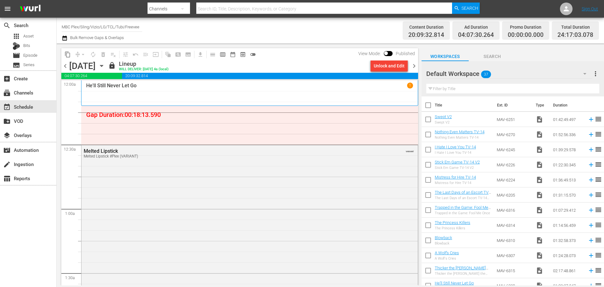
click at [61, 40] on div "Channel Title MBC Plex/Sling/Vizio/LG/TCL/Tubi/Freevee Bulk Remove Gaps & Overl…" at bounding box center [331, 31] width 548 height 26
click at [63, 39] on icon "button" at bounding box center [65, 38] width 6 height 8
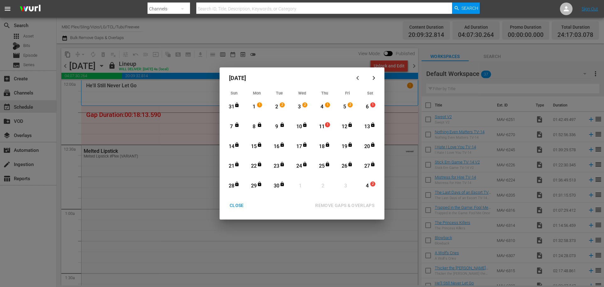
click at [253, 103] on div "1" at bounding box center [254, 106] width 8 height 17
click at [302, 146] on div "17" at bounding box center [300, 146] width 8 height 7
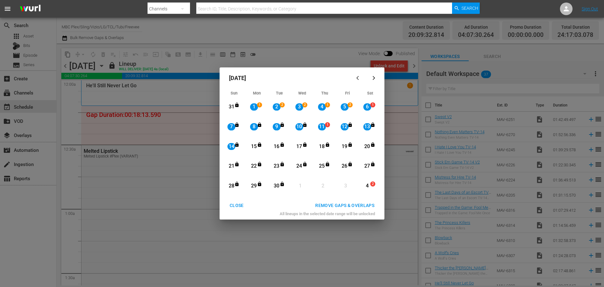
click at [362, 206] on div "REMOVE GAPS & OVERLAPS" at bounding box center [344, 205] width 69 height 8
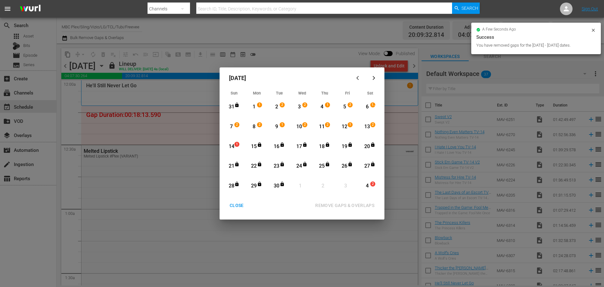
click at [236, 206] on div "CLOSE" at bounding box center [237, 205] width 24 height 8
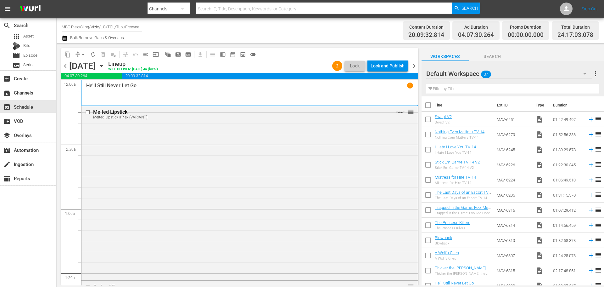
click at [105, 67] on icon "button" at bounding box center [101, 65] width 7 height 7
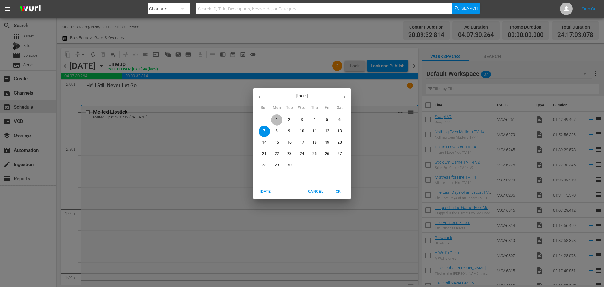
click at [279, 116] on button "1" at bounding box center [276, 119] width 11 height 11
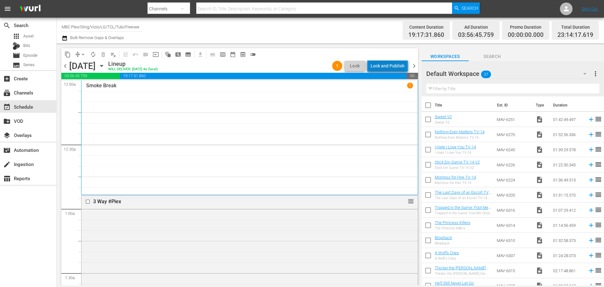
click at [391, 64] on div "Lock and Publish" at bounding box center [388, 65] width 34 height 11
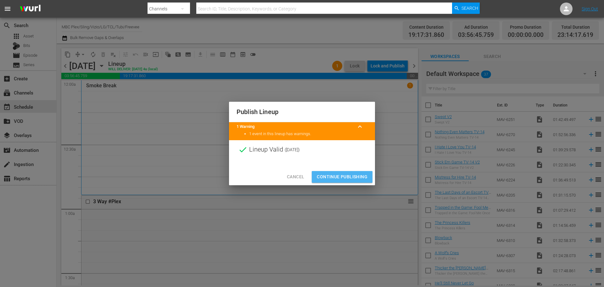
click at [341, 177] on span "Continue Publishing" at bounding box center [342, 177] width 51 height 8
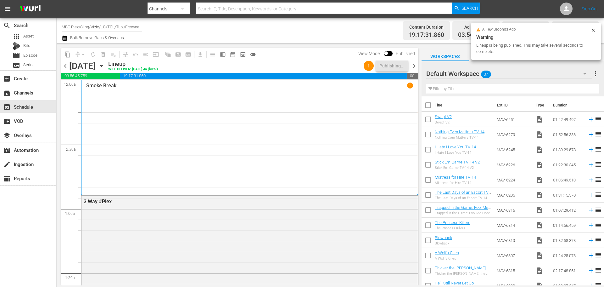
click at [417, 63] on span "chevron_right" at bounding box center [414, 66] width 8 height 8
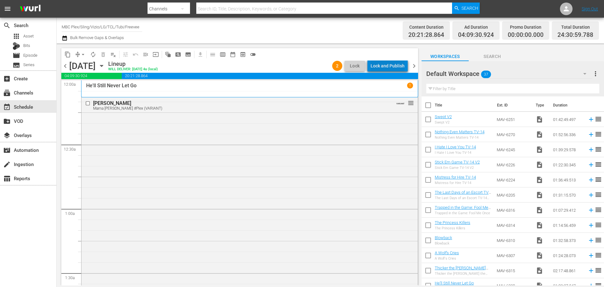
click at [393, 64] on div "Lock and Publish" at bounding box center [388, 65] width 34 height 11
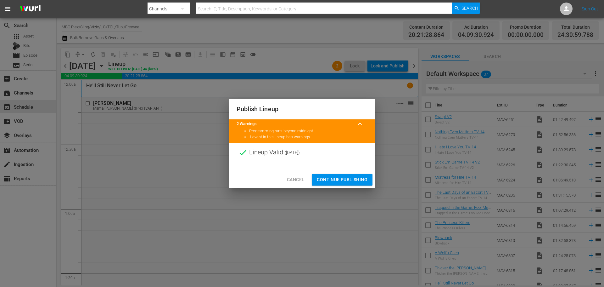
click at [348, 177] on span "Continue Publishing" at bounding box center [342, 180] width 51 height 8
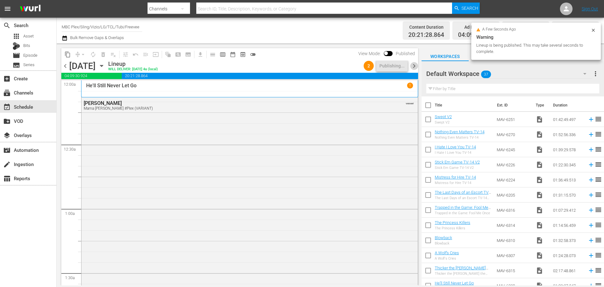
click at [415, 67] on span "chevron_right" at bounding box center [414, 66] width 8 height 8
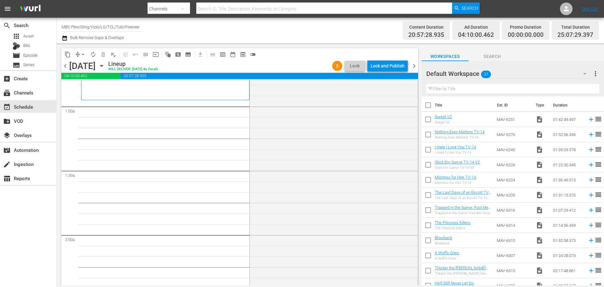
scroll to position [48, 0]
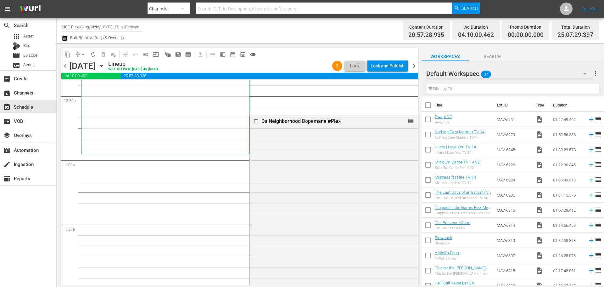
click at [67, 40] on icon "button" at bounding box center [65, 38] width 6 height 8
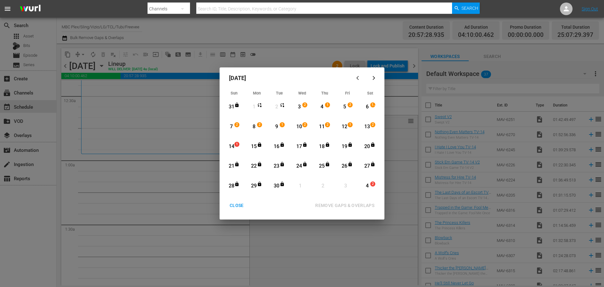
click at [300, 105] on div "3" at bounding box center [300, 106] width 8 height 7
click at [313, 144] on div "17 View Lineup" at bounding box center [302, 146] width 23 height 19
click at [319, 150] on div "18" at bounding box center [322, 146] width 8 height 7
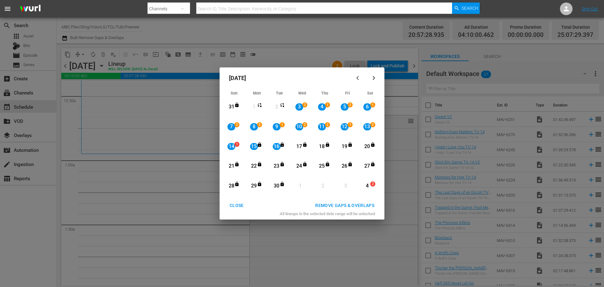
click at [328, 202] on button "REMOVE GAPS & OVERLAPS" at bounding box center [345, 206] width 74 height 12
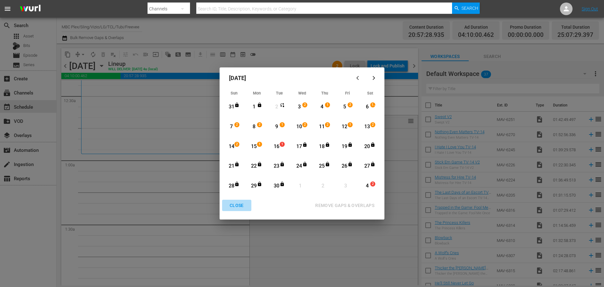
click at [233, 201] on div "CLOSE" at bounding box center [237, 205] width 24 height 8
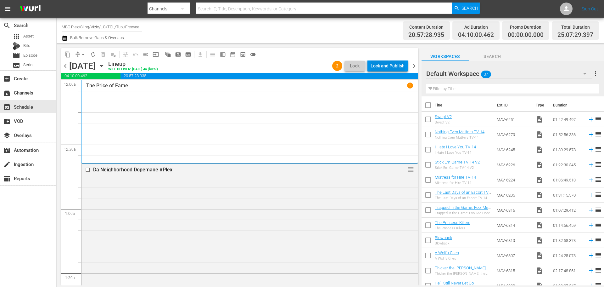
click at [400, 63] on div "Lock and Publish" at bounding box center [388, 65] width 34 height 11
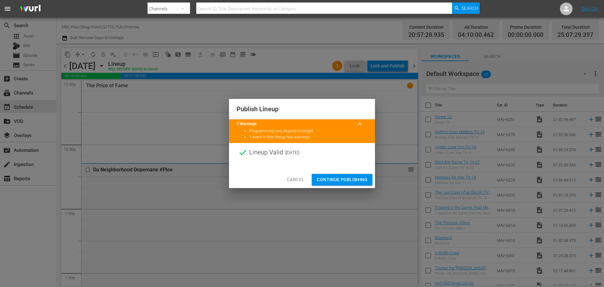
click at [351, 178] on span "Continue Publishing" at bounding box center [342, 180] width 51 height 8
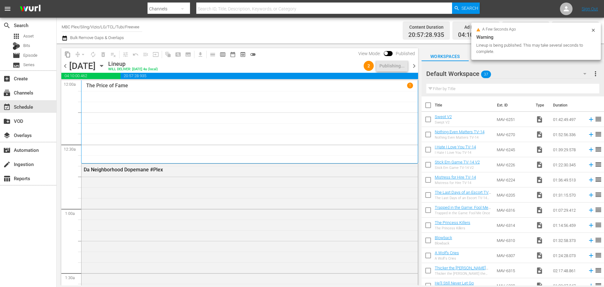
click at [414, 67] on span "chevron_right" at bounding box center [414, 66] width 8 height 8
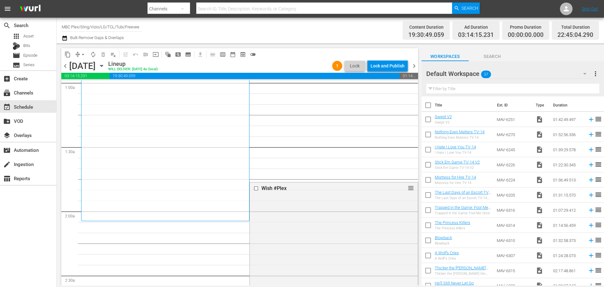
scroll to position [252, 0]
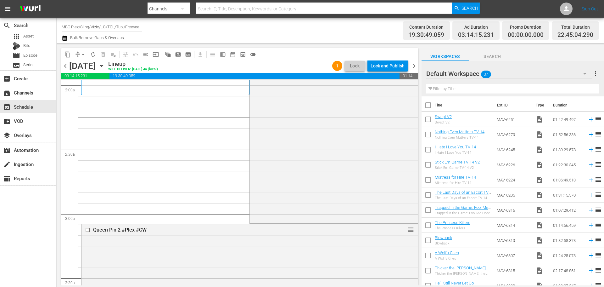
click at [66, 38] on icon "button" at bounding box center [65, 38] width 6 height 8
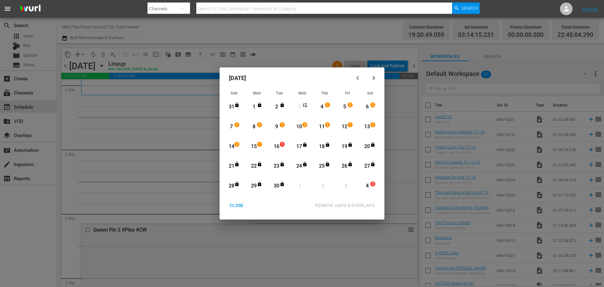
click at [324, 108] on div "4" at bounding box center [322, 106] width 8 height 7
click at [323, 156] on div "14 2 View Lineup 15 1 View Lineup 16 1 View Lineup 17 View Lineup 18 View Lineu…" at bounding box center [302, 147] width 159 height 20
click at [327, 149] on div "Month View" at bounding box center [328, 146] width 5 height 7
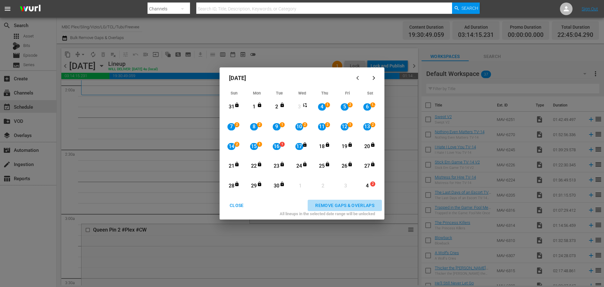
click at [326, 209] on button "REMOVE GAPS & OVERLAPS" at bounding box center [345, 206] width 74 height 12
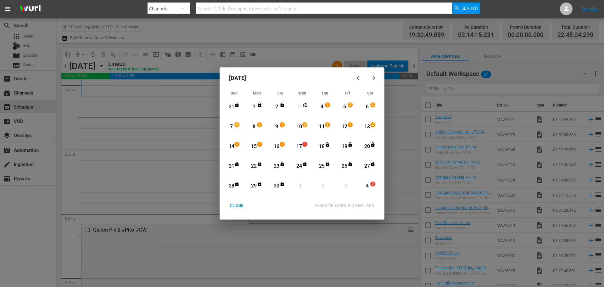
click at [235, 201] on button "CLOSE" at bounding box center [236, 206] width 29 height 12
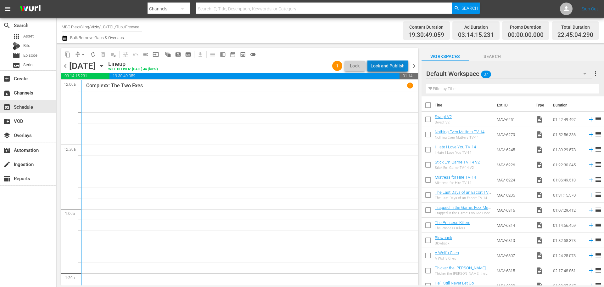
click at [396, 63] on div "Lock and Publish" at bounding box center [388, 65] width 34 height 11
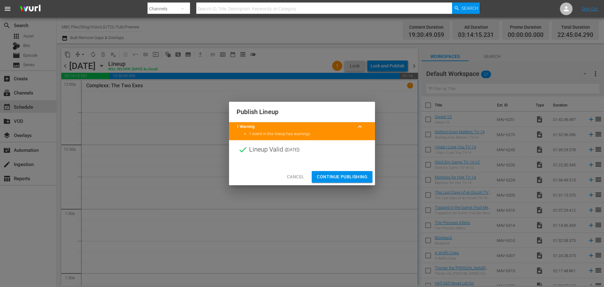
click at [340, 179] on span "Continue Publishing" at bounding box center [342, 177] width 51 height 8
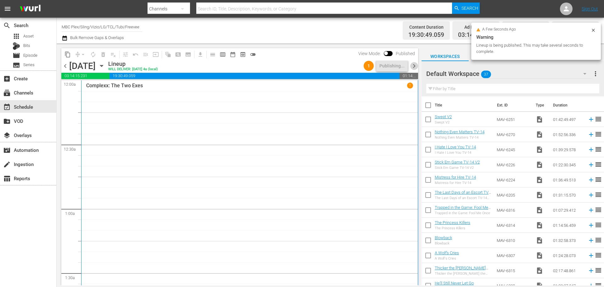
click at [414, 67] on span "chevron_right" at bounding box center [414, 66] width 8 height 8
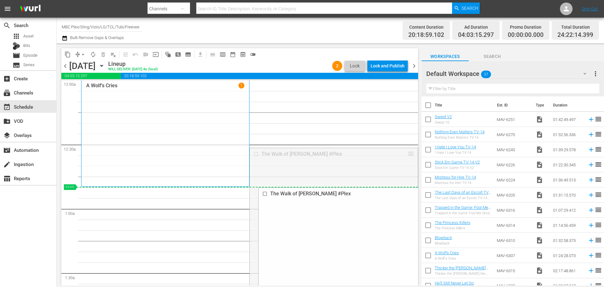
drag, startPoint x: 405, startPoint y: 156, endPoint x: 398, endPoint y: 196, distance: 41.0
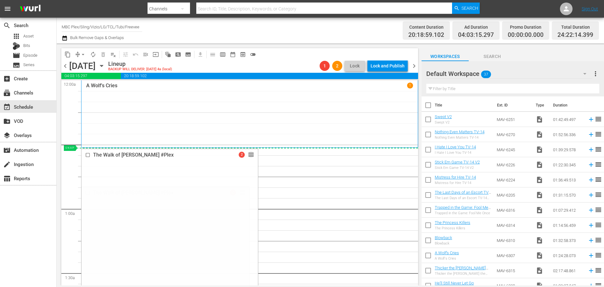
drag, startPoint x: 240, startPoint y: 194, endPoint x: 257, endPoint y: 151, distance: 45.5
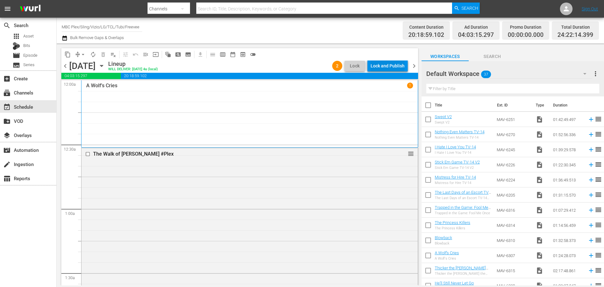
click at [395, 66] on div "Lock and Publish" at bounding box center [388, 65] width 34 height 11
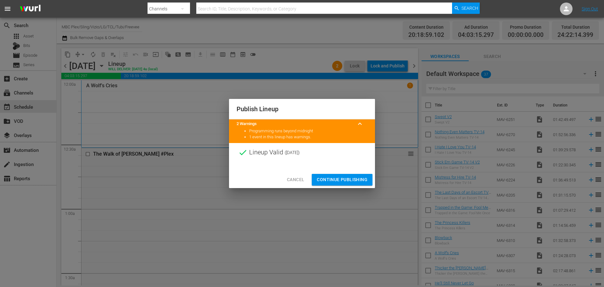
click at [339, 180] on span "Continue Publishing" at bounding box center [342, 180] width 51 height 8
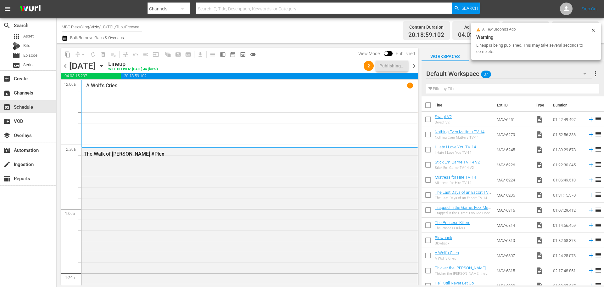
click at [416, 68] on span "chevron_right" at bounding box center [414, 66] width 8 height 8
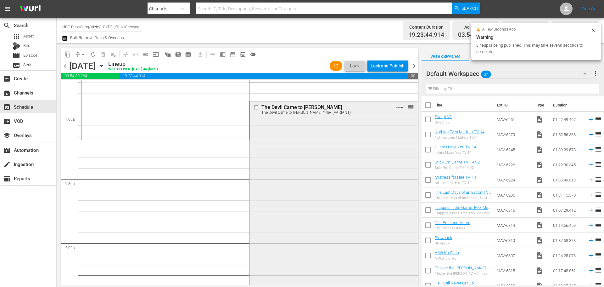
scroll to position [94, 0]
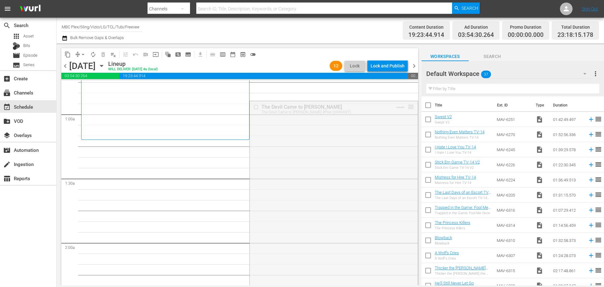
drag, startPoint x: 407, startPoint y: 106, endPoint x: 399, endPoint y: 145, distance: 40.0
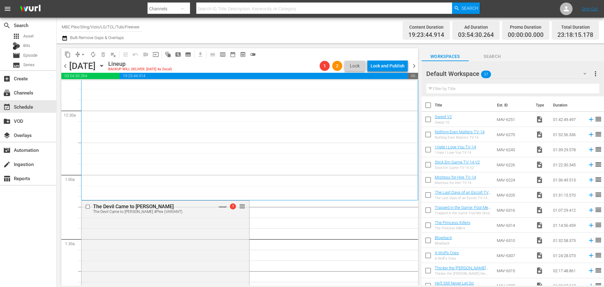
scroll to position [31, 0]
drag, startPoint x: 242, startPoint y: 209, endPoint x: 250, endPoint y: 206, distance: 8.9
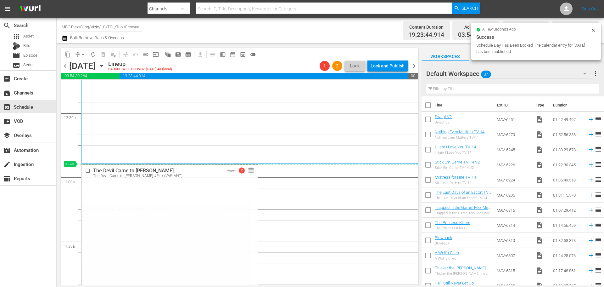
drag, startPoint x: 242, startPoint y: 208, endPoint x: 258, endPoint y: 165, distance: 46.0
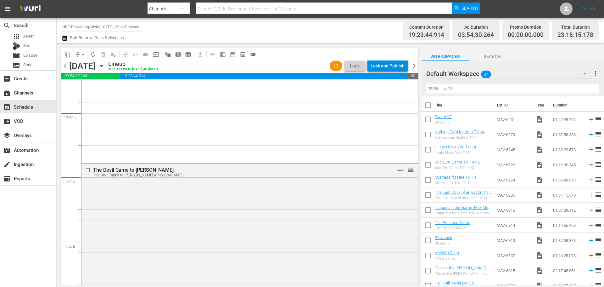
click at [401, 66] on div "Lock and Publish" at bounding box center [388, 65] width 34 height 11
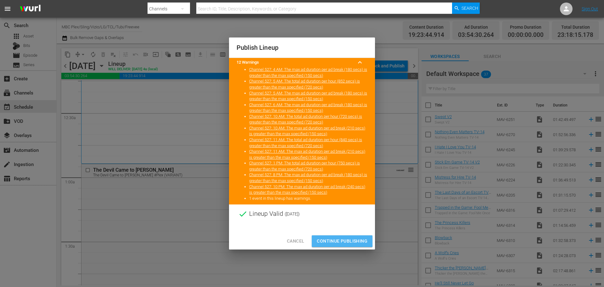
click at [330, 240] on span "Continue Publishing" at bounding box center [342, 241] width 51 height 8
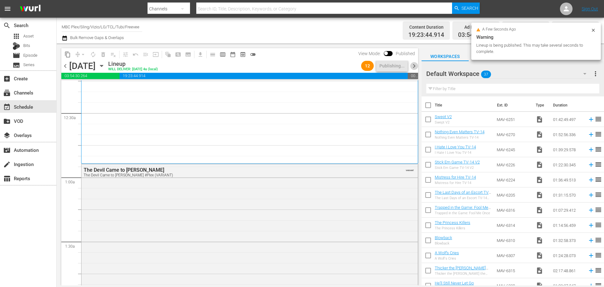
click at [414, 65] on span "chevron_right" at bounding box center [414, 66] width 8 height 8
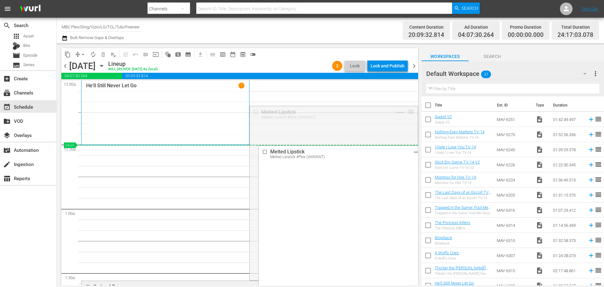
drag, startPoint x: 405, startPoint y: 110, endPoint x: 395, endPoint y: 147, distance: 37.7
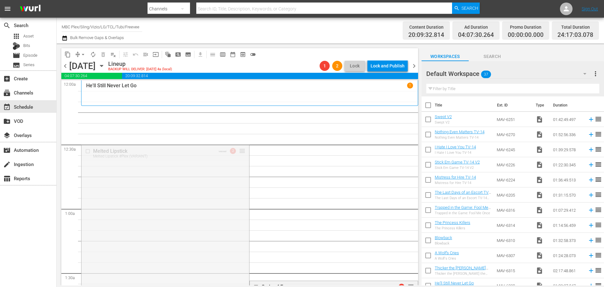
drag, startPoint x: 240, startPoint y: 149, endPoint x: 255, endPoint y: 110, distance: 41.4
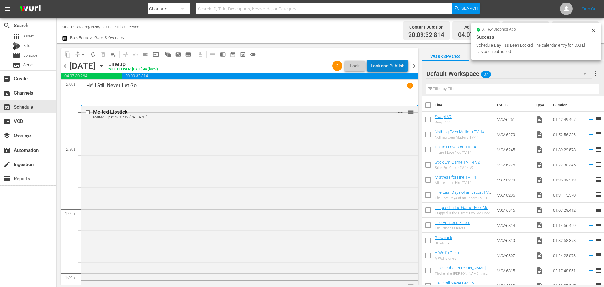
click at [391, 65] on div "Lock and Publish" at bounding box center [388, 65] width 34 height 11
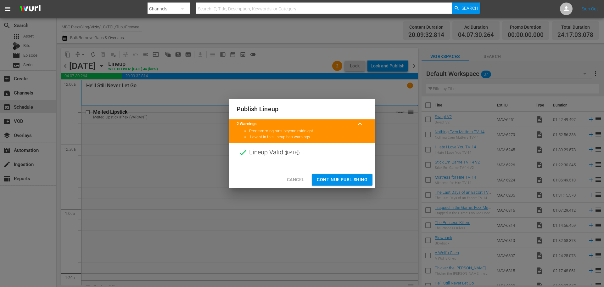
click at [356, 180] on span "Continue Publishing" at bounding box center [342, 180] width 51 height 8
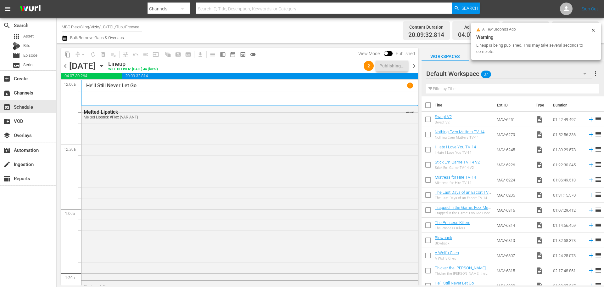
click at [414, 68] on span "chevron_right" at bounding box center [414, 66] width 8 height 8
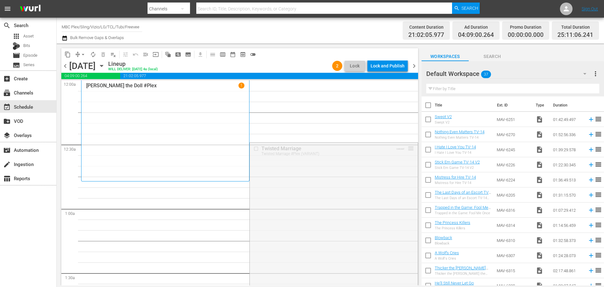
drag, startPoint x: 407, startPoint y: 148, endPoint x: 398, endPoint y: 182, distance: 35.2
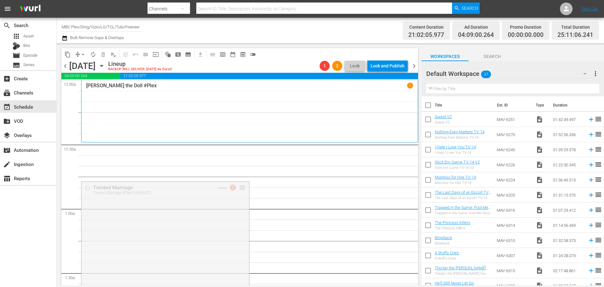
drag, startPoint x: 240, startPoint y: 186, endPoint x: 256, endPoint y: 150, distance: 39.3
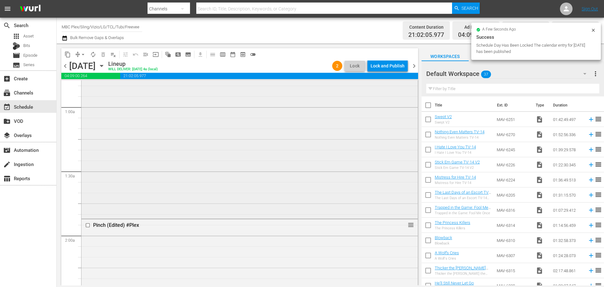
scroll to position [94, 0]
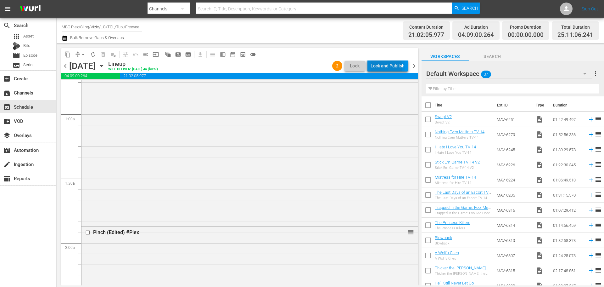
click at [377, 67] on div "Lock and Publish" at bounding box center [388, 65] width 34 height 11
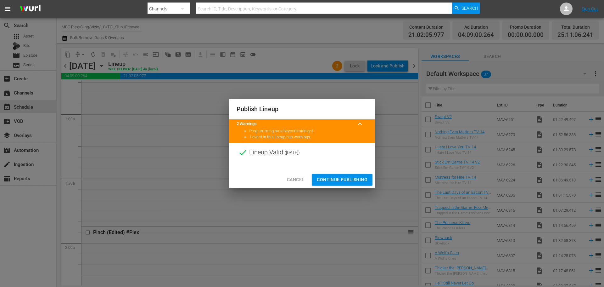
click at [337, 178] on span "Continue Publishing" at bounding box center [342, 180] width 51 height 8
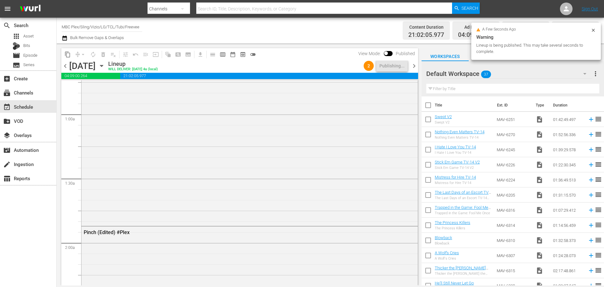
click at [416, 67] on span "chevron_right" at bounding box center [414, 66] width 8 height 8
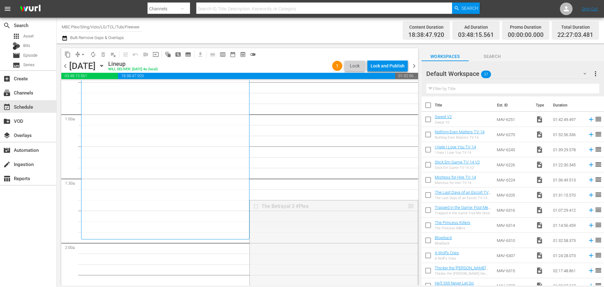
drag, startPoint x: 408, startPoint y: 204, endPoint x: 392, endPoint y: 242, distance: 41.7
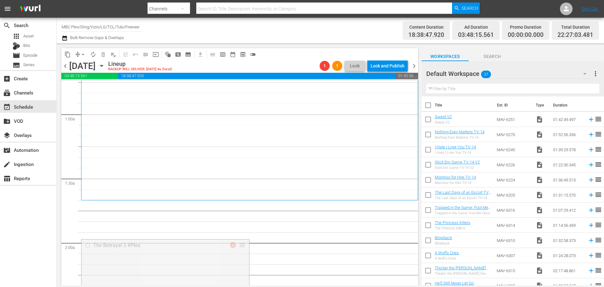
drag, startPoint x: 241, startPoint y: 245, endPoint x: 260, endPoint y: 205, distance: 44.2
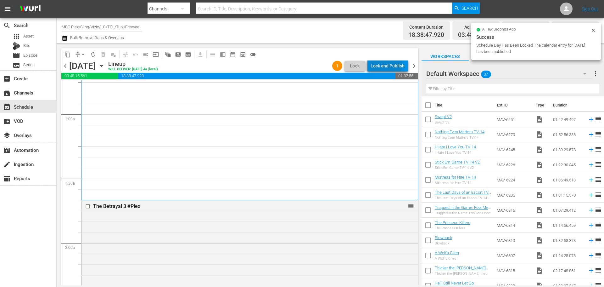
click at [383, 65] on div "Lock and Publish" at bounding box center [388, 65] width 34 height 11
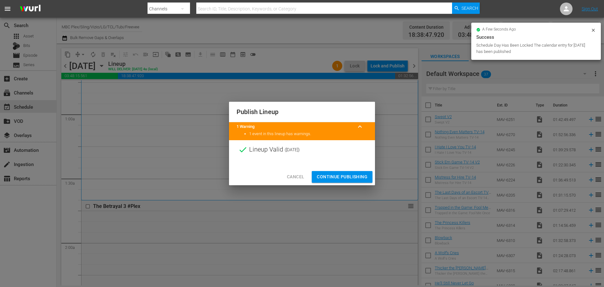
click at [342, 171] on button "Continue Publishing" at bounding box center [342, 177] width 61 height 12
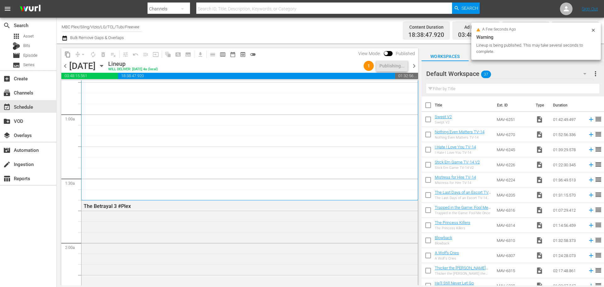
click at [417, 66] on span "chevron_right" at bounding box center [414, 66] width 8 height 8
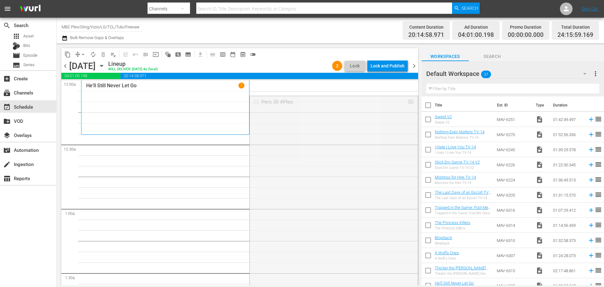
drag, startPoint x: 407, startPoint y: 100, endPoint x: 400, endPoint y: 141, distance: 41.5
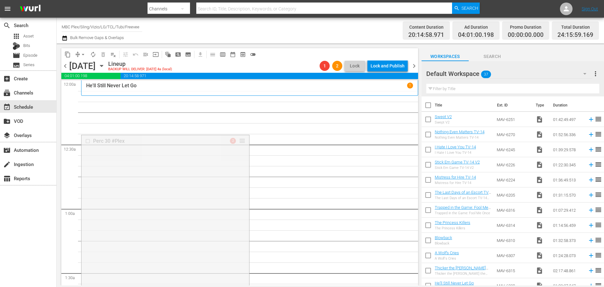
drag, startPoint x: 241, startPoint y: 142, endPoint x: 250, endPoint y: 98, distance: 45.1
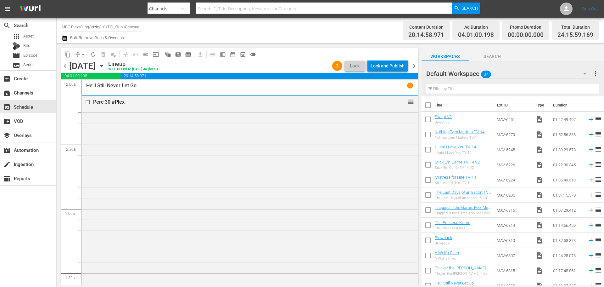
click at [398, 65] on div "Lock and Publish" at bounding box center [388, 65] width 34 height 11
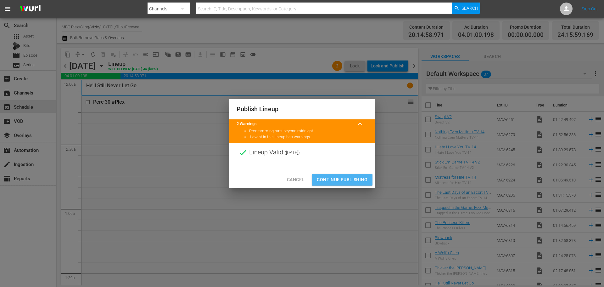
click at [334, 178] on span "Continue Publishing" at bounding box center [342, 180] width 51 height 8
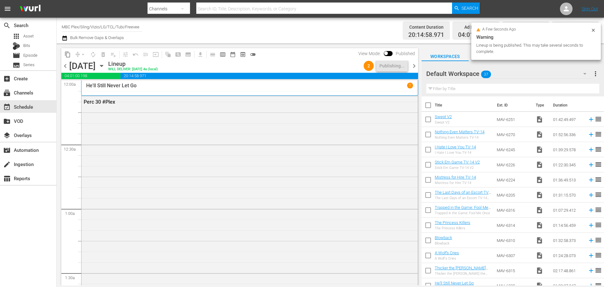
click at [415, 64] on span "chevron_right" at bounding box center [414, 66] width 8 height 8
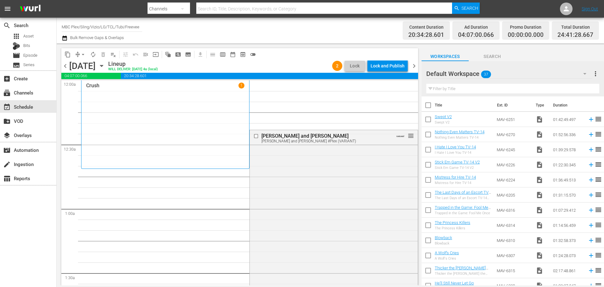
drag, startPoint x: 406, startPoint y: 135, endPoint x: 401, endPoint y: 172, distance: 37.8
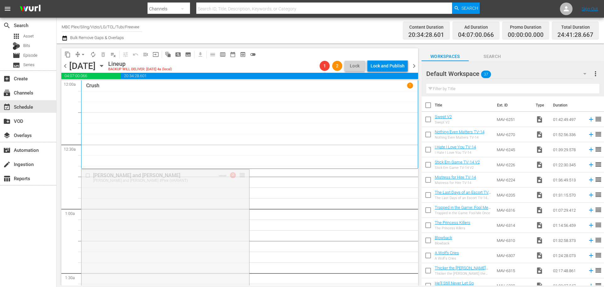
drag, startPoint x: 242, startPoint y: 174, endPoint x: 240, endPoint y: 186, distance: 12.2
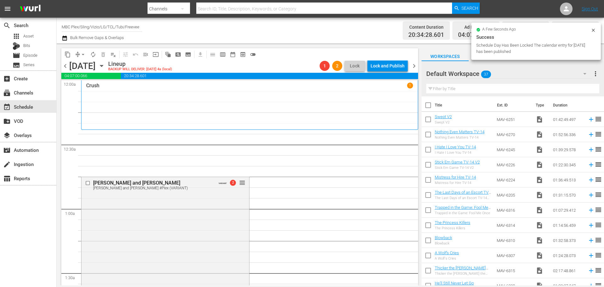
drag, startPoint x: 239, startPoint y: 144, endPoint x: 244, endPoint y: 131, distance: 14.7
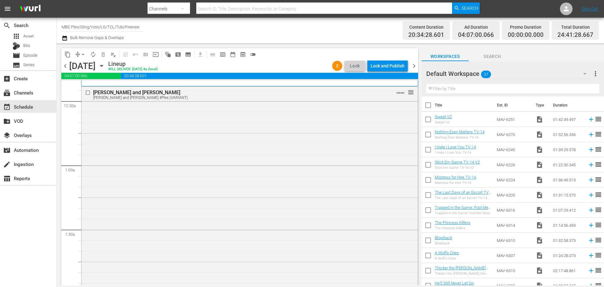
scroll to position [220, 0]
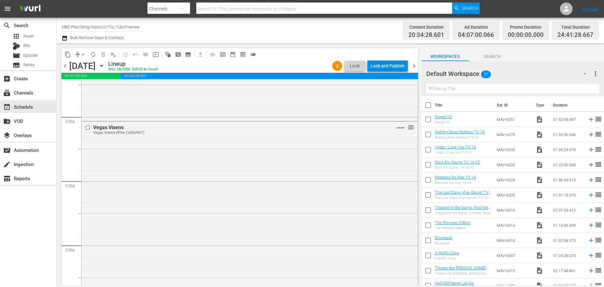
click at [391, 68] on div "Lock and Publish" at bounding box center [388, 65] width 34 height 11
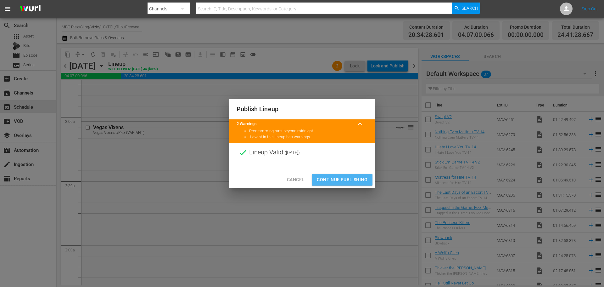
click at [342, 178] on span "Continue Publishing" at bounding box center [342, 180] width 51 height 8
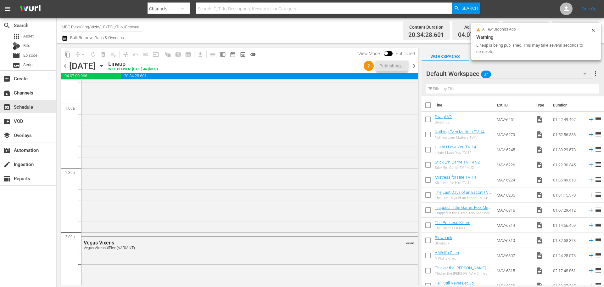
scroll to position [0, 0]
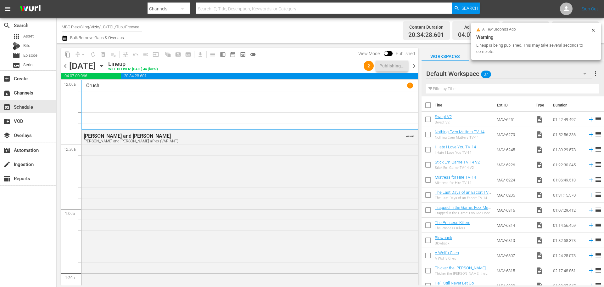
click at [415, 65] on span "chevron_right" at bounding box center [414, 66] width 8 height 8
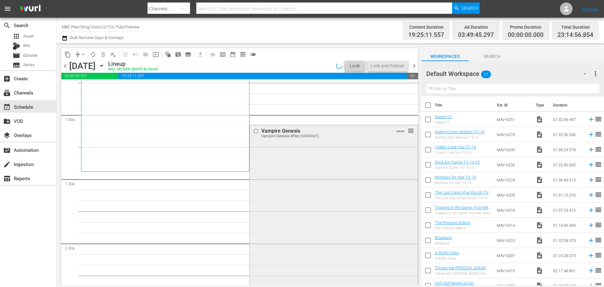
scroll to position [94, 0]
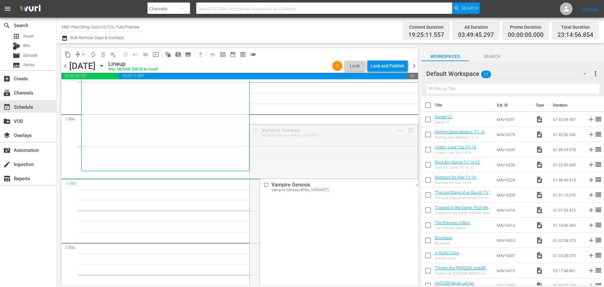
drag, startPoint x: 407, startPoint y: 129, endPoint x: 389, endPoint y: 183, distance: 57.3
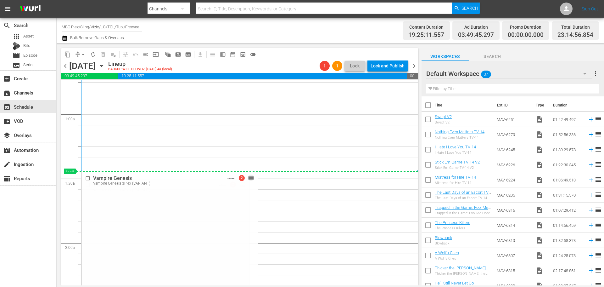
drag, startPoint x: 242, startPoint y: 184, endPoint x: 243, endPoint y: 177, distance: 7.7
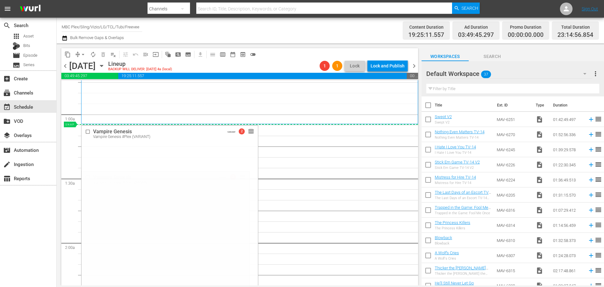
drag, startPoint x: 242, startPoint y: 178, endPoint x: 247, endPoint y: 132, distance: 46.2
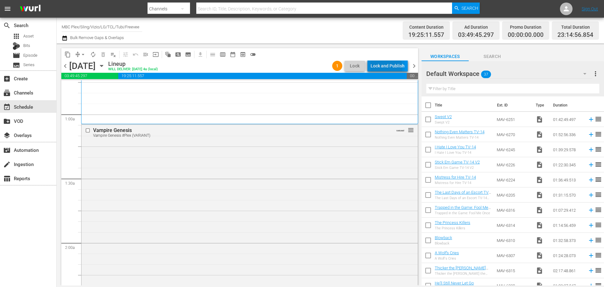
click at [384, 68] on div "Lock and Publish" at bounding box center [388, 65] width 34 height 11
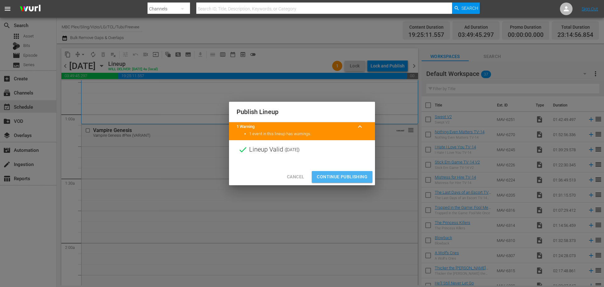
click at [344, 180] on span "Continue Publishing" at bounding box center [342, 177] width 51 height 8
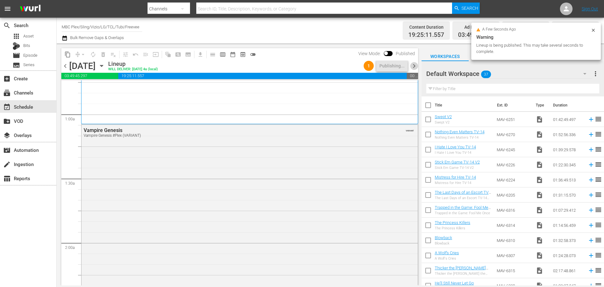
click at [413, 66] on span "chevron_right" at bounding box center [414, 66] width 8 height 8
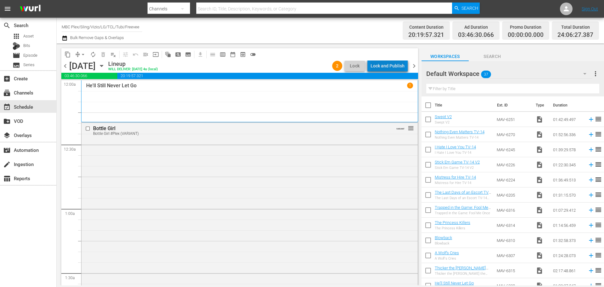
click at [395, 69] on div "Lock and Publish" at bounding box center [388, 65] width 34 height 11
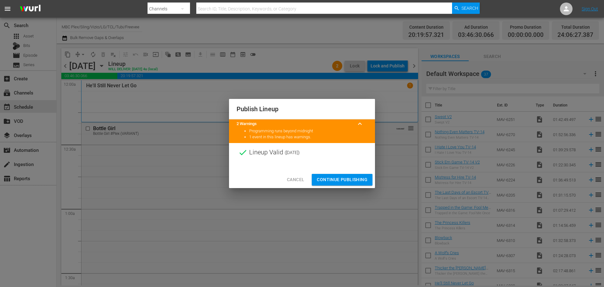
click at [353, 178] on span "Continue Publishing" at bounding box center [342, 180] width 51 height 8
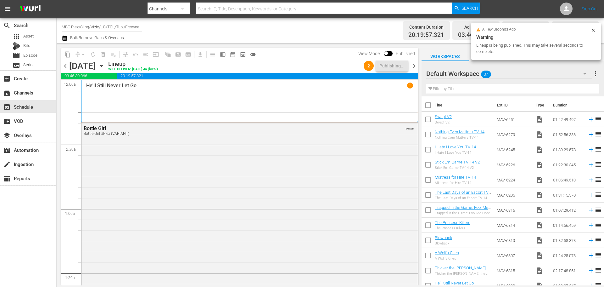
click at [416, 67] on span "chevron_right" at bounding box center [414, 66] width 8 height 8
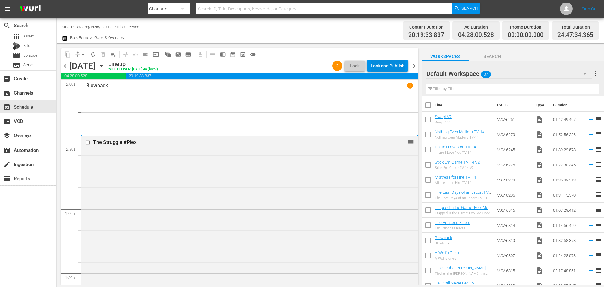
click at [394, 64] on div "Lock and Publish" at bounding box center [388, 65] width 34 height 11
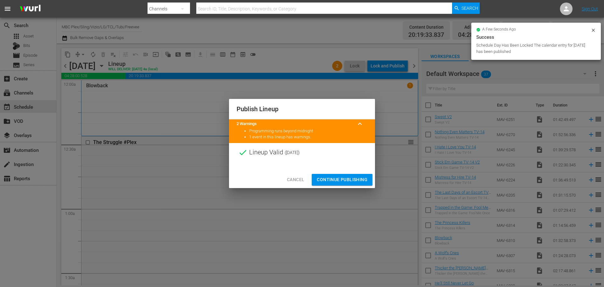
drag, startPoint x: 350, startPoint y: 178, endPoint x: 352, endPoint y: 174, distance: 4.3
click at [349, 179] on span "Continue Publishing" at bounding box center [342, 180] width 51 height 8
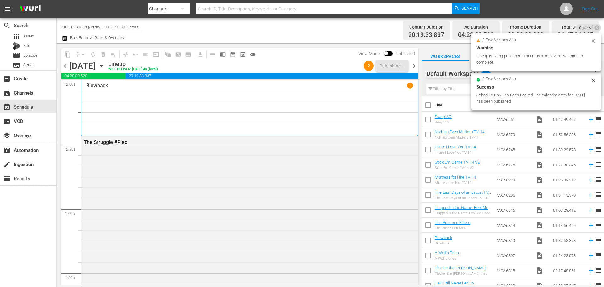
click at [415, 69] on span "chevron_right" at bounding box center [414, 66] width 8 height 8
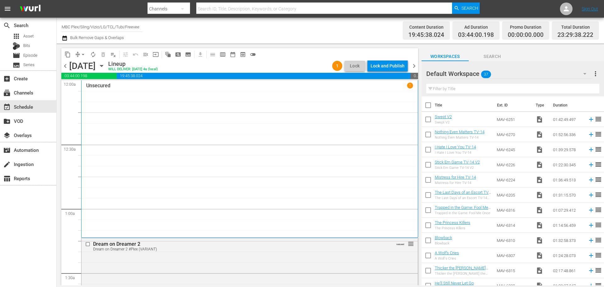
click at [397, 60] on div "Lock and Publish" at bounding box center [388, 65] width 34 height 11
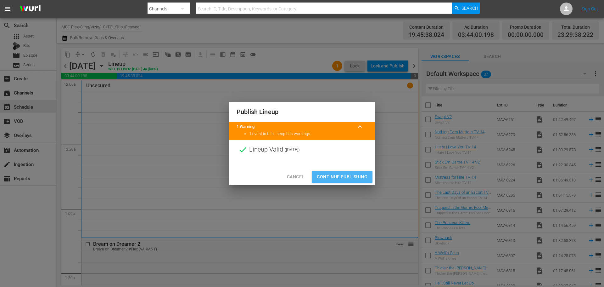
click at [327, 177] on span "Continue Publishing" at bounding box center [342, 177] width 51 height 8
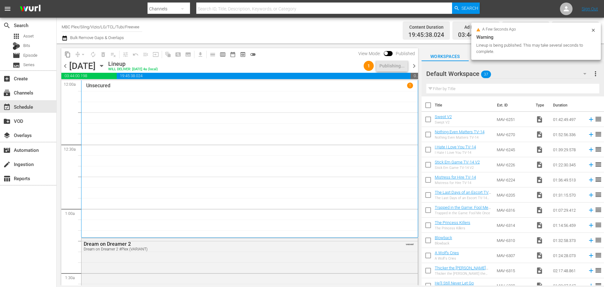
click at [415, 67] on span "chevron_right" at bounding box center [414, 66] width 8 height 8
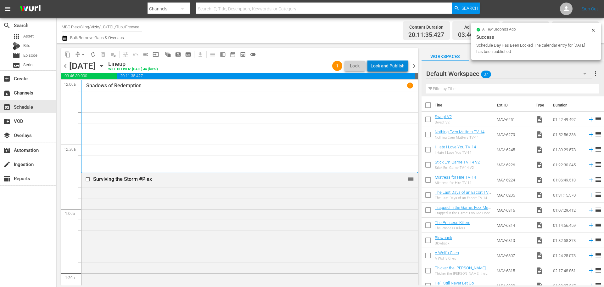
click at [394, 65] on div "Lock and Publish" at bounding box center [388, 65] width 34 height 11
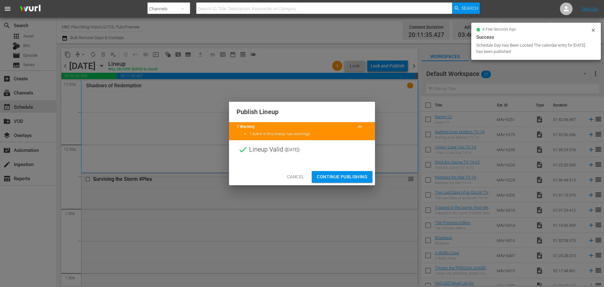
click at [330, 173] on span "Continue Publishing" at bounding box center [342, 177] width 51 height 8
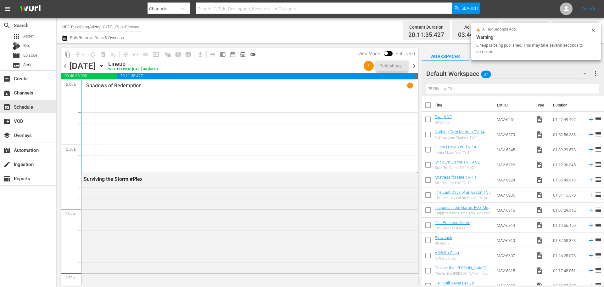
click at [416, 66] on span "chevron_right" at bounding box center [414, 66] width 8 height 8
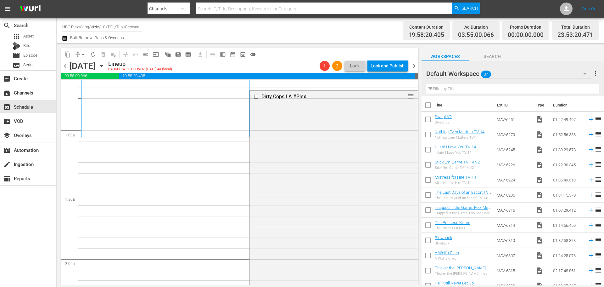
scroll to position [63, 0]
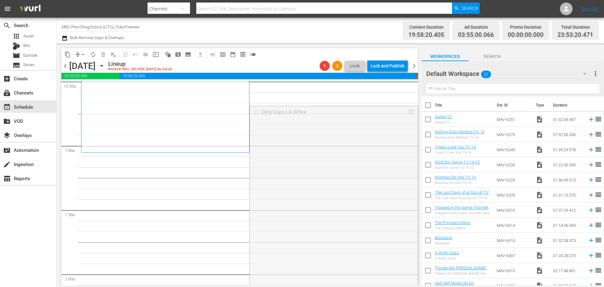
drag, startPoint x: 406, startPoint y: 112, endPoint x: 387, endPoint y: 173, distance: 64.3
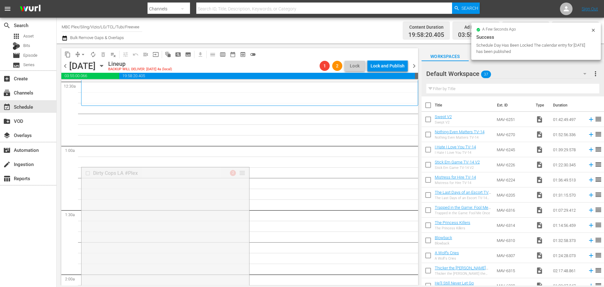
drag, startPoint x: 240, startPoint y: 172, endPoint x: 246, endPoint y: 112, distance: 60.8
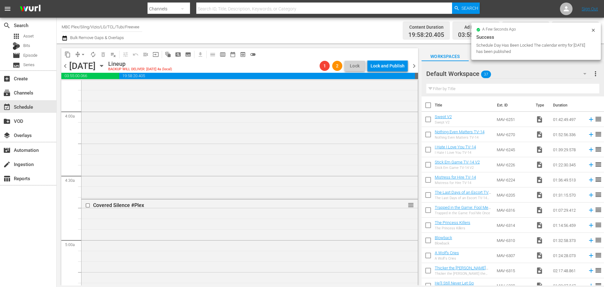
scroll to position [0, 0]
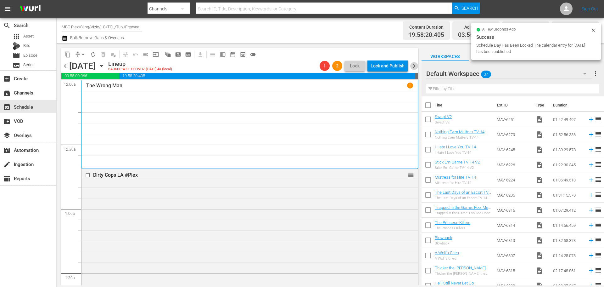
click at [415, 65] on span "chevron_right" at bounding box center [414, 66] width 8 height 8
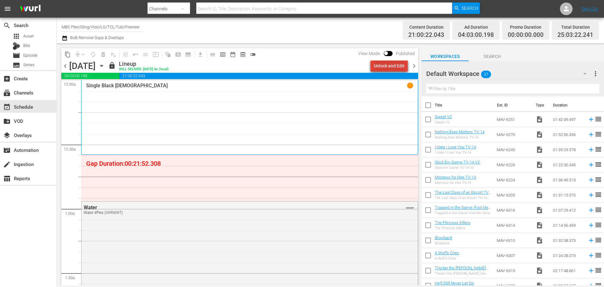
click at [393, 64] on div "Unlock and Edit" at bounding box center [389, 65] width 31 height 11
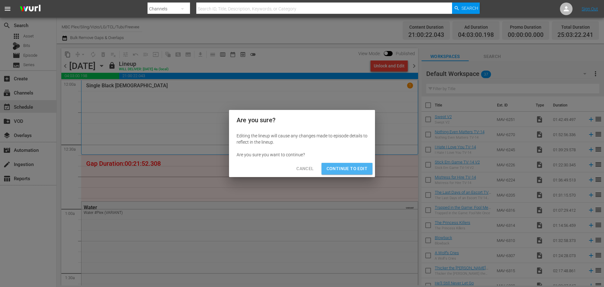
click at [347, 173] on button "Continue to Edit" at bounding box center [347, 169] width 51 height 12
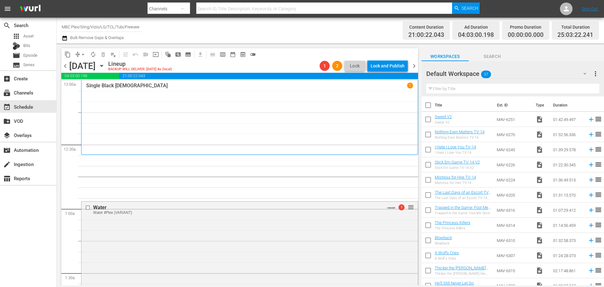
click at [64, 38] on icon "button" at bounding box center [65, 38] width 6 height 8
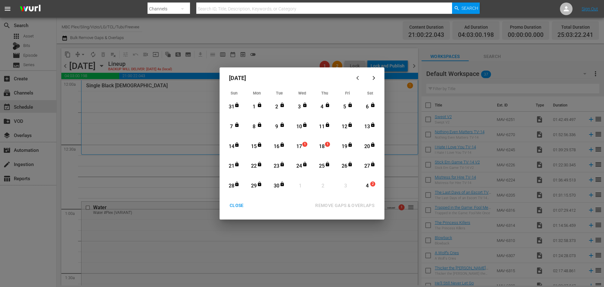
click at [303, 145] on span "1" at bounding box center [305, 144] width 4 height 5
click at [281, 187] on div "Month View" at bounding box center [283, 186] width 5 height 7
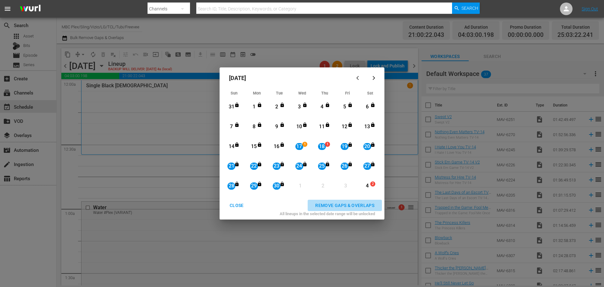
click at [330, 204] on div "REMOVE GAPS & OVERLAPS" at bounding box center [344, 205] width 69 height 8
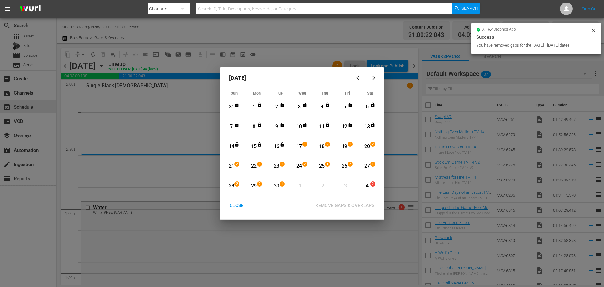
click at [242, 206] on div "CLOSE" at bounding box center [237, 205] width 24 height 8
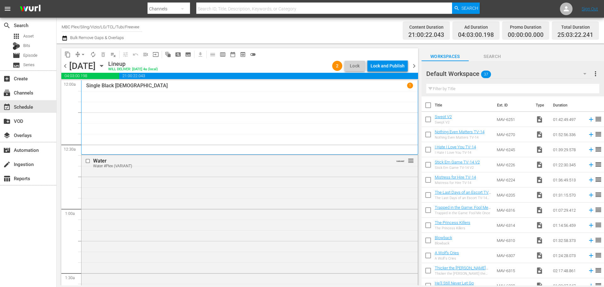
click at [65, 60] on div "content_copy compress arrow_drop_down autorenew_outlined delete_forever_outline…" at bounding box center [160, 54] width 198 height 12
click at [66, 65] on span "chevron_left" at bounding box center [65, 66] width 8 height 8
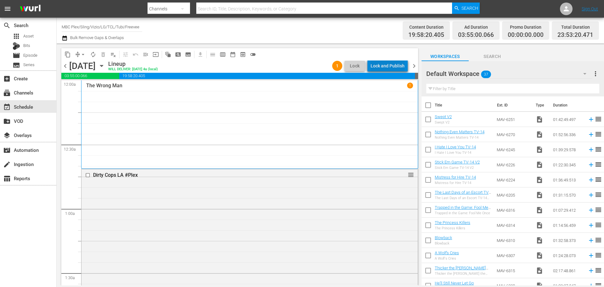
click at [399, 65] on div "Lock and Publish" at bounding box center [388, 65] width 34 height 11
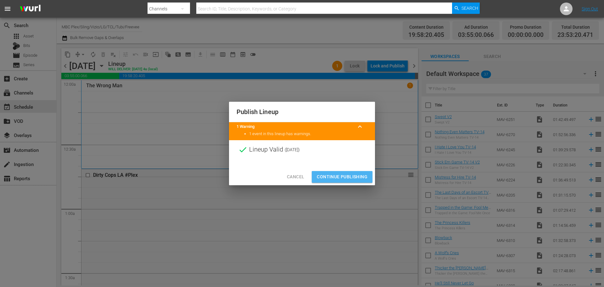
click at [346, 178] on span "Continue Publishing" at bounding box center [342, 177] width 51 height 8
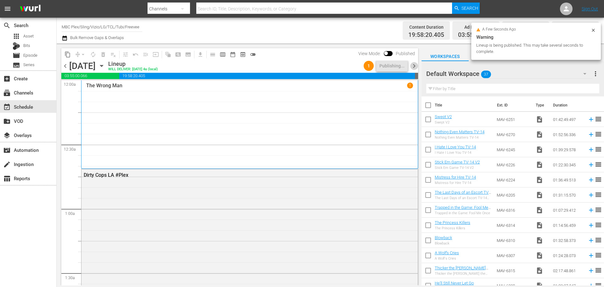
click at [416, 65] on span "chevron_right" at bounding box center [414, 66] width 8 height 8
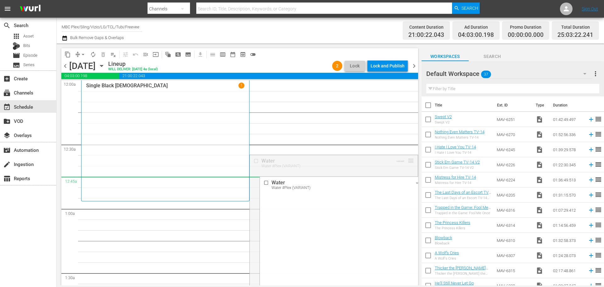
drag, startPoint x: 406, startPoint y: 159, endPoint x: 404, endPoint y: 179, distance: 20.2
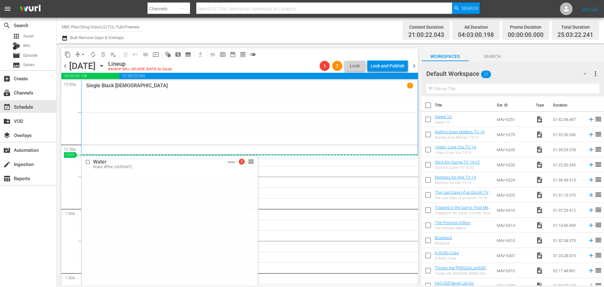
drag, startPoint x: 240, startPoint y: 184, endPoint x: 243, endPoint y: 162, distance: 22.5
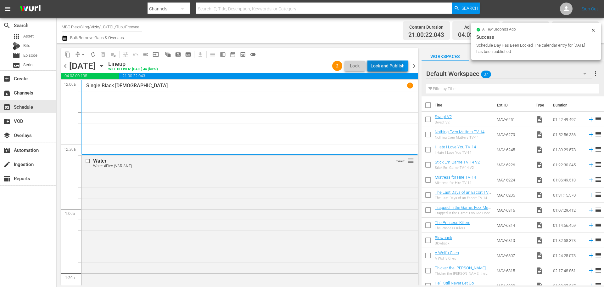
click at [377, 63] on div "Lock and Publish" at bounding box center [388, 65] width 34 height 11
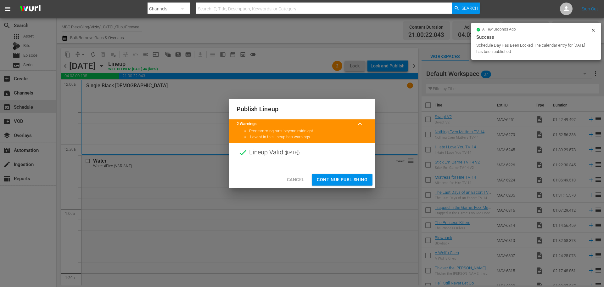
click at [330, 176] on span "Continue Publishing" at bounding box center [342, 180] width 51 height 8
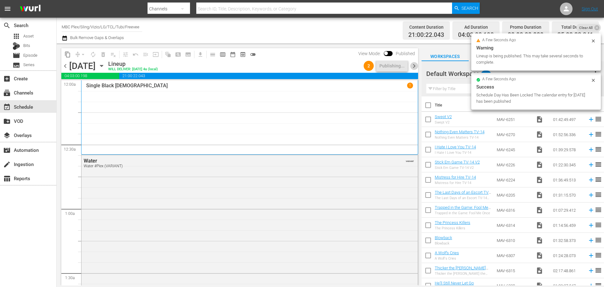
click at [416, 68] on span "chevron_right" at bounding box center [414, 66] width 8 height 8
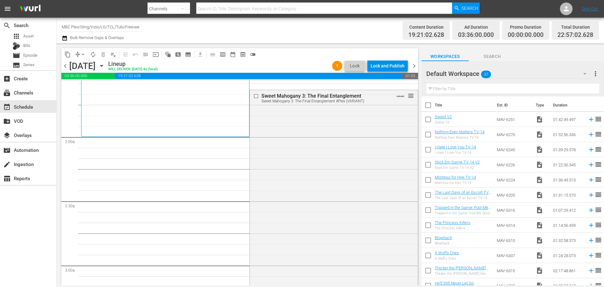
scroll to position [175, 0]
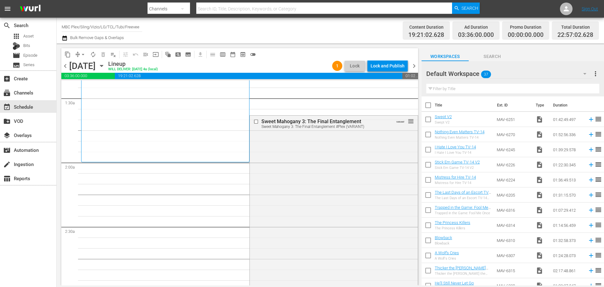
click at [242, 118] on div "Droppin Bodies 1" at bounding box center [165, 34] width 158 height 252
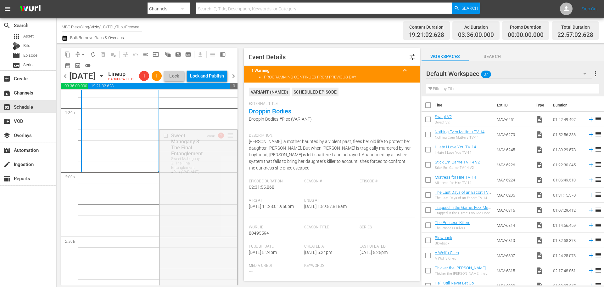
drag, startPoint x: 225, startPoint y: 146, endPoint x: 216, endPoint y: 184, distance: 39.3
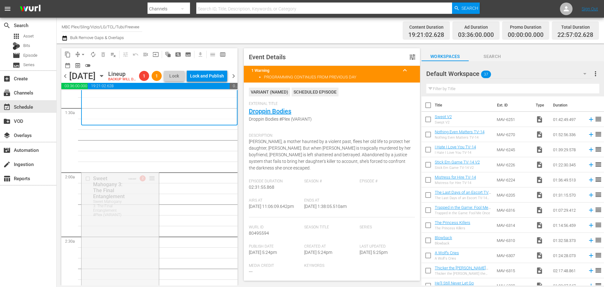
drag, startPoint x: 148, startPoint y: 188, endPoint x: 156, endPoint y: 137, distance: 51.7
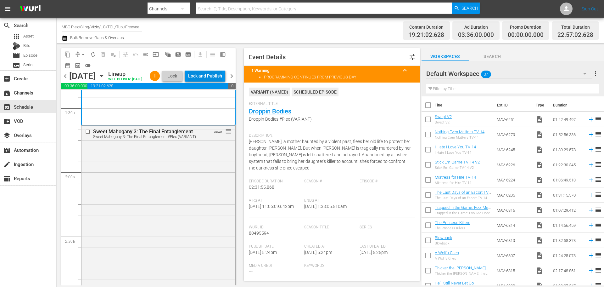
click at [213, 77] on div "Lock and Publish" at bounding box center [205, 75] width 34 height 11
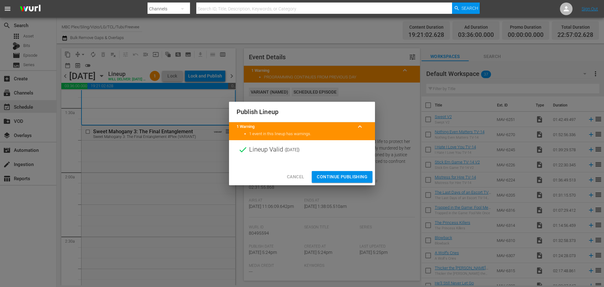
click at [331, 169] on div "Cancel Continue Publishing" at bounding box center [302, 176] width 146 height 17
click at [328, 180] on span "Continue Publishing" at bounding box center [342, 177] width 51 height 8
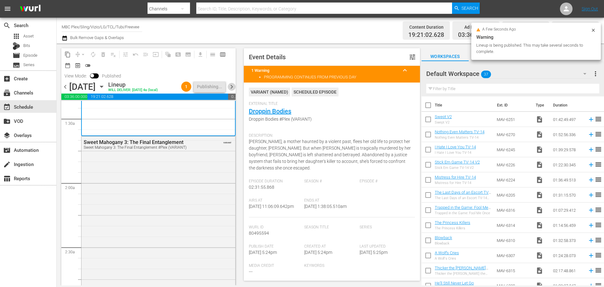
click at [232, 84] on span "chevron_right" at bounding box center [232, 87] width 8 height 8
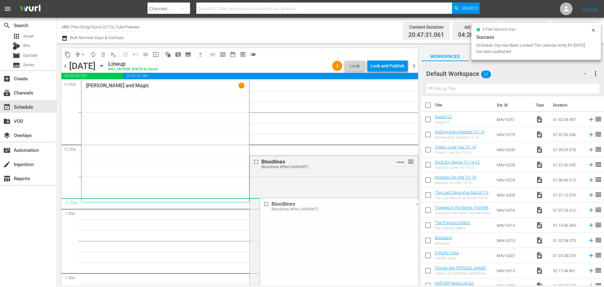
drag, startPoint x: 407, startPoint y: 162, endPoint x: 394, endPoint y: 200, distance: 39.2
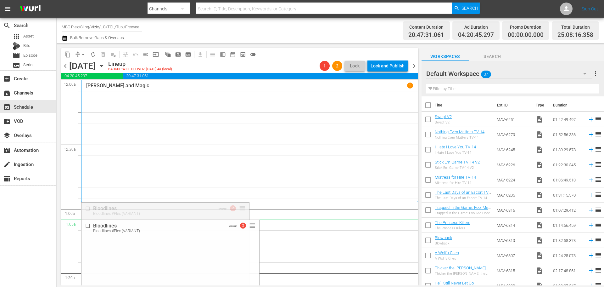
drag, startPoint x: 240, startPoint y: 206, endPoint x: 238, endPoint y: 225, distance: 19.6
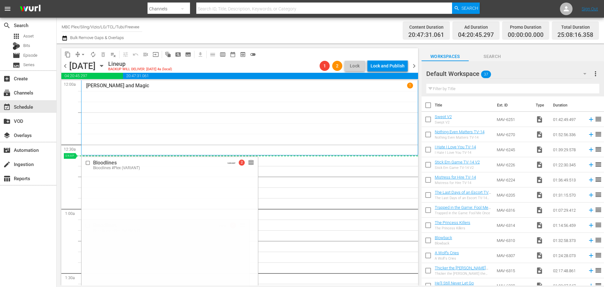
drag, startPoint x: 238, startPoint y: 225, endPoint x: 246, endPoint y: 160, distance: 65.3
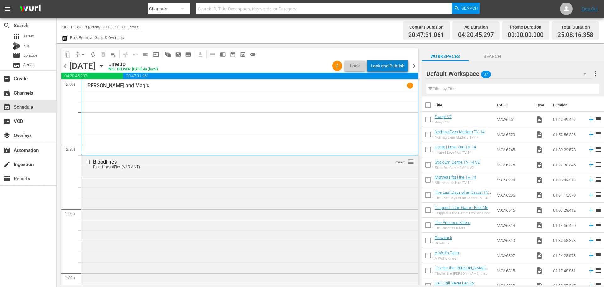
click at [393, 69] on div "Lock and Publish" at bounding box center [388, 65] width 34 height 11
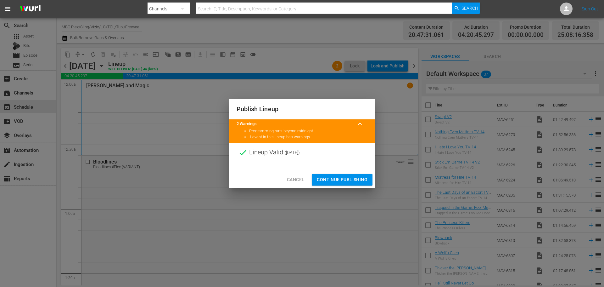
click at [329, 174] on button "Continue Publishing" at bounding box center [342, 180] width 61 height 12
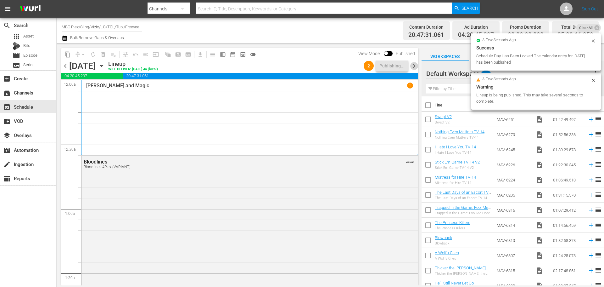
click at [413, 66] on span "chevron_right" at bounding box center [414, 66] width 8 height 8
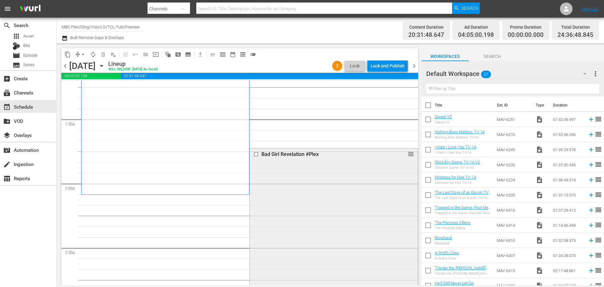
scroll to position [189, 0]
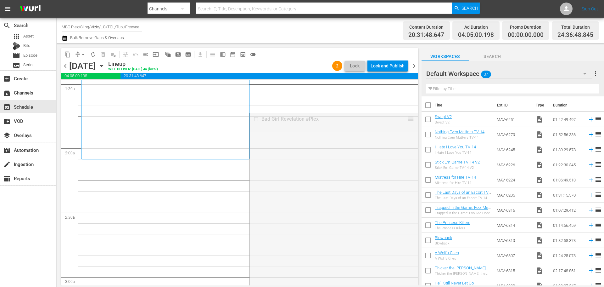
drag, startPoint x: 405, startPoint y: 118, endPoint x: 389, endPoint y: 181, distance: 64.5
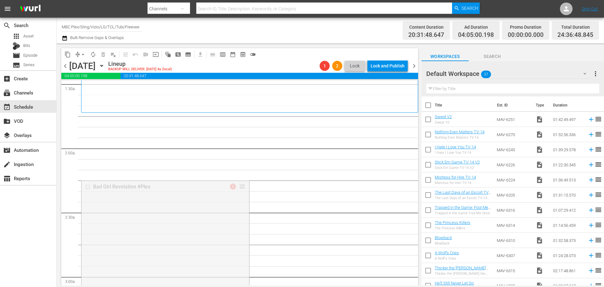
drag, startPoint x: 240, startPoint y: 185, endPoint x: 250, endPoint y: 118, distance: 68.0
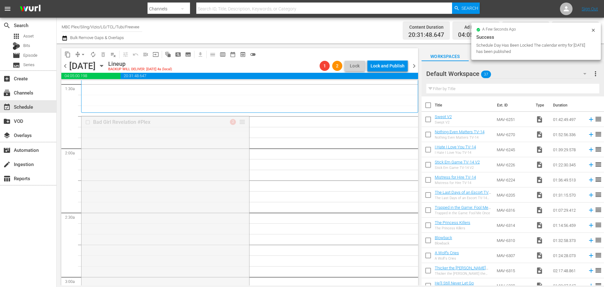
drag, startPoint x: 242, startPoint y: 121, endPoint x: 243, endPoint y: 115, distance: 5.8
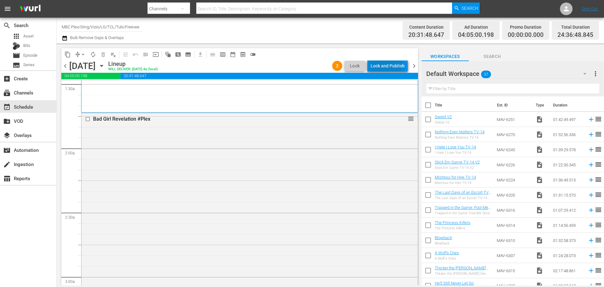
click at [381, 65] on div "Lock and Publish" at bounding box center [388, 65] width 34 height 11
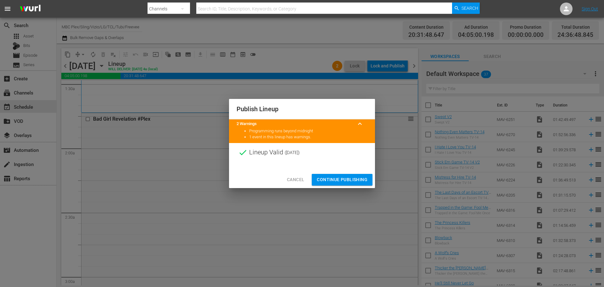
click at [351, 179] on span "Continue Publishing" at bounding box center [342, 180] width 51 height 8
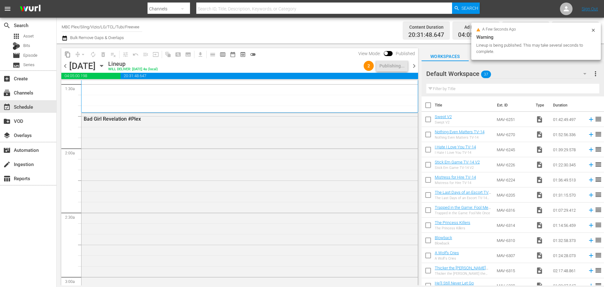
click at [415, 64] on span "chevron_right" at bounding box center [414, 66] width 8 height 8
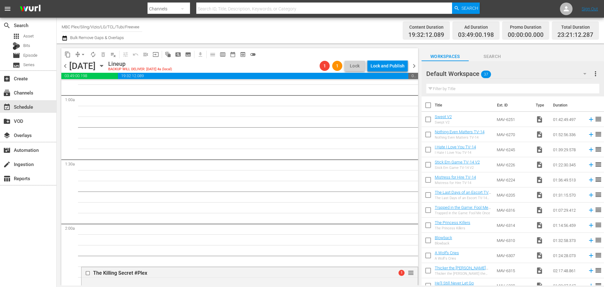
scroll to position [126, 0]
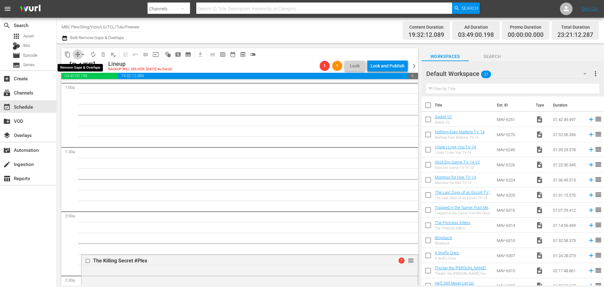
click at [76, 54] on span "compress" at bounding box center [78, 54] width 6 height 6
click at [82, 52] on span "arrow_drop_down" at bounding box center [83, 54] width 6 height 6
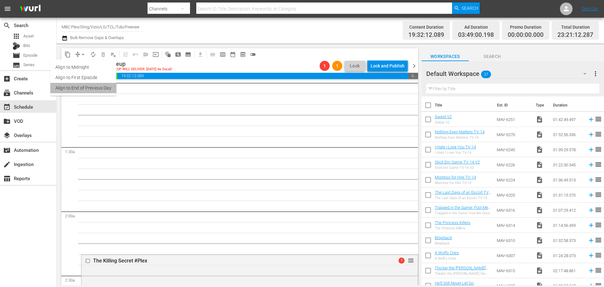
click at [94, 90] on li "Align to End of Previous Day" at bounding box center [83, 88] width 66 height 10
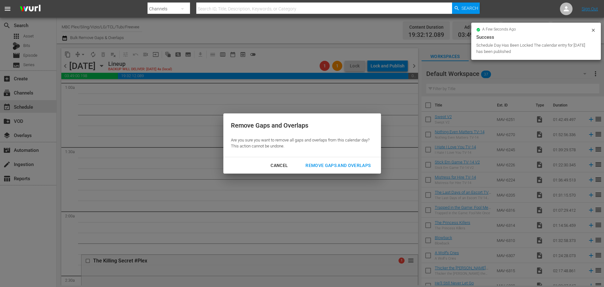
click at [318, 162] on div "Remove Gaps and Overlaps" at bounding box center [338, 165] width 75 height 8
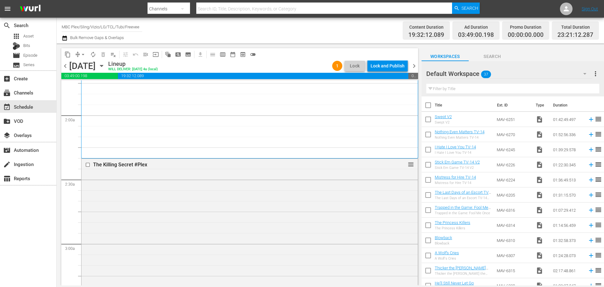
scroll to position [283, 0]
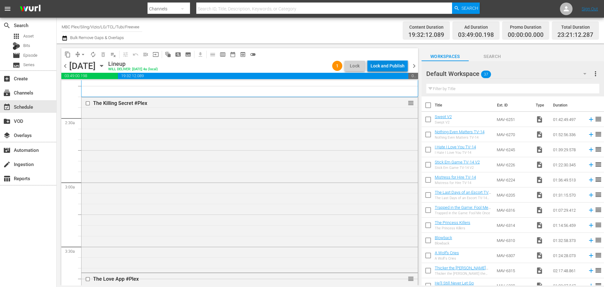
click at [386, 61] on div "Lock and Publish" at bounding box center [388, 65] width 34 height 11
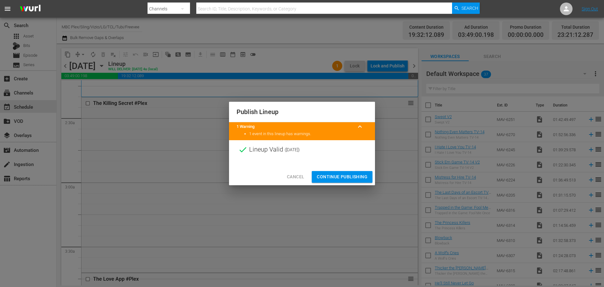
click at [346, 174] on span "Continue Publishing" at bounding box center [342, 177] width 51 height 8
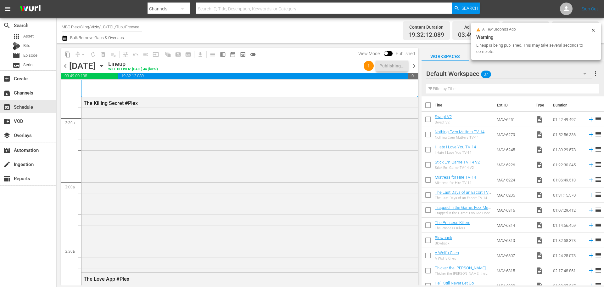
click at [413, 66] on span "chevron_right" at bounding box center [414, 66] width 8 height 8
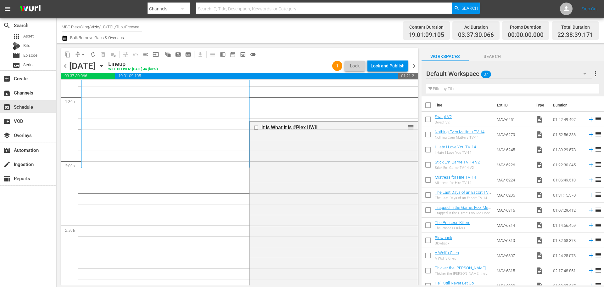
scroll to position [191, 0]
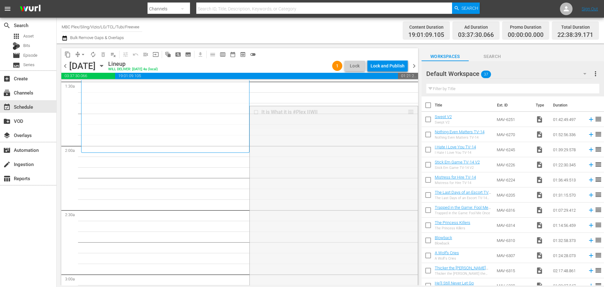
drag, startPoint x: 405, startPoint y: 114, endPoint x: 393, endPoint y: 155, distance: 43.3
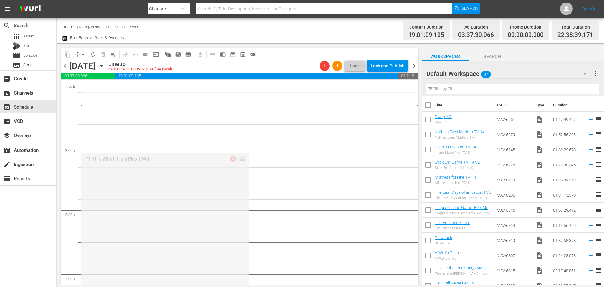
drag, startPoint x: 240, startPoint y: 158, endPoint x: 251, endPoint y: 109, distance: 50.4
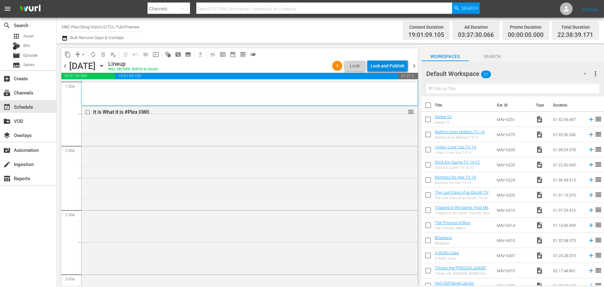
click at [396, 65] on div "Lock and Publish" at bounding box center [388, 65] width 34 height 11
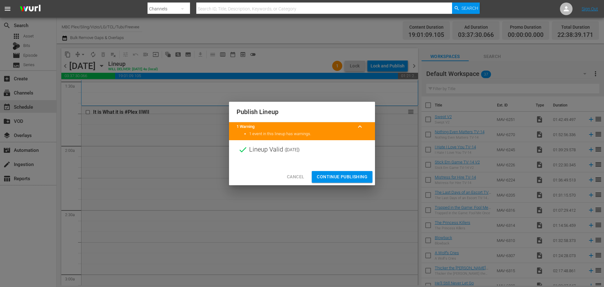
click at [336, 180] on span "Continue Publishing" at bounding box center [342, 177] width 51 height 8
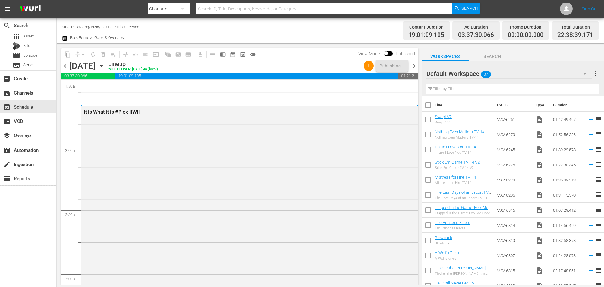
click at [415, 68] on span "chevron_right" at bounding box center [414, 66] width 8 height 8
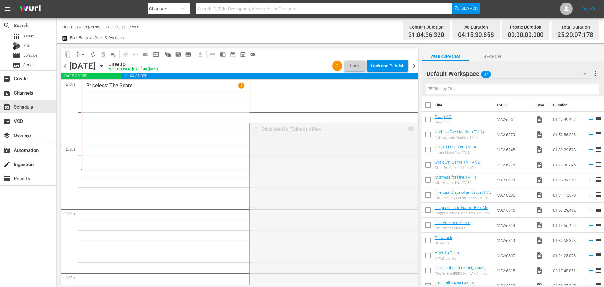
drag, startPoint x: 405, startPoint y: 129, endPoint x: 387, endPoint y: 176, distance: 49.9
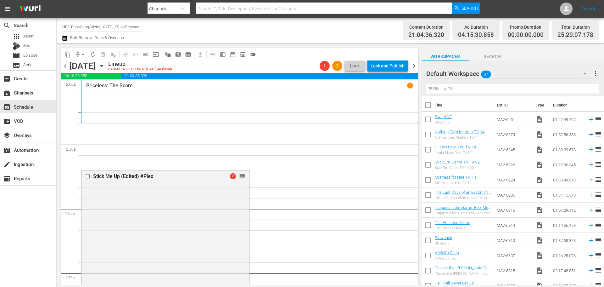
drag, startPoint x: 242, startPoint y: 176, endPoint x: 250, endPoint y: 127, distance: 49.8
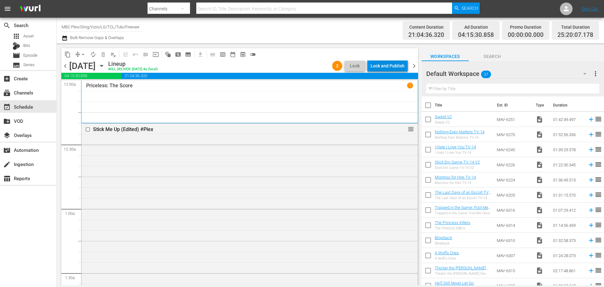
click at [384, 65] on div "Lock and Publish" at bounding box center [388, 65] width 34 height 11
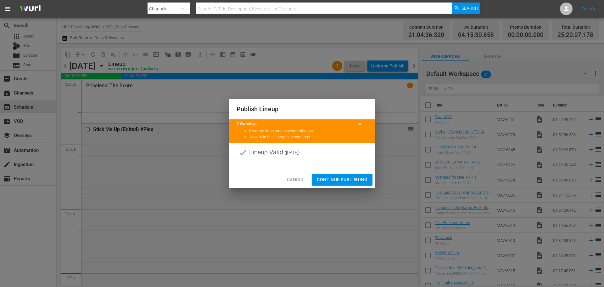
click at [334, 175] on button "Continue Publishing" at bounding box center [342, 180] width 61 height 12
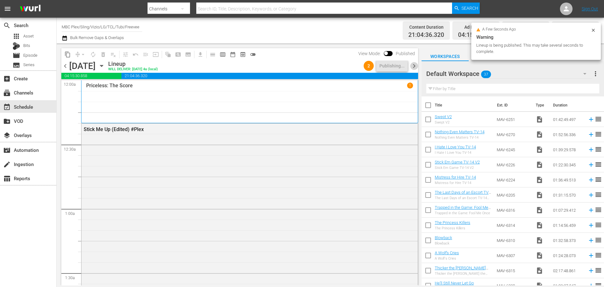
click at [412, 65] on span "chevron_right" at bounding box center [414, 66] width 8 height 8
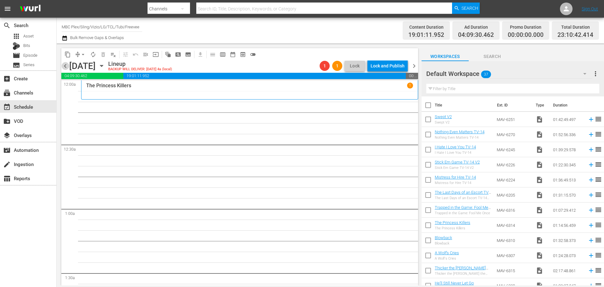
click at [66, 68] on span "chevron_left" at bounding box center [65, 66] width 8 height 8
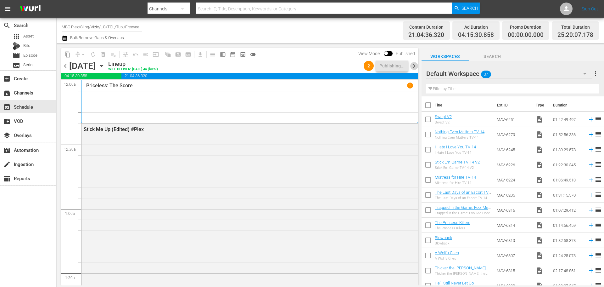
click at [414, 62] on span "chevron_right" at bounding box center [414, 66] width 8 height 8
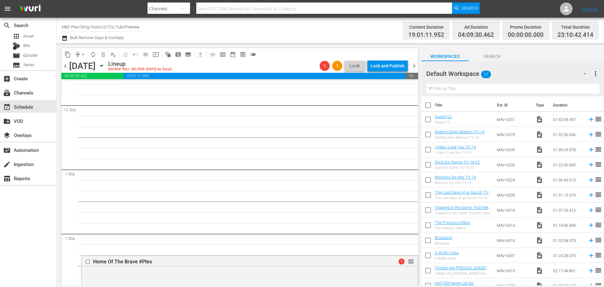
scroll to position [63, 0]
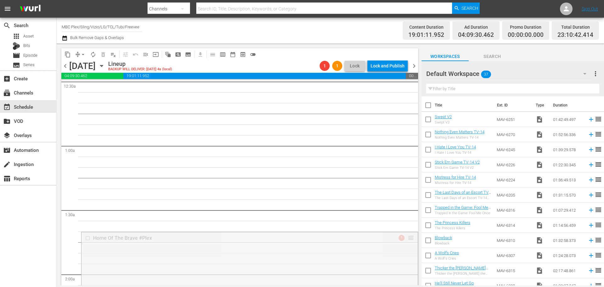
drag, startPoint x: 404, startPoint y: 234, endPoint x: 407, endPoint y: 229, distance: 6.1
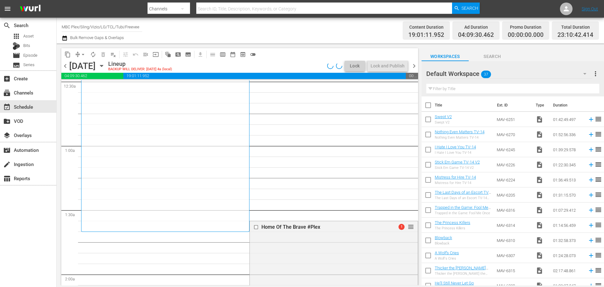
scroll to position [74, 0]
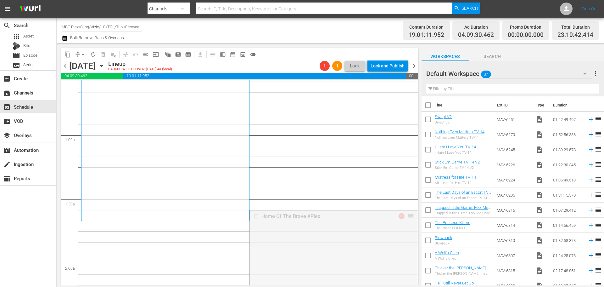
drag, startPoint x: 407, startPoint y: 216, endPoint x: 404, endPoint y: 229, distance: 13.9
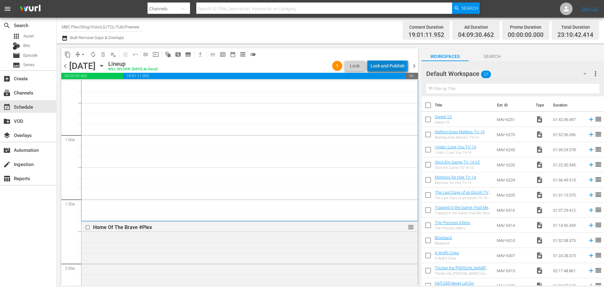
click at [389, 67] on div "Lock and Publish" at bounding box center [388, 65] width 34 height 11
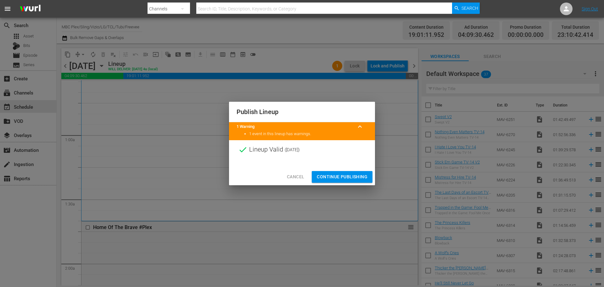
click at [336, 181] on button "Continue Publishing" at bounding box center [342, 177] width 61 height 12
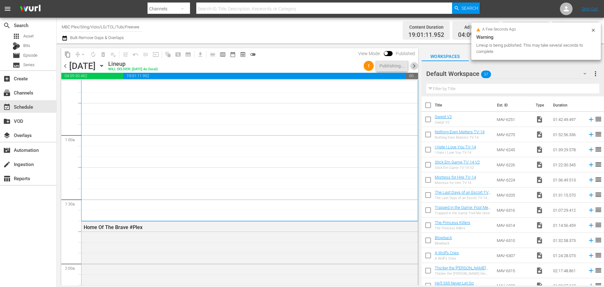
click at [415, 66] on span "chevron_right" at bounding box center [414, 66] width 8 height 8
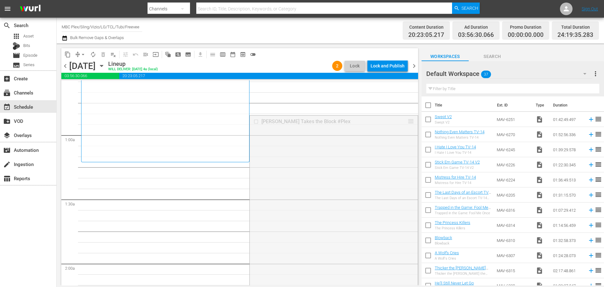
drag, startPoint x: 407, startPoint y: 121, endPoint x: 393, endPoint y: 164, distance: 46.2
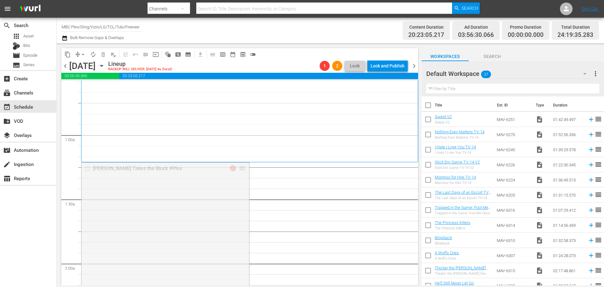
drag, startPoint x: 241, startPoint y: 166, endPoint x: 238, endPoint y: 182, distance: 16.4
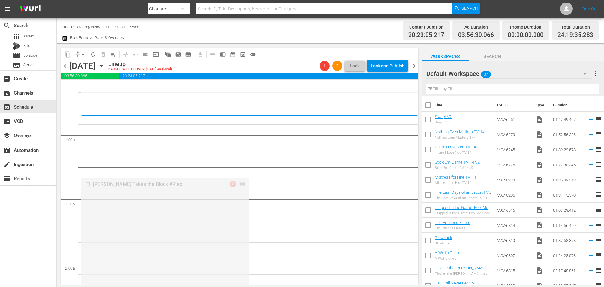
drag, startPoint x: 240, startPoint y: 187, endPoint x: 258, endPoint y: 122, distance: 66.9
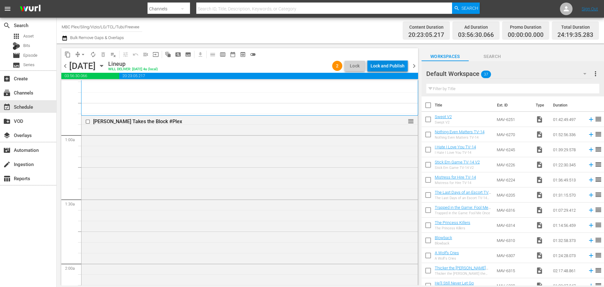
click at [402, 61] on div "Lock and Publish" at bounding box center [388, 65] width 34 height 11
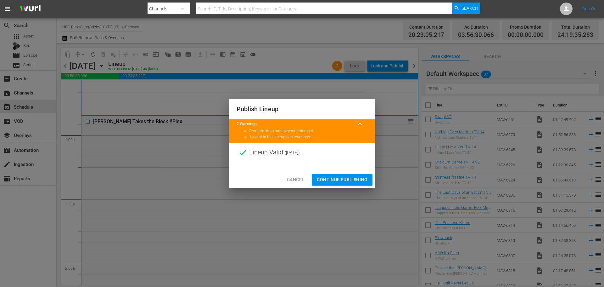
click at [337, 178] on span "Continue Publishing" at bounding box center [342, 180] width 51 height 8
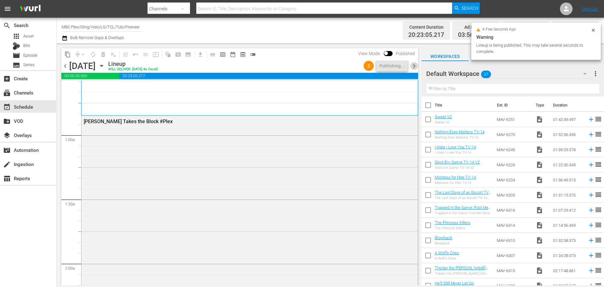
click at [416, 66] on span "chevron_right" at bounding box center [414, 66] width 8 height 8
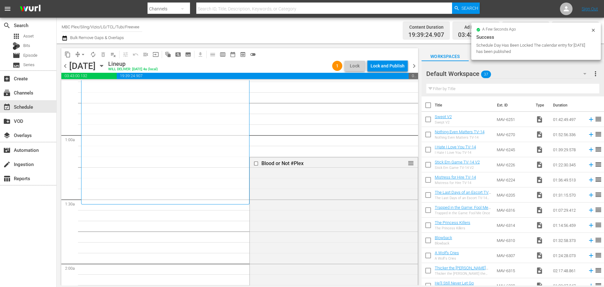
drag, startPoint x: 407, startPoint y: 161, endPoint x: 389, endPoint y: 223, distance: 63.9
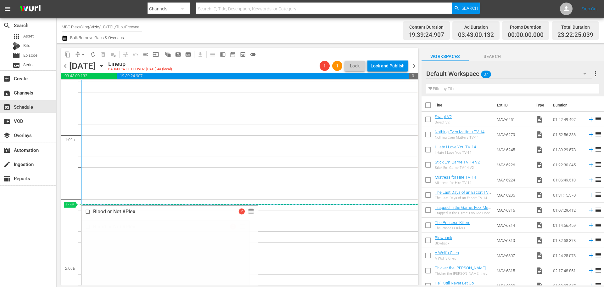
drag, startPoint x: 241, startPoint y: 228, endPoint x: 242, endPoint y: 205, distance: 23.3
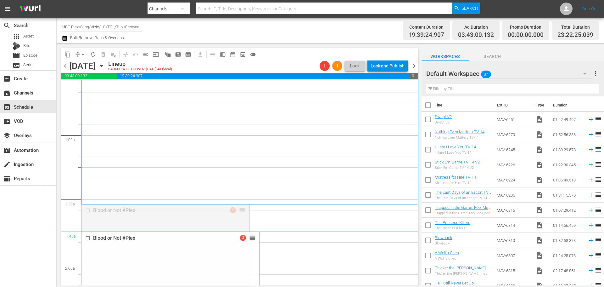
drag, startPoint x: 238, startPoint y: 209, endPoint x: 238, endPoint y: 241, distance: 32.4
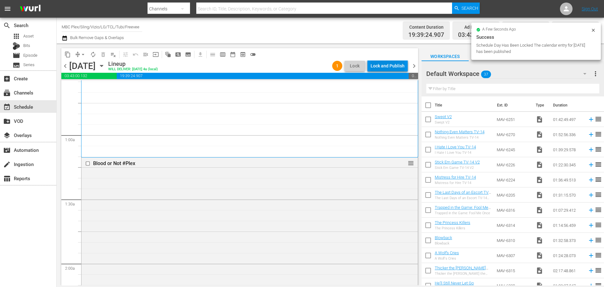
click at [395, 66] on div "Lock and Publish" at bounding box center [388, 65] width 34 height 11
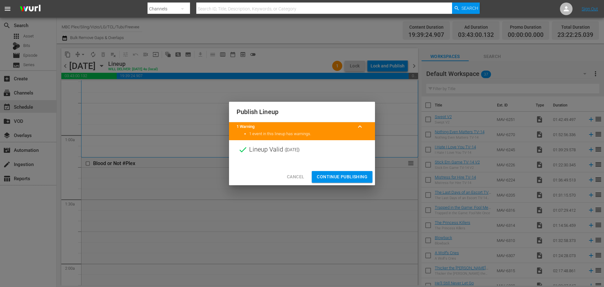
click at [331, 178] on span "Continue Publishing" at bounding box center [342, 177] width 51 height 8
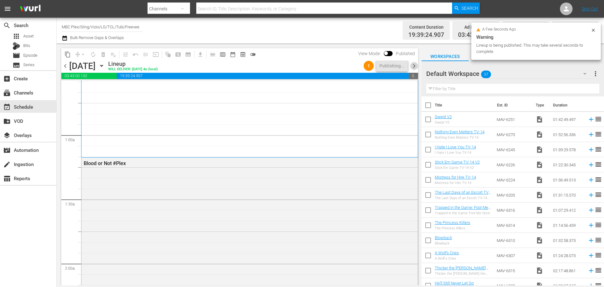
click at [415, 64] on span "chevron_right" at bounding box center [414, 66] width 8 height 8
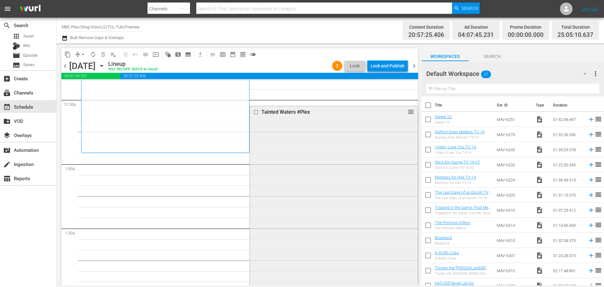
scroll to position [42, 0]
drag, startPoint x: 405, startPoint y: 112, endPoint x: 381, endPoint y: 188, distance: 79.4
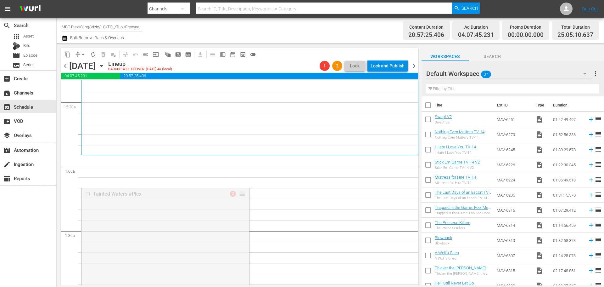
drag, startPoint x: 239, startPoint y: 193, endPoint x: 241, endPoint y: 160, distance: 33.1
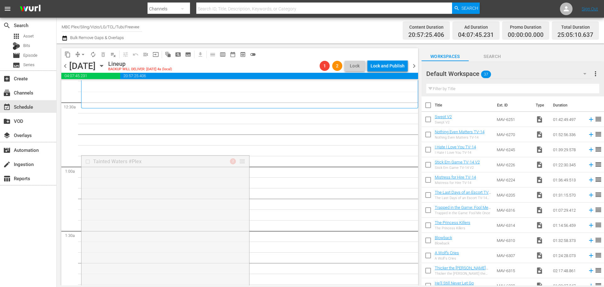
drag, startPoint x: 240, startPoint y: 159, endPoint x: 250, endPoint y: 110, distance: 50.6
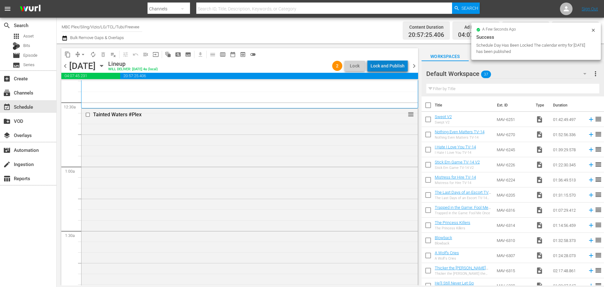
click at [392, 65] on div "Lock and Publish" at bounding box center [388, 65] width 34 height 11
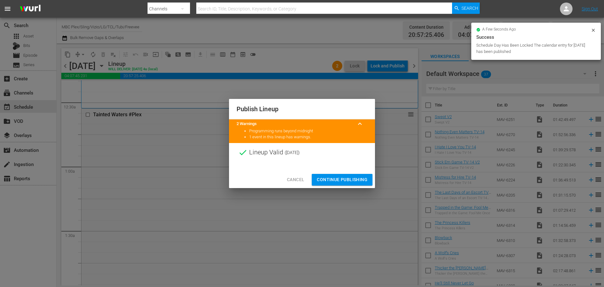
click at [347, 179] on span "Continue Publishing" at bounding box center [342, 180] width 51 height 8
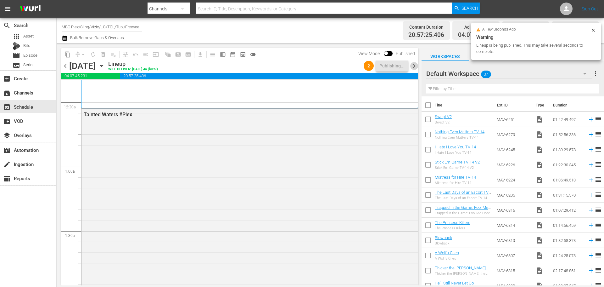
click at [417, 66] on span "chevron_right" at bounding box center [414, 66] width 8 height 8
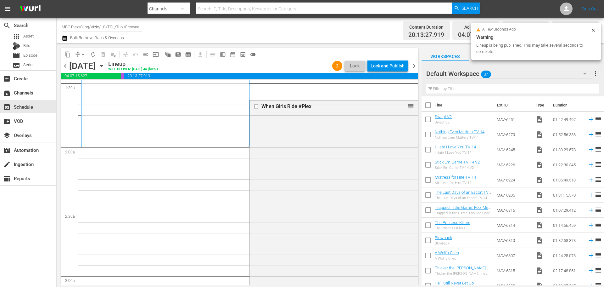
scroll to position [200, 0]
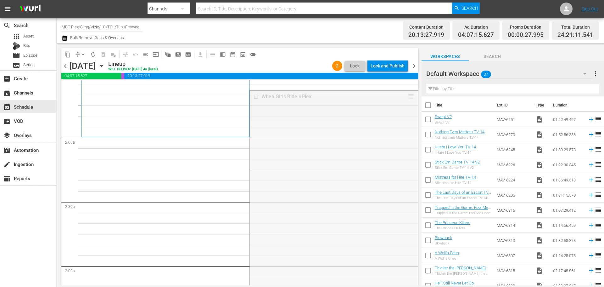
drag, startPoint x: 407, startPoint y: 96, endPoint x: 366, endPoint y: 203, distance: 114.7
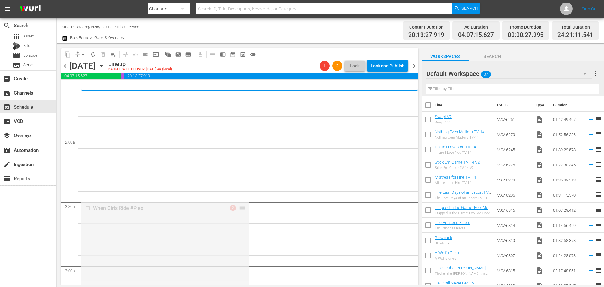
drag, startPoint x: 241, startPoint y: 209, endPoint x: 251, endPoint y: 92, distance: 117.5
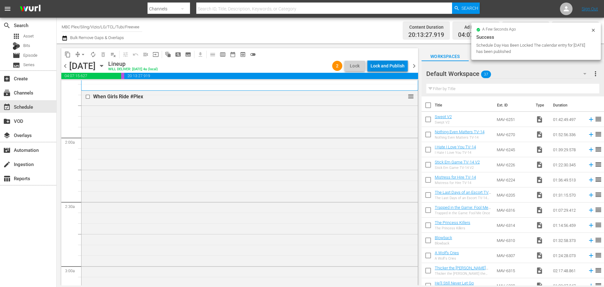
click at [400, 69] on div "Lock and Publish" at bounding box center [388, 65] width 34 height 11
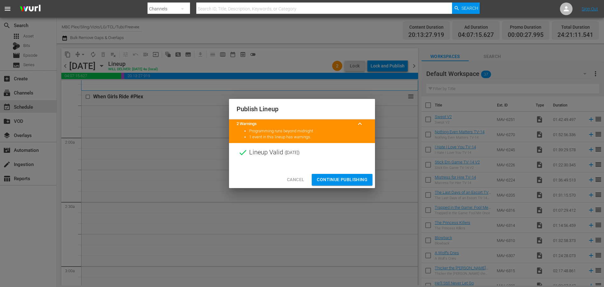
click at [347, 184] on button "Continue Publishing" at bounding box center [342, 180] width 61 height 12
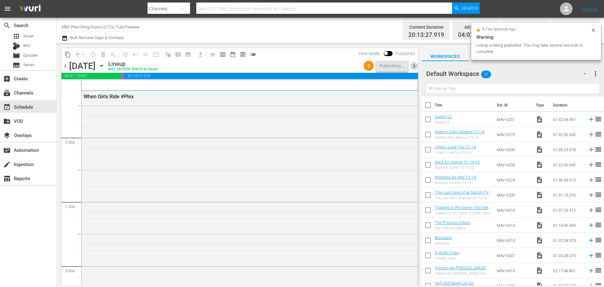
click at [415, 67] on span "chevron_right" at bounding box center [414, 66] width 8 height 8
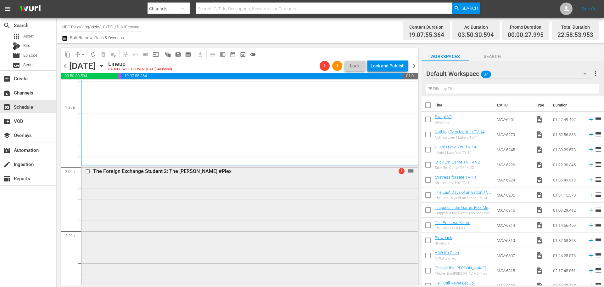
scroll to position [168, 0]
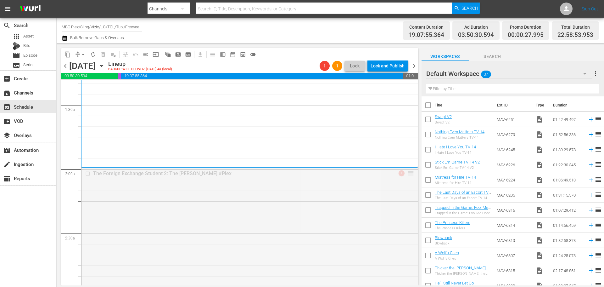
drag, startPoint x: 404, startPoint y: 172, endPoint x: 396, endPoint y: 219, distance: 48.0
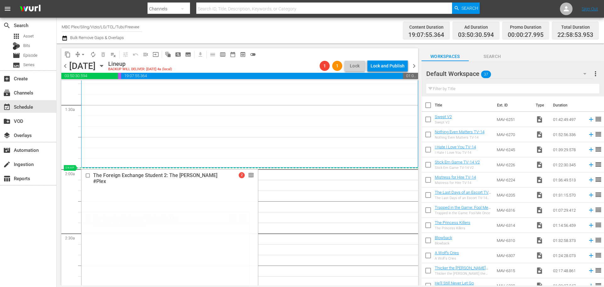
drag, startPoint x: 240, startPoint y: 217, endPoint x: 245, endPoint y: 167, distance: 49.7
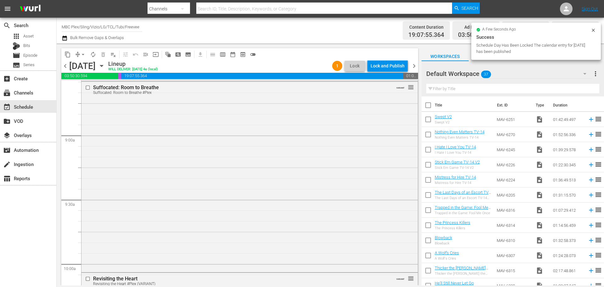
scroll to position [0, 0]
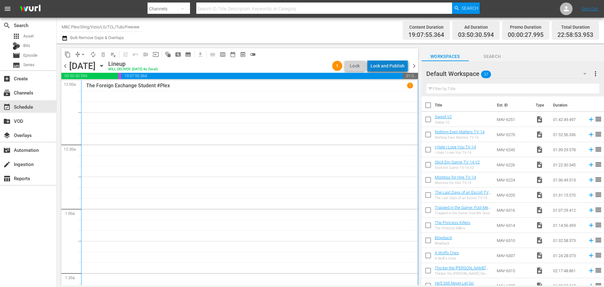
click at [401, 69] on div "Lock and Publish" at bounding box center [388, 65] width 34 height 11
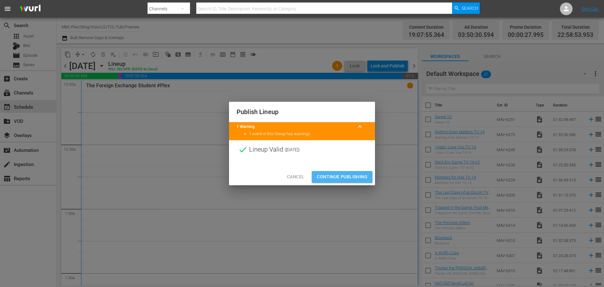
click at [343, 181] on button "Continue Publishing" at bounding box center [342, 177] width 61 height 12
